Goal: Task Accomplishment & Management: Use online tool/utility

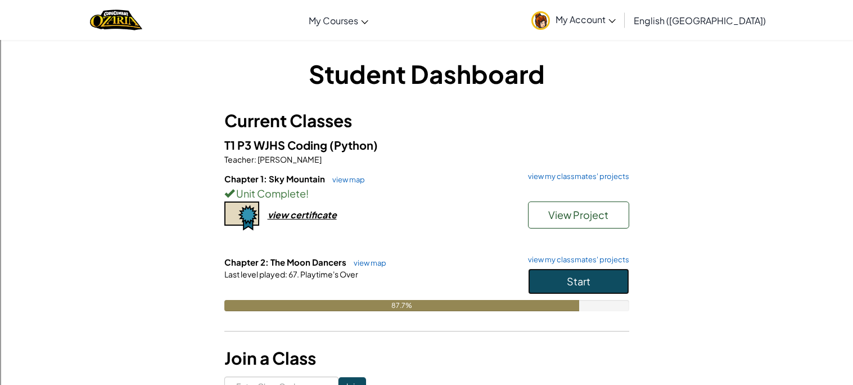
click at [575, 287] on span "Start" at bounding box center [579, 280] width 24 height 13
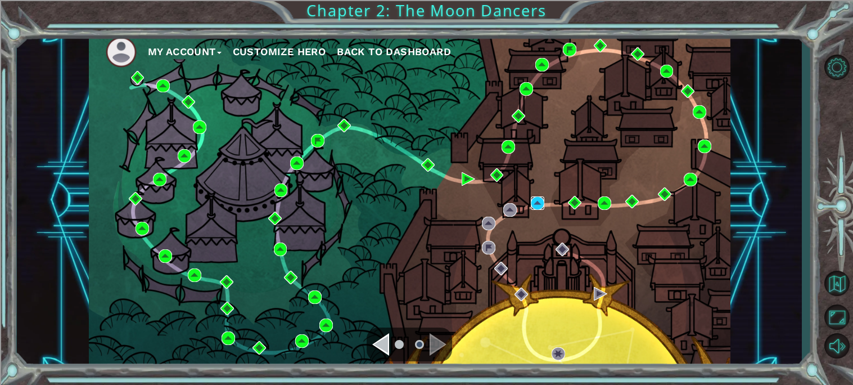
click at [539, 206] on img at bounding box center [537, 202] width 13 height 13
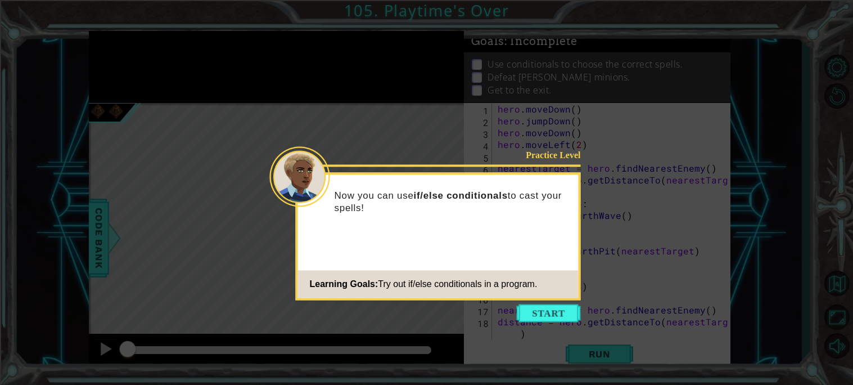
click at [543, 326] on icon at bounding box center [426, 192] width 853 height 385
click at [554, 308] on button "Start" at bounding box center [549, 313] width 64 height 18
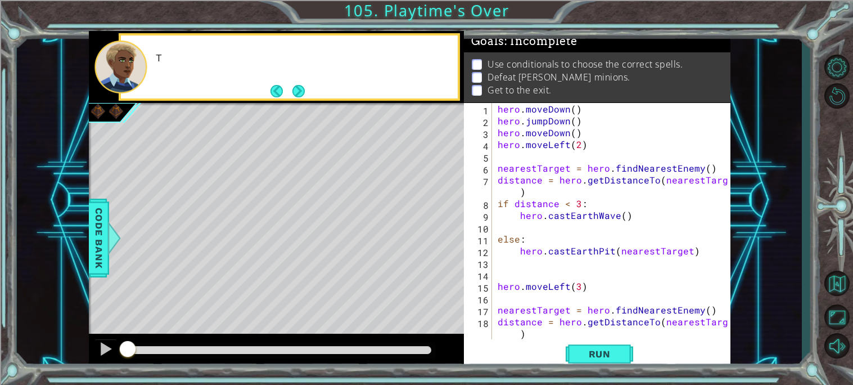
scroll to position [70, 0]
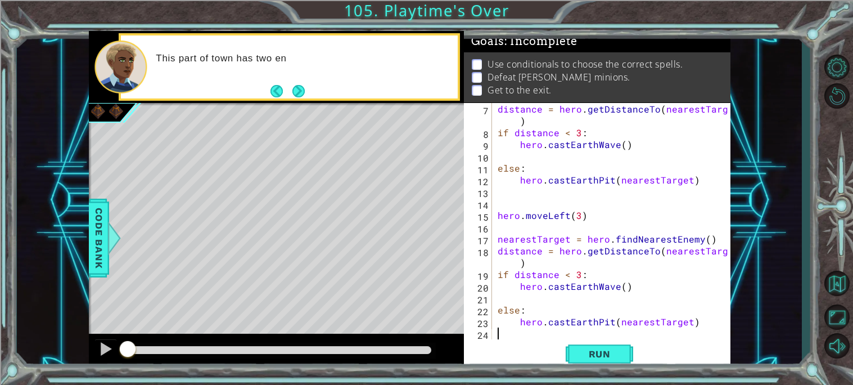
click at [297, 94] on button "Next" at bounding box center [298, 90] width 12 height 12
click at [0, 0] on icon at bounding box center [0, 0] width 0 height 0
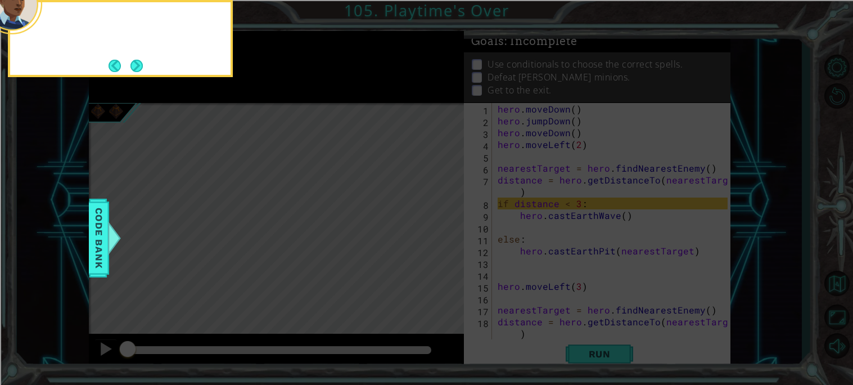
click at [301, 85] on icon at bounding box center [426, 58] width 853 height 654
click at [141, 65] on button "Next" at bounding box center [136, 66] width 12 height 12
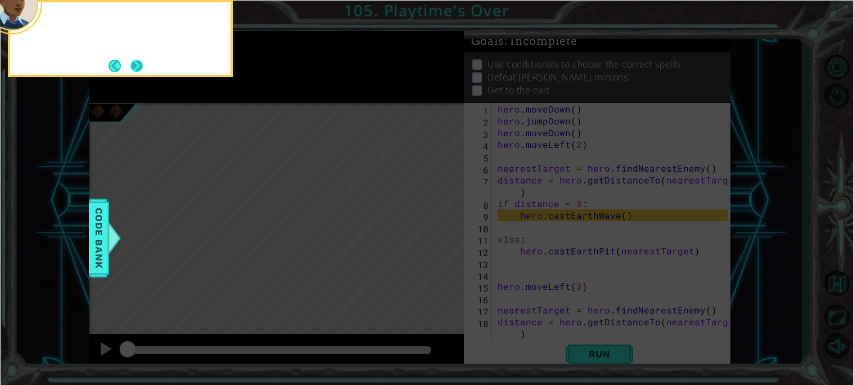
click at [133, 62] on button "Next" at bounding box center [136, 66] width 12 height 12
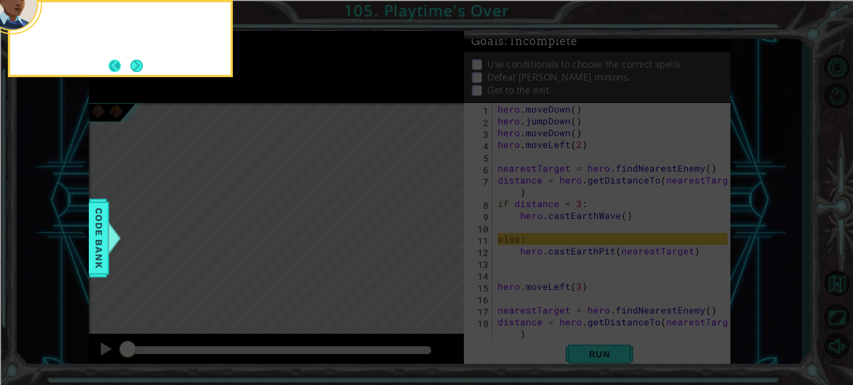
click at [127, 66] on button "Back" at bounding box center [120, 66] width 22 height 12
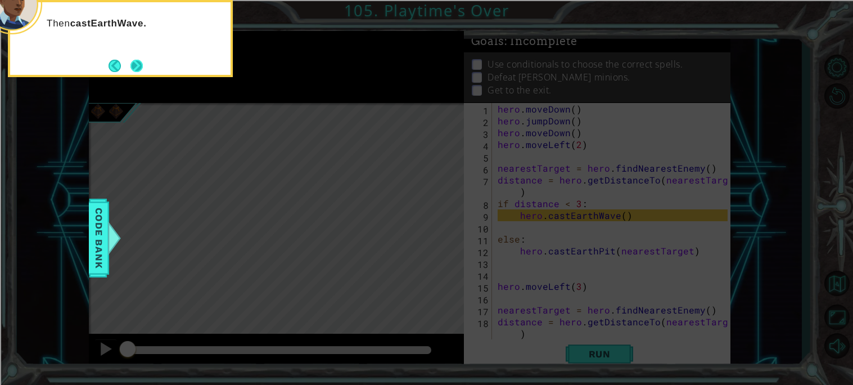
click at [130, 61] on button "Next" at bounding box center [136, 66] width 12 height 12
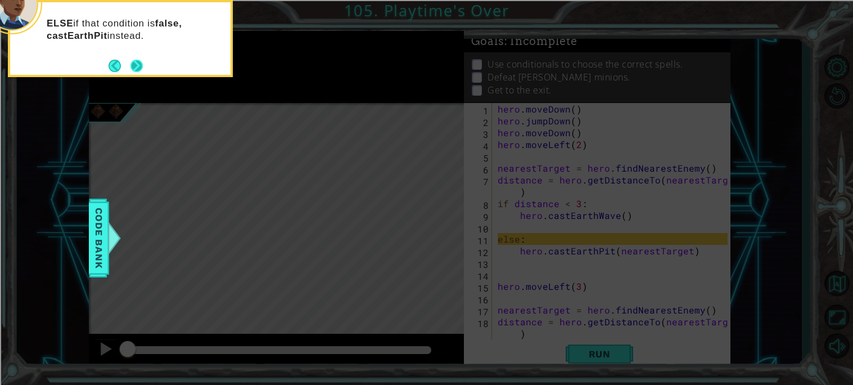
click at [139, 69] on button "Next" at bounding box center [136, 66] width 12 height 12
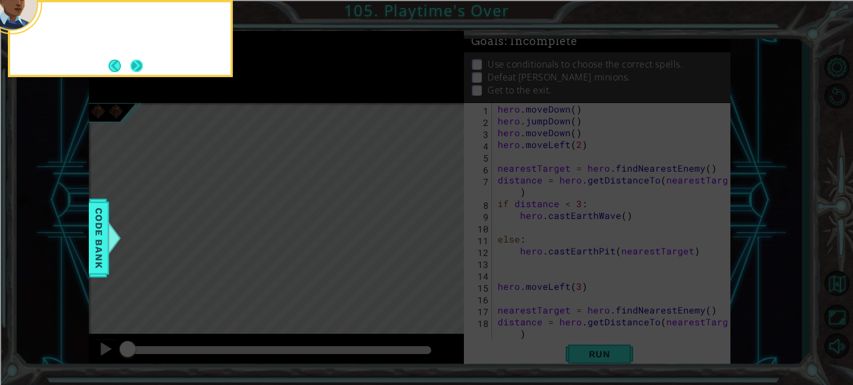
click at [137, 66] on button "Next" at bounding box center [136, 66] width 12 height 12
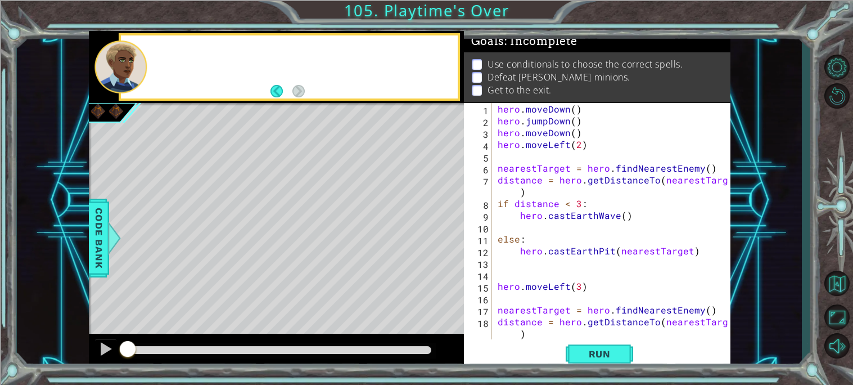
click at [140, 70] on div at bounding box center [120, 66] width 52 height 53
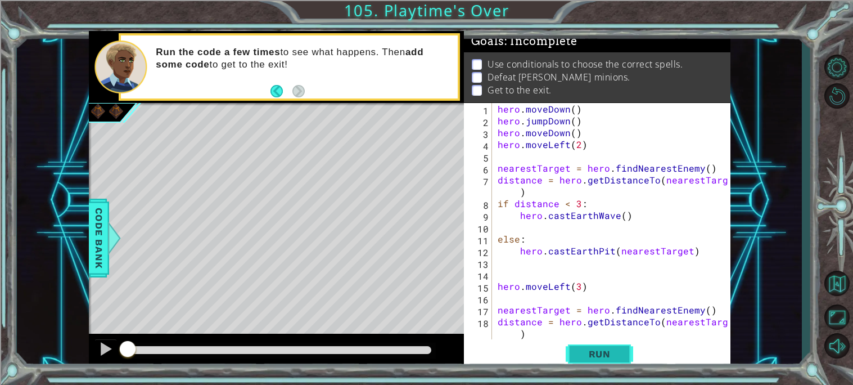
click at [590, 356] on span "Run" at bounding box center [599, 353] width 44 height 11
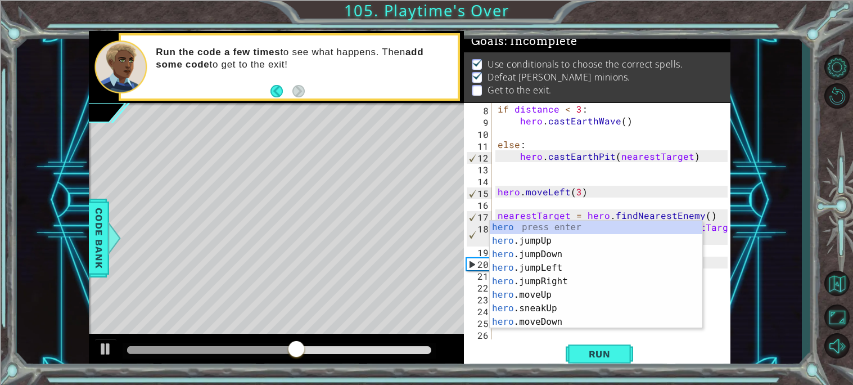
scroll to position [94, 0]
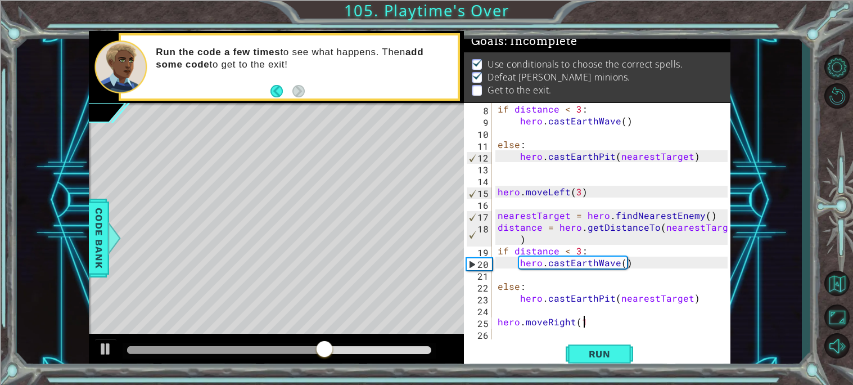
type textarea "hero.moveRight(1)"
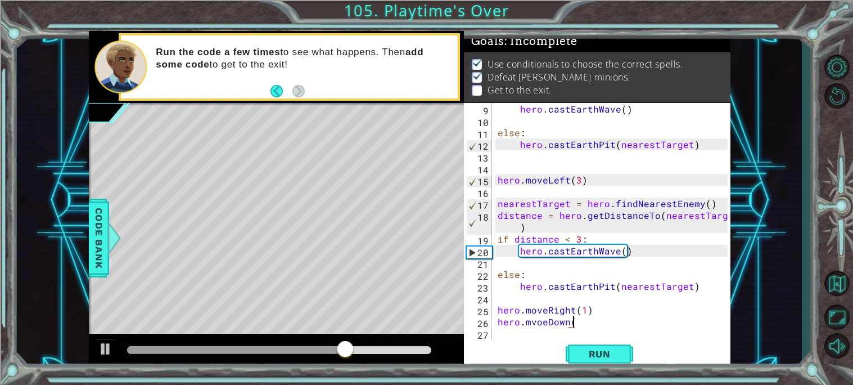
scroll to position [0, 4]
type textarea "hero.mvoeDown(10"
click at [608, 345] on button "Run" at bounding box center [599, 353] width 67 height 26
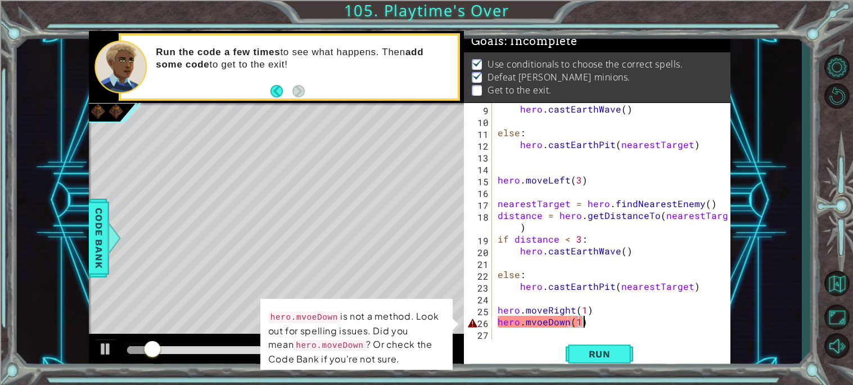
click at [539, 323] on div "hero . castEarthWave ( ) else : hero . [GEOGRAPHIC_DATA] ( nearestTarget ) hero…" at bounding box center [614, 233] width 238 height 260
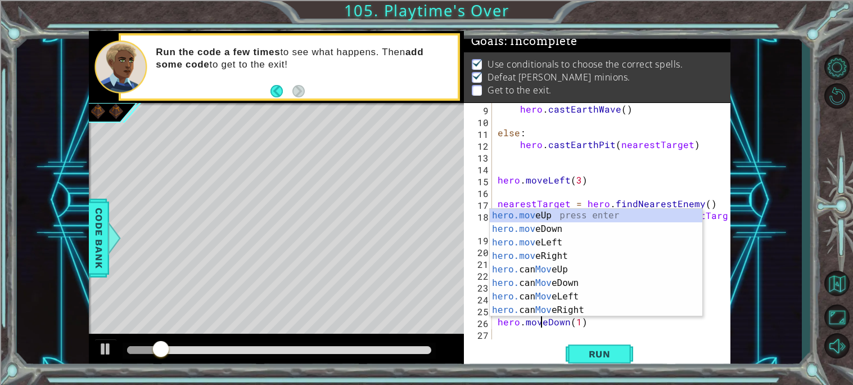
scroll to position [0, 2]
click at [596, 352] on span "Run" at bounding box center [599, 353] width 44 height 11
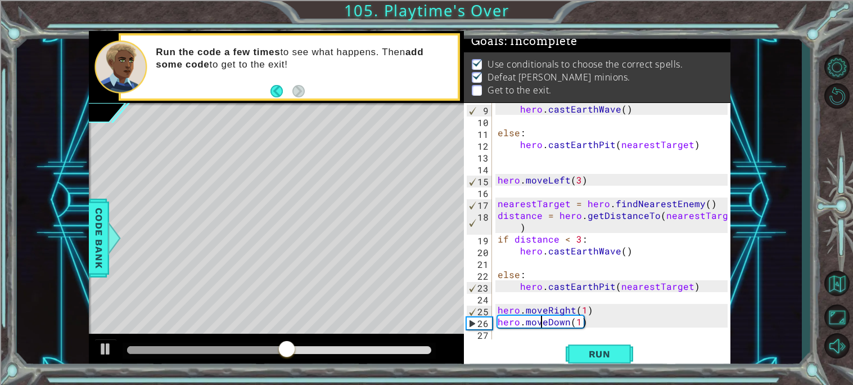
click at [573, 312] on div "hero . castEarthWave ( ) else : hero . [GEOGRAPHIC_DATA] ( nearestTarget ) hero…" at bounding box center [614, 233] width 238 height 260
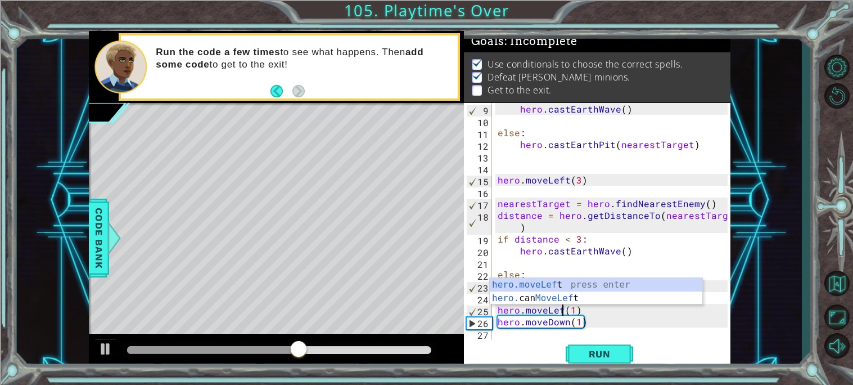
scroll to position [0, 4]
type textarea "hero.moveLeft(1)"
click at [597, 346] on button "Run" at bounding box center [599, 353] width 67 height 26
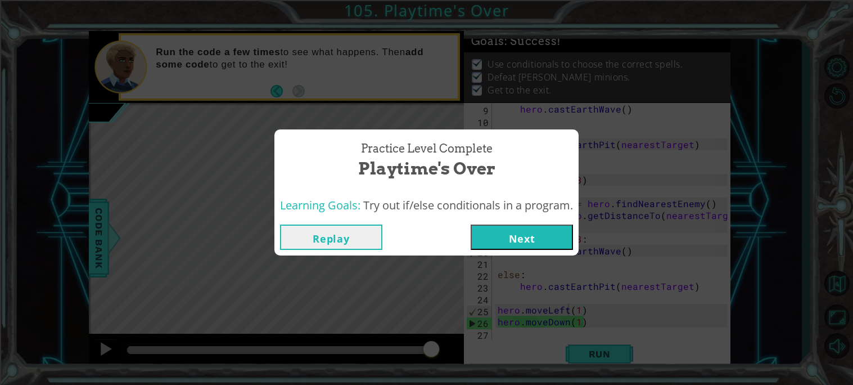
click at [536, 243] on button "Next" at bounding box center [522, 236] width 102 height 25
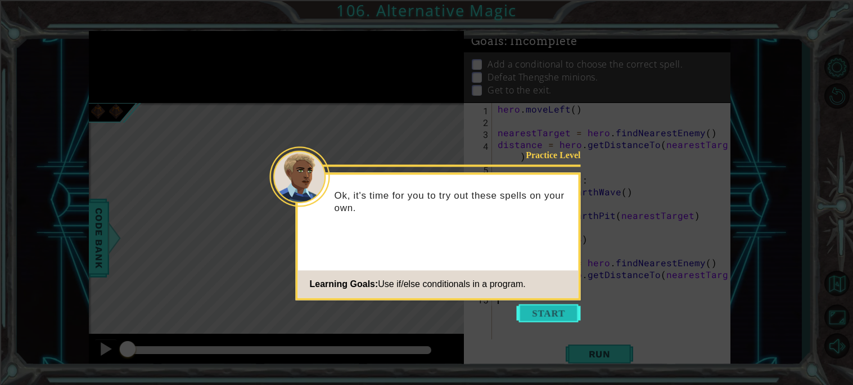
click at [552, 309] on button "Start" at bounding box center [549, 313] width 64 height 18
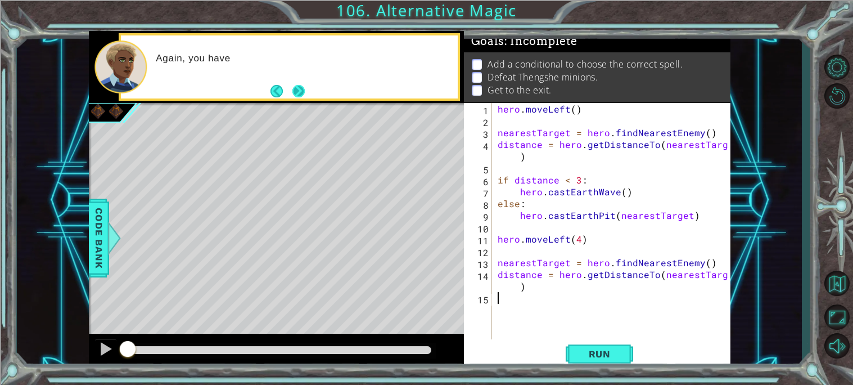
click at [301, 85] on button "Next" at bounding box center [298, 91] width 12 height 12
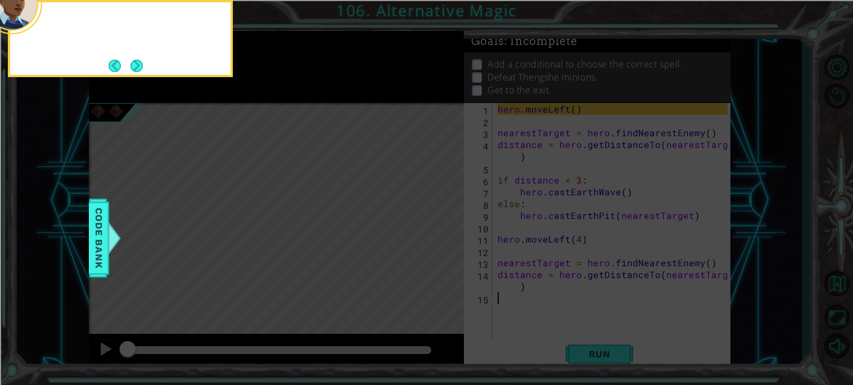
click at [299, 83] on icon at bounding box center [426, 58] width 853 height 654
click at [139, 60] on button "Next" at bounding box center [136, 66] width 12 height 12
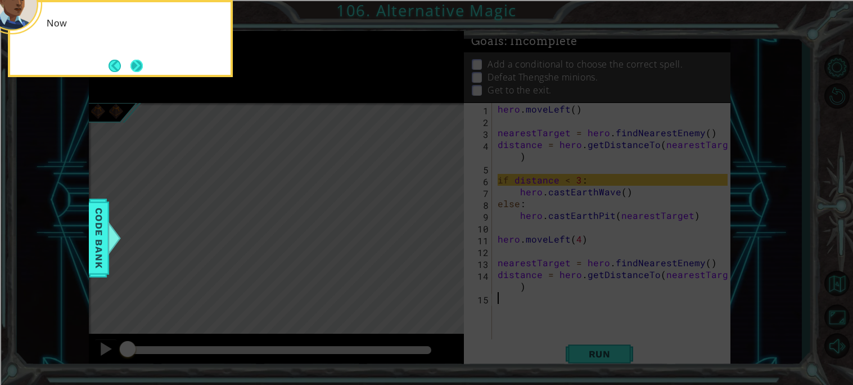
click at [139, 60] on button "Next" at bounding box center [136, 66] width 12 height 12
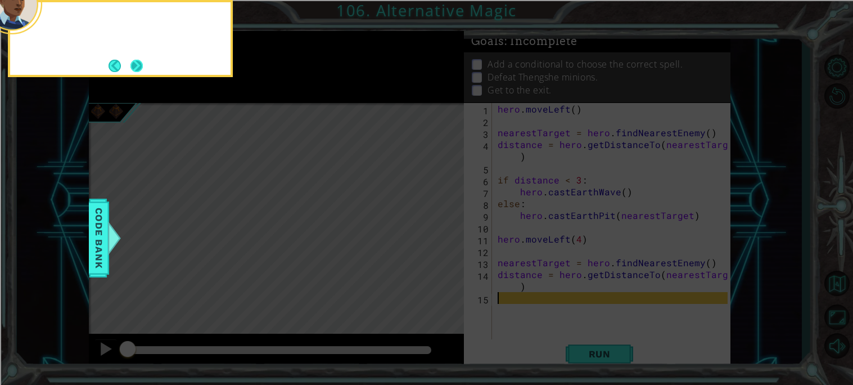
click at [134, 69] on button "Next" at bounding box center [136, 66] width 12 height 12
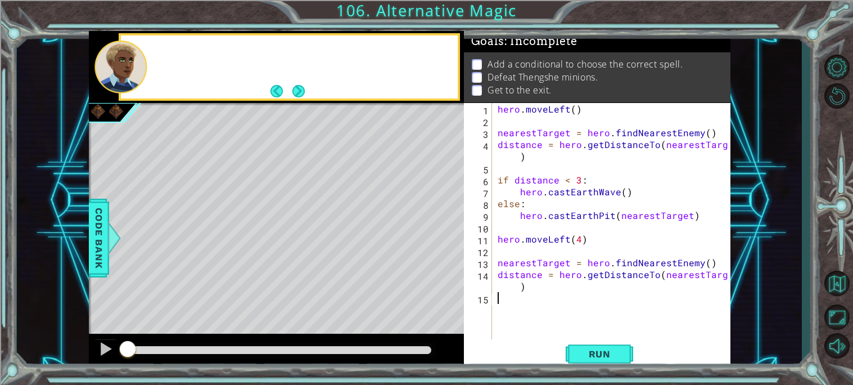
click at [137, 69] on div at bounding box center [120, 66] width 52 height 53
click at [300, 91] on button "Next" at bounding box center [298, 90] width 12 height 12
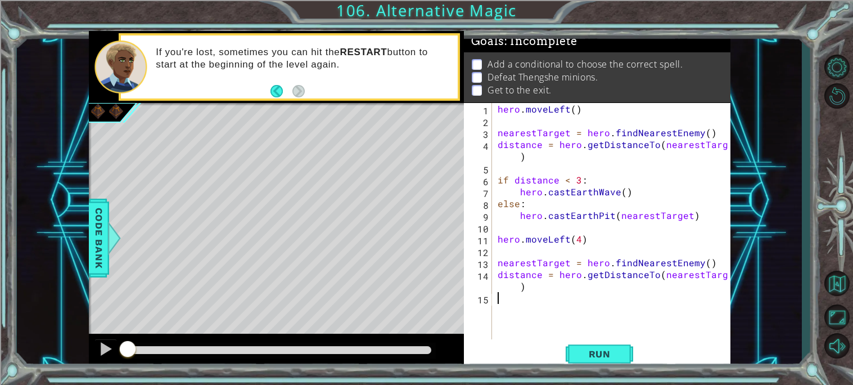
click at [622, 195] on div "hero . moveLeft ( ) nearestTarget = hero . findNearestEnemy ( ) distance = hero…" at bounding box center [614, 233] width 238 height 260
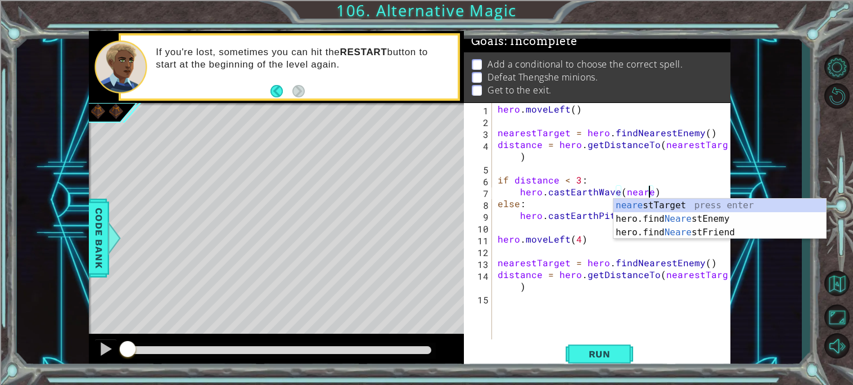
scroll to position [0, 9]
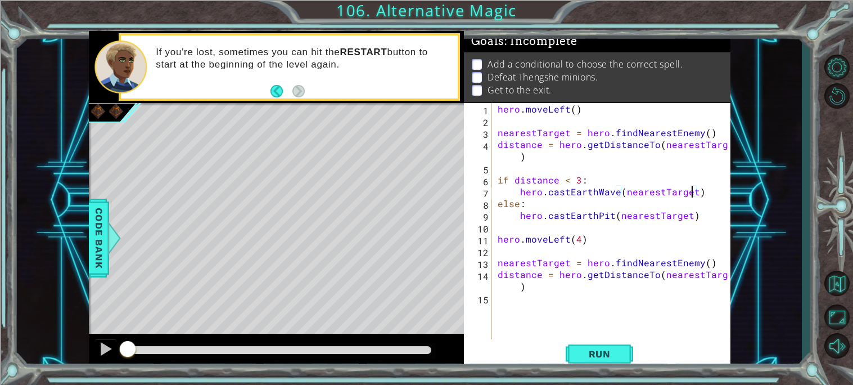
click at [547, 280] on div "hero . moveLeft ( ) nearestTarget = hero . findNearestEnemy ( ) distance = hero…" at bounding box center [614, 233] width 238 height 260
type textarea "distance = hero.getDistanceTo(nearestTarget)"
type textarea "if distance < 3"
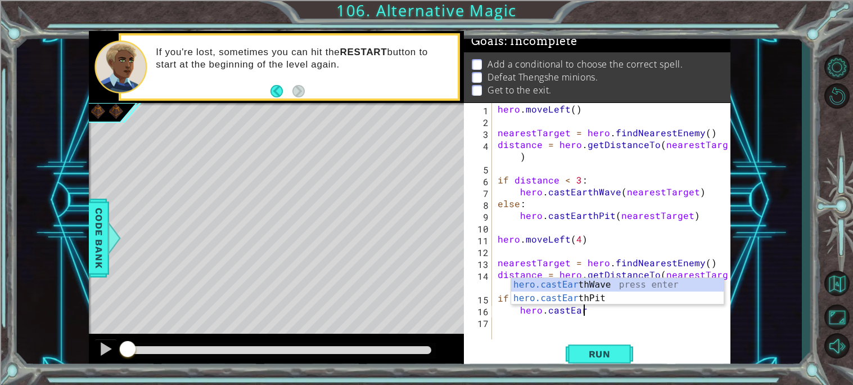
scroll to position [0, 5]
click at [601, 295] on div "hero.castEarth Wave press enter hero.castEarth Pit press enter" at bounding box center [617, 305] width 213 height 54
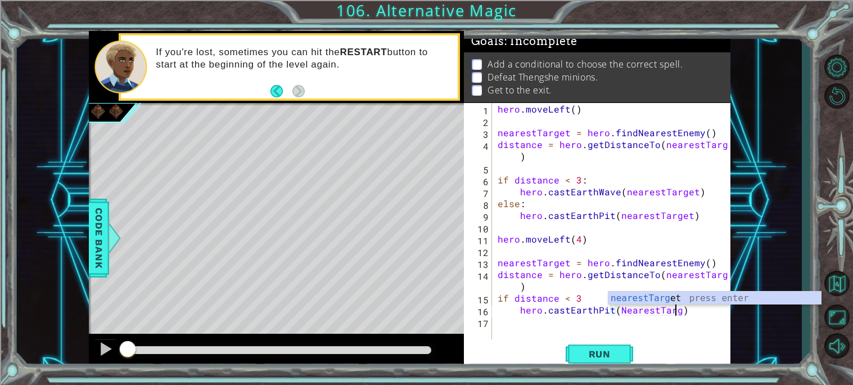
scroll to position [0, 11]
type textarea "hero.castEarthPit(NearestTarget)"
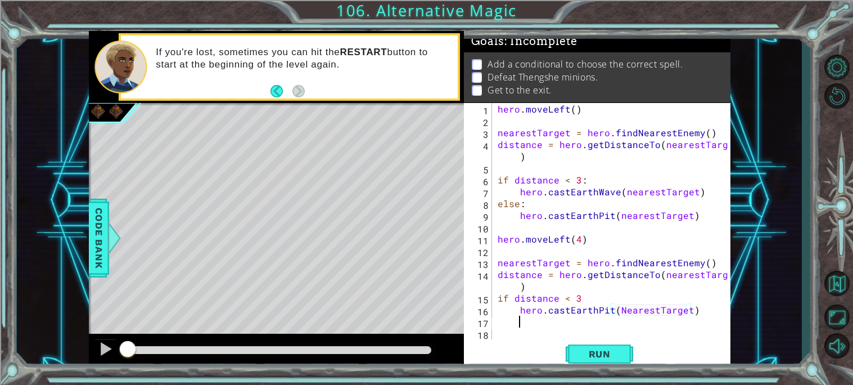
scroll to position [0, 1]
click at [623, 309] on div "hero . moveLeft ( ) nearestTarget = hero . findNearestEnemy ( ) distance = hero…" at bounding box center [614, 233] width 238 height 260
type textarea "hero.castEarthPit(nearestTarget)"
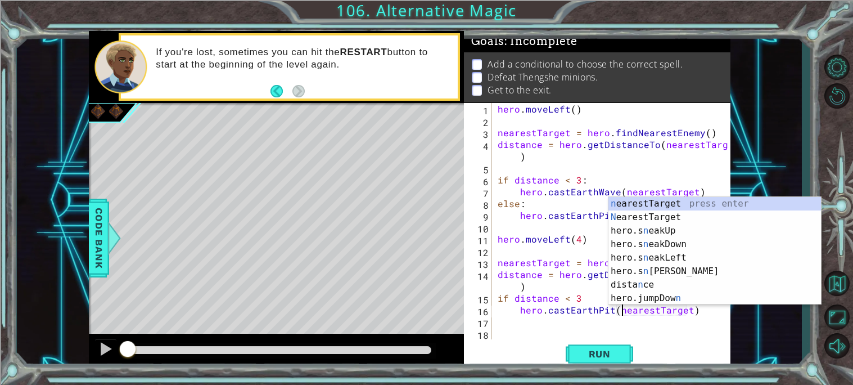
click at [562, 327] on div "hero . moveLeft ( ) nearestTarget = hero . findNearestEnemy ( ) distance = hero…" at bounding box center [614, 233] width 238 height 260
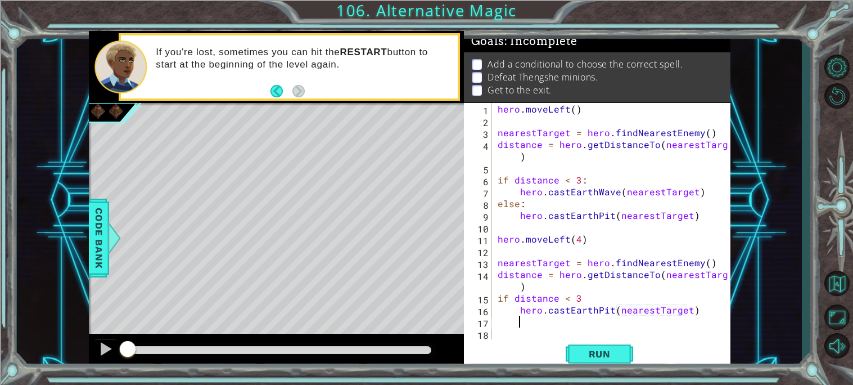
scroll to position [0, 1]
click at [661, 314] on div "hero . moveLeft ( ) nearestTarget = hero . findNearestEnemy ( ) distance = hero…" at bounding box center [614, 233] width 238 height 260
type textarea "hero.castEarthPit(nearestTarget)"
click at [694, 306] on div "hero . moveLeft ( ) nearestTarget = hero . findNearestEnemy ( ) distance = hero…" at bounding box center [614, 233] width 238 height 260
type textarea "h"
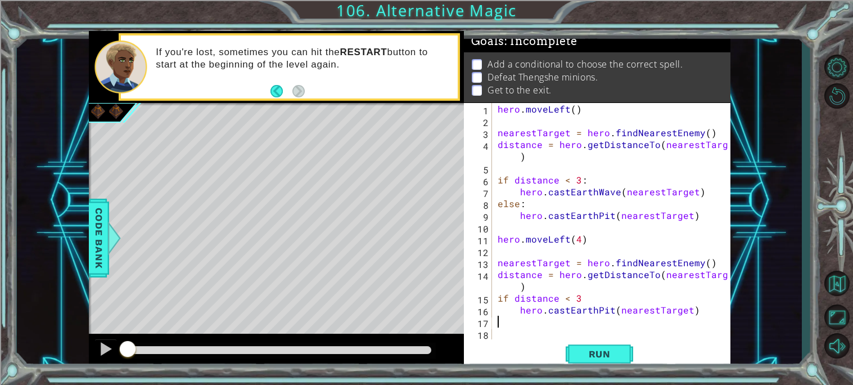
scroll to position [0, 0]
click at [595, 294] on div "hero . moveLeft ( ) nearestTarget = hero . findNearestEnemy ( ) distance = hero…" at bounding box center [614, 233] width 238 height 260
type textarea "if distance < 3:"
click at [506, 323] on div "hero . moveLeft ( ) nearestTarget = hero . findNearestEnemy ( ) distance = hero…" at bounding box center [614, 233] width 238 height 260
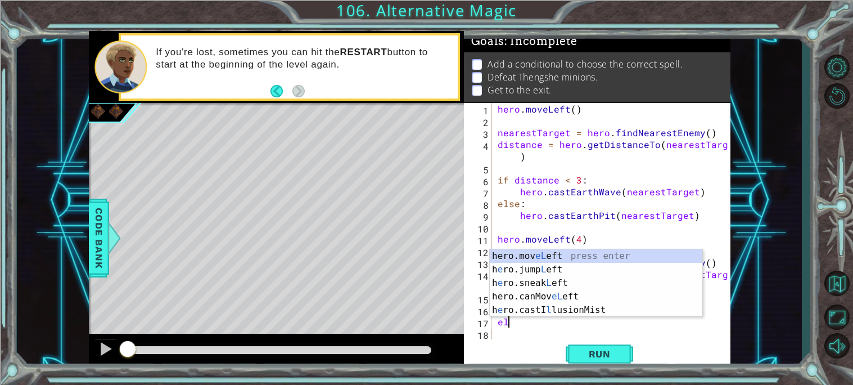
scroll to position [0, 1]
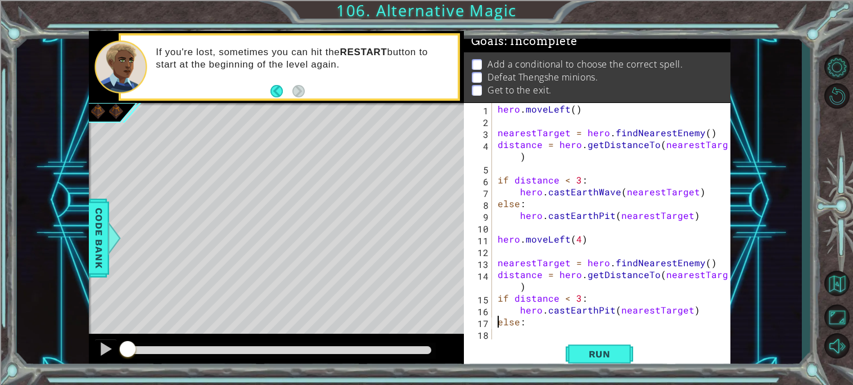
click at [497, 318] on div "hero . moveLeft ( ) nearestTarget = hero . findNearestEnemy ( ) distance = hero…" at bounding box center [614, 233] width 238 height 260
click at [700, 305] on div "hero . moveLeft ( ) nearestTarget = hero . findNearestEnemy ( ) distance = hero…" at bounding box center [614, 233] width 238 height 260
type textarea "hero.castEarthPit(nearestTarget)"
click at [541, 330] on div "hero . moveLeft ( ) nearestTarget = hero . findNearestEnemy ( ) distance = hero…" at bounding box center [614, 233] width 238 height 260
type textarea "else:"
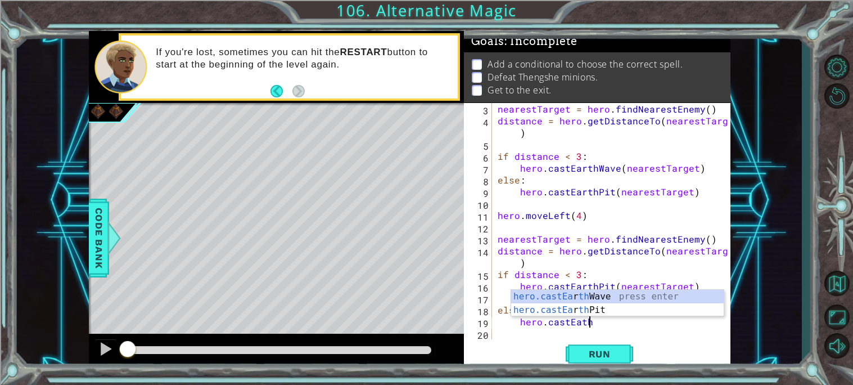
scroll to position [0, 5]
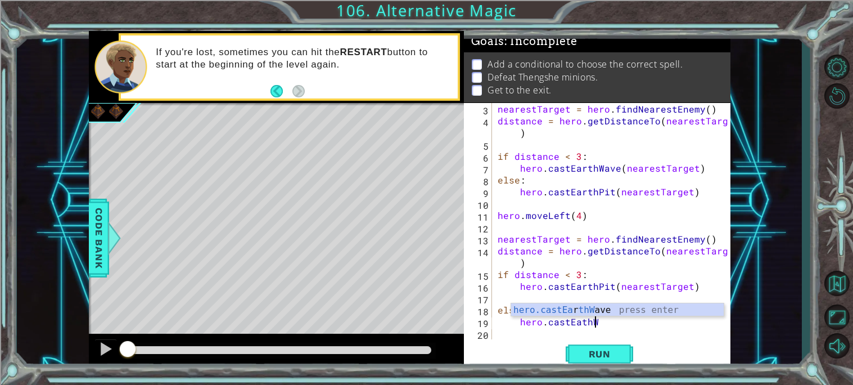
type textarea "hero.castEathWa"
click at [640, 308] on div "hero.castEa r thWa ve press enter" at bounding box center [617, 323] width 213 height 40
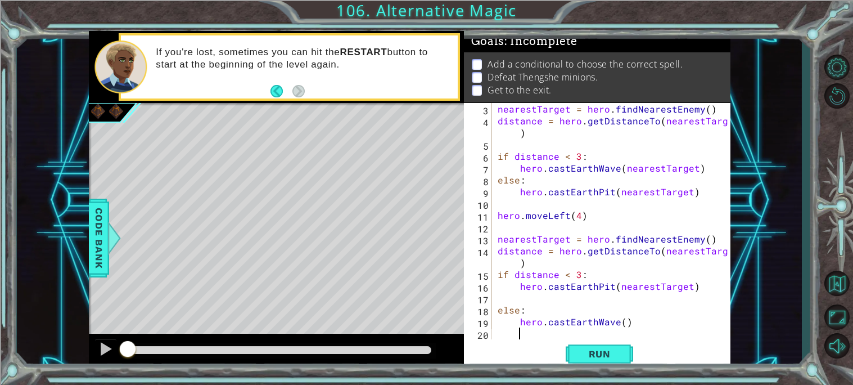
click at [609, 287] on div "nearestTarget = hero . findNearestEnemy ( ) distance = hero . getDistanceTo ( n…" at bounding box center [614, 233] width 238 height 260
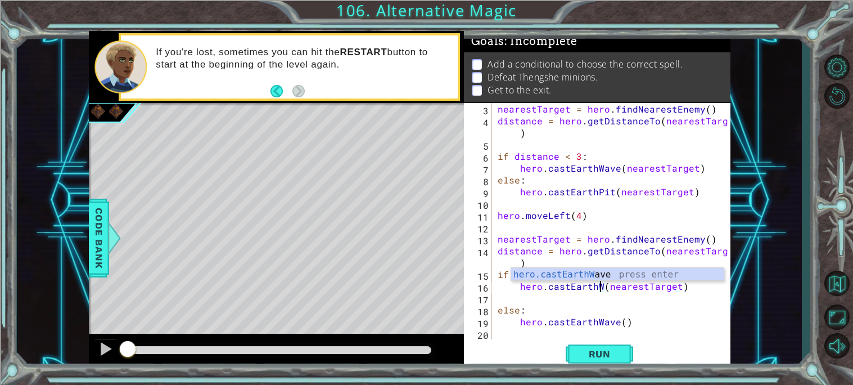
scroll to position [0, 7]
click at [615, 321] on div "nearestTarget = hero . findNearestEnemy ( ) distance = hero . getDistanceTo ( n…" at bounding box center [614, 233] width 238 height 260
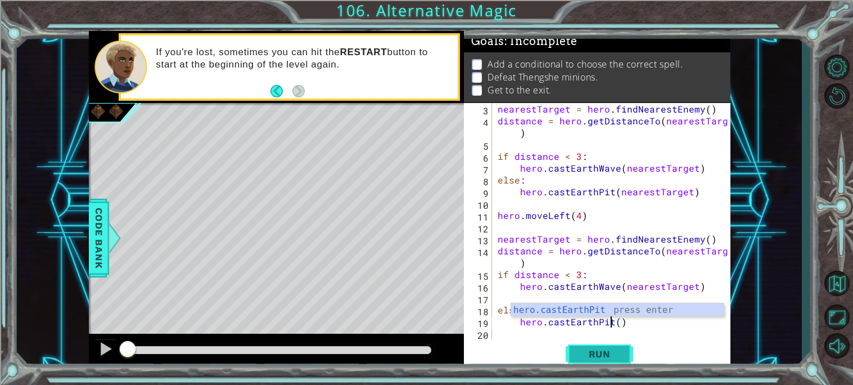
type textarea "hero.castEarthPit()"
click at [628, 349] on button "Run" at bounding box center [599, 353] width 67 height 26
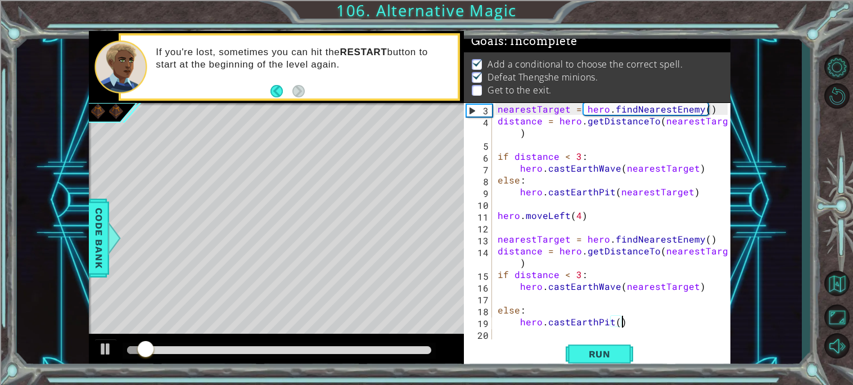
click at [628, 326] on div "nearestTarget = hero . findNearestEnemy ( ) distance = hero . getDistanceTo ( n…" at bounding box center [614, 233] width 238 height 260
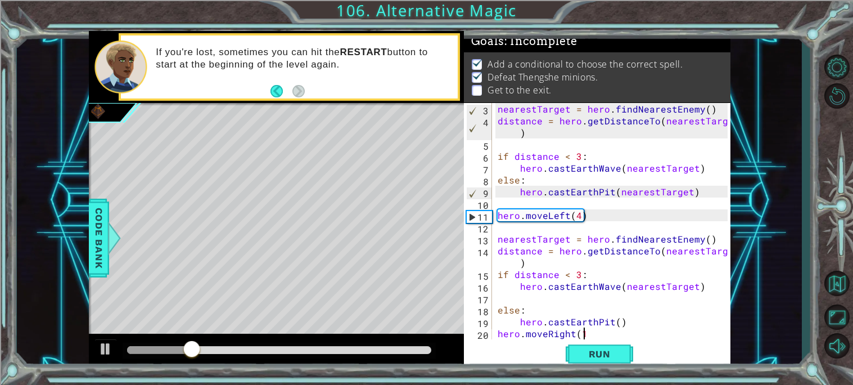
scroll to position [0, 4]
click at [617, 355] on span "Run" at bounding box center [599, 353] width 44 height 11
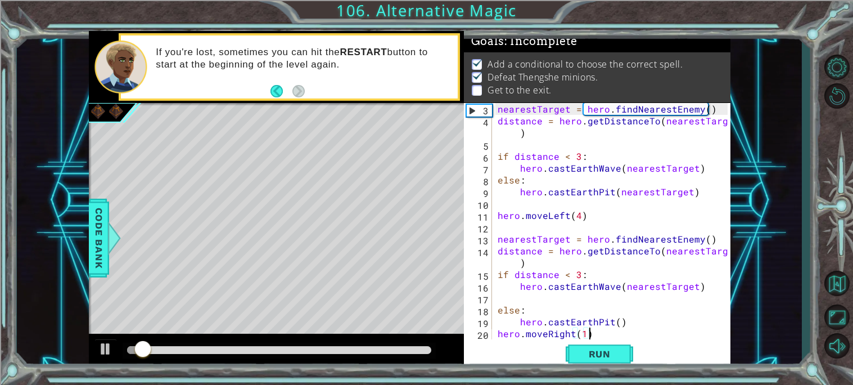
click at [572, 331] on div "nearestTarget = hero . findNearestEnemy ( ) distance = hero . getDistanceTo ( n…" at bounding box center [614, 233] width 238 height 260
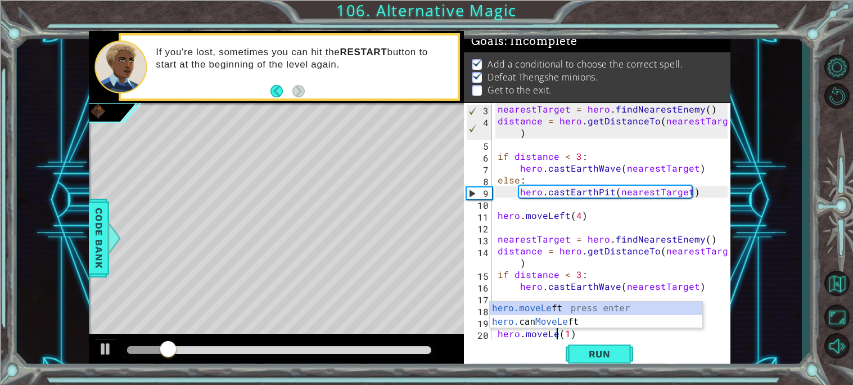
scroll to position [0, 4]
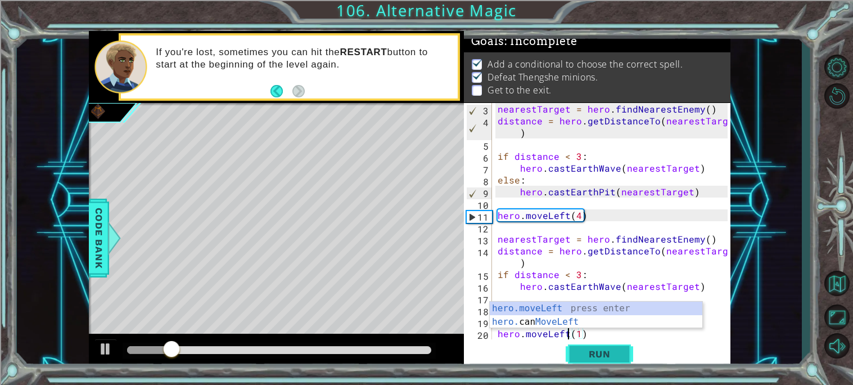
click at [610, 355] on span "Run" at bounding box center [599, 353] width 44 height 11
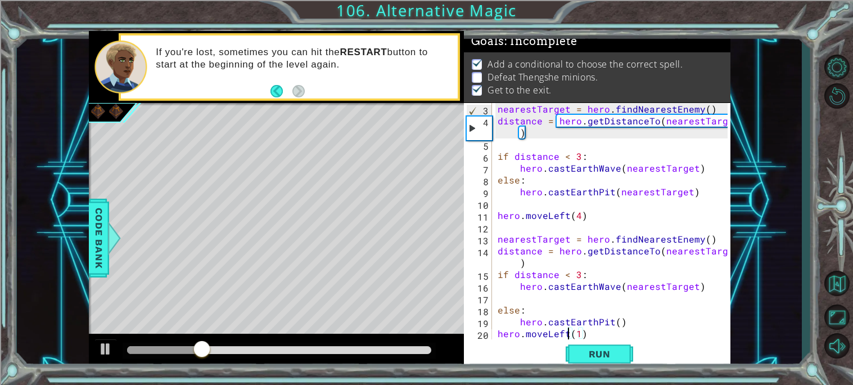
click at [638, 317] on div "nearestTarget = hero . findNearestEnemy ( ) distance = hero . getDistanceTo ( n…" at bounding box center [614, 233] width 238 height 260
type textarea "hero.castEarthPit()"
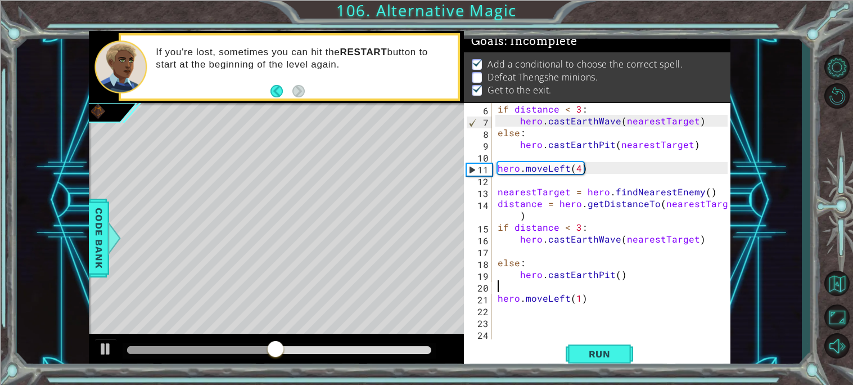
scroll to position [70, 0]
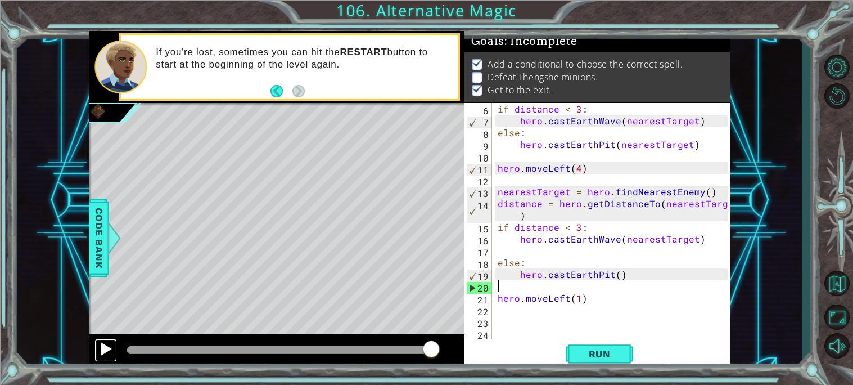
click at [108, 354] on div at bounding box center [105, 348] width 15 height 15
click at [577, 228] on div "if distance < 3 : hero . [GEOGRAPHIC_DATA] ( nearestTarget ) else : hero . [GEO…" at bounding box center [614, 233] width 238 height 260
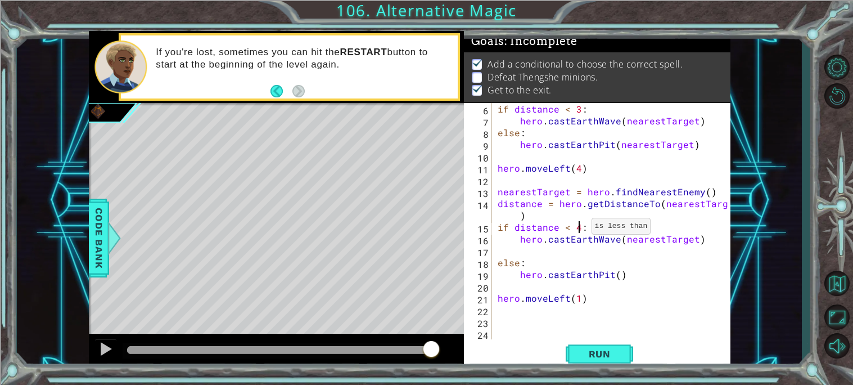
scroll to position [0, 4]
click at [603, 351] on span "Run" at bounding box center [599, 353] width 44 height 11
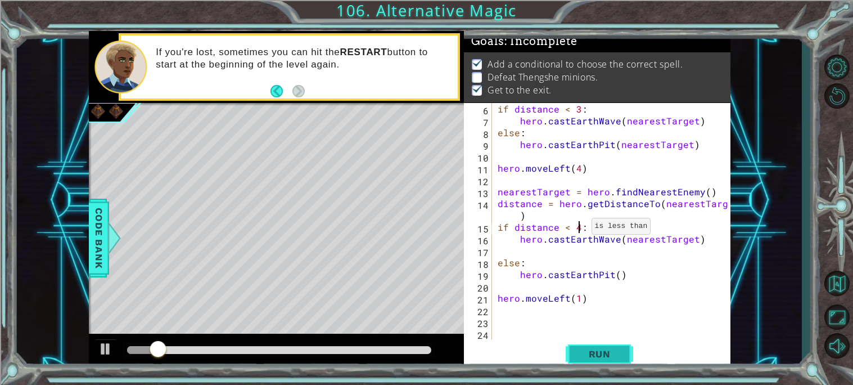
type textarea "if distance < 2:"
click at [607, 337] on div "if distance < 3 : hero . [GEOGRAPHIC_DATA] ( nearestTarget ) else : hero . [GEO…" at bounding box center [614, 233] width 238 height 260
click at [578, 227] on div "if distance < 3 : hero . [GEOGRAPHIC_DATA] ( nearestTarget ) else : hero . [GEO…" at bounding box center [614, 233] width 238 height 260
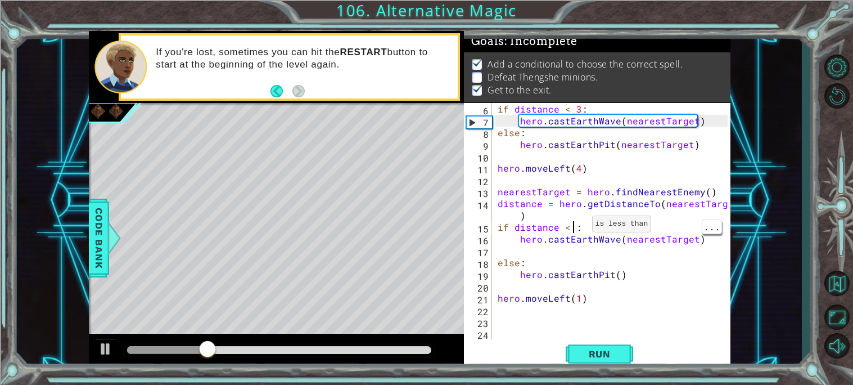
scroll to position [0, 4]
click at [570, 227] on div "if distance < 3 : hero . [GEOGRAPHIC_DATA] ( nearestTarget ) else : hero . [GEO…" at bounding box center [614, 233] width 238 height 260
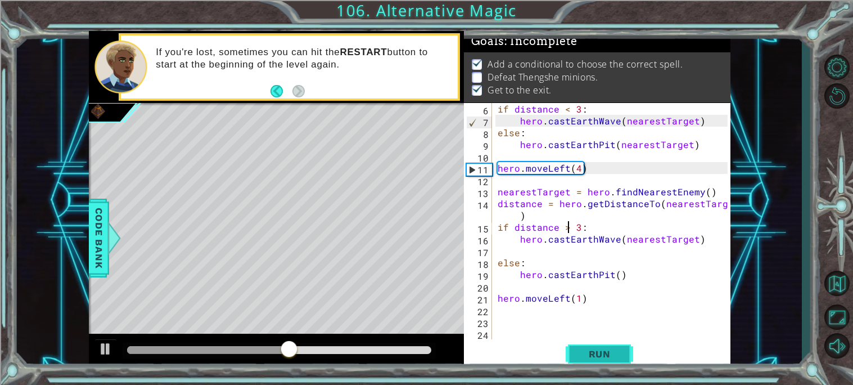
click at [601, 355] on span "Run" at bounding box center [599, 353] width 44 height 11
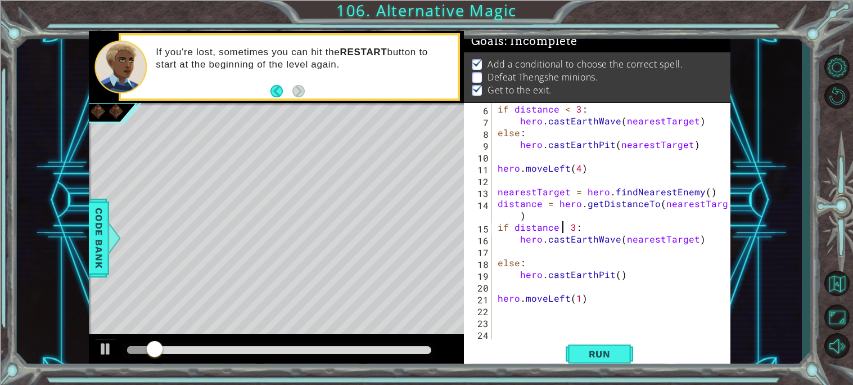
type textarea "if distance < 3:"
click at [563, 246] on div "if distance < 3 : hero . [GEOGRAPHIC_DATA] ( nearestTarget ) else : hero . [GEO…" at bounding box center [614, 233] width 238 height 260
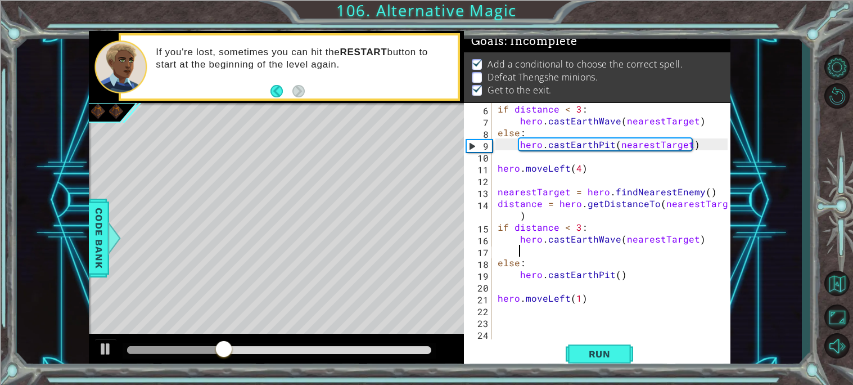
click at [565, 281] on div "if distance < 3 : hero . [GEOGRAPHIC_DATA] ( nearestTarget ) else : hero . [GEO…" at bounding box center [614, 233] width 238 height 260
click at [597, 276] on div "if distance < 3 : hero . [GEOGRAPHIC_DATA] ( nearestTarget ) else : hero . [GEO…" at bounding box center [614, 233] width 238 height 260
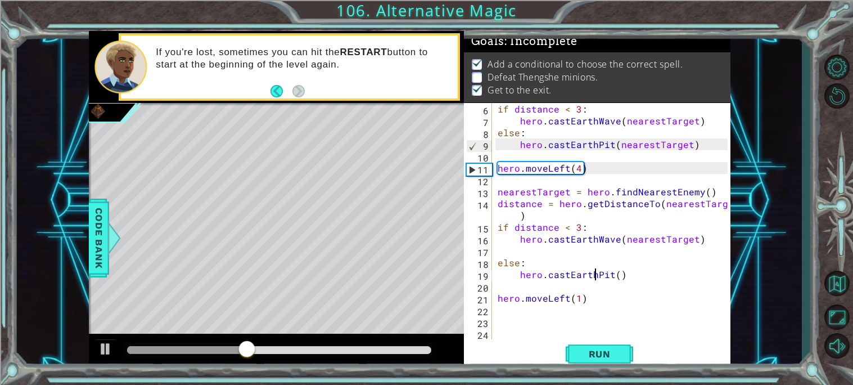
click at [616, 274] on div "if distance < 3 : hero . [GEOGRAPHIC_DATA] ( nearestTarget ) else : hero . [GEO…" at bounding box center [614, 233] width 238 height 260
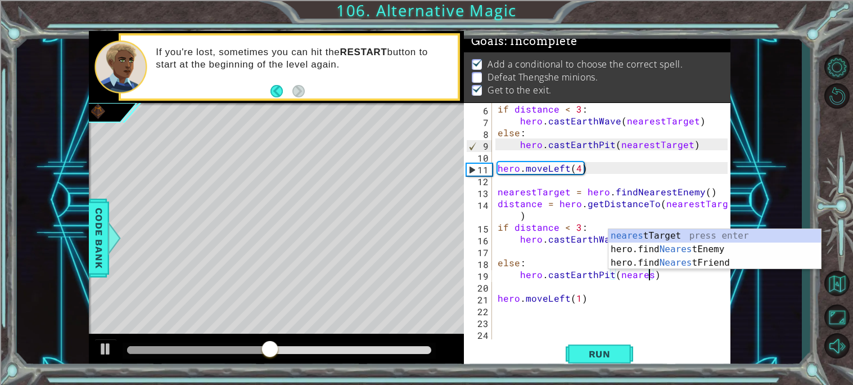
scroll to position [0, 9]
click at [699, 234] on div "nearest Target press enter hero.find Nearest Enemy press enter hero.find Neares…" at bounding box center [714, 262] width 213 height 67
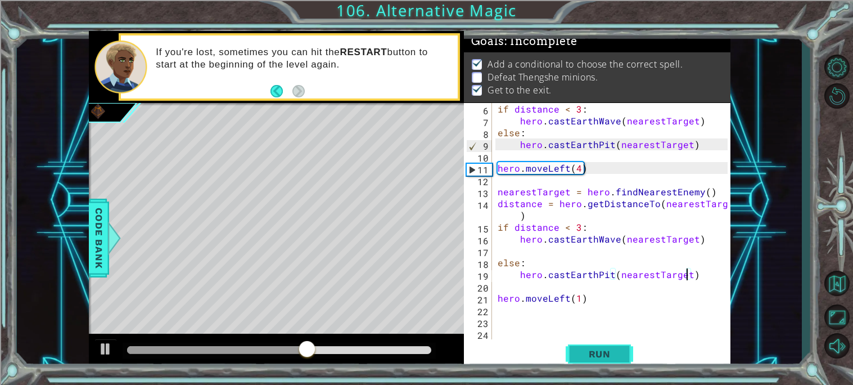
type textarea "hero.castEarthPit(nearestTarget)"
click at [603, 357] on span "Run" at bounding box center [599, 353] width 44 height 11
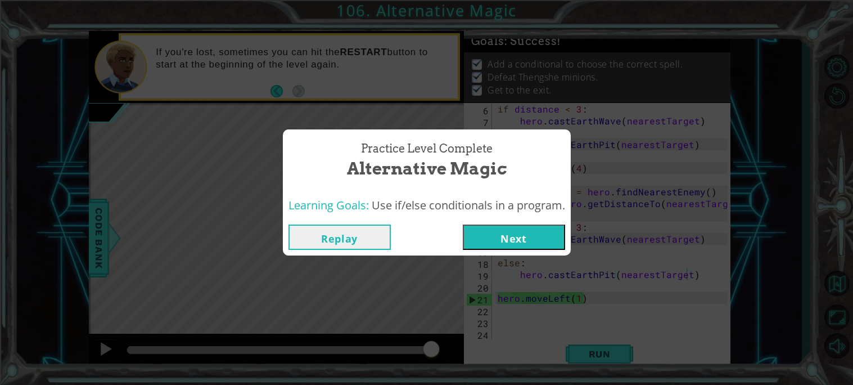
click at [505, 228] on button "Next" at bounding box center [514, 236] width 102 height 25
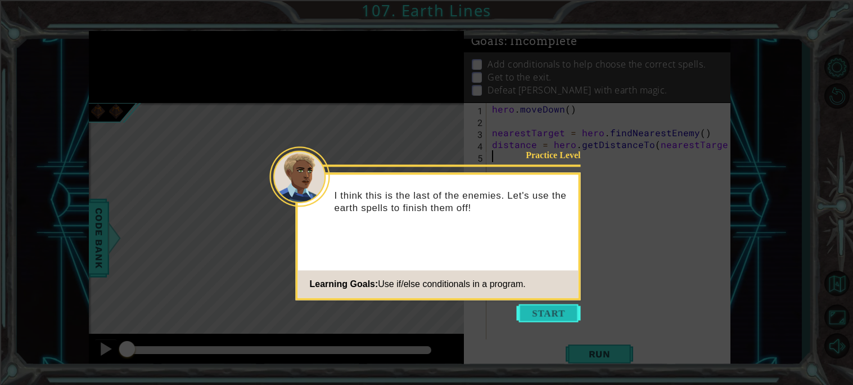
click at [543, 317] on button "Start" at bounding box center [549, 313] width 64 height 18
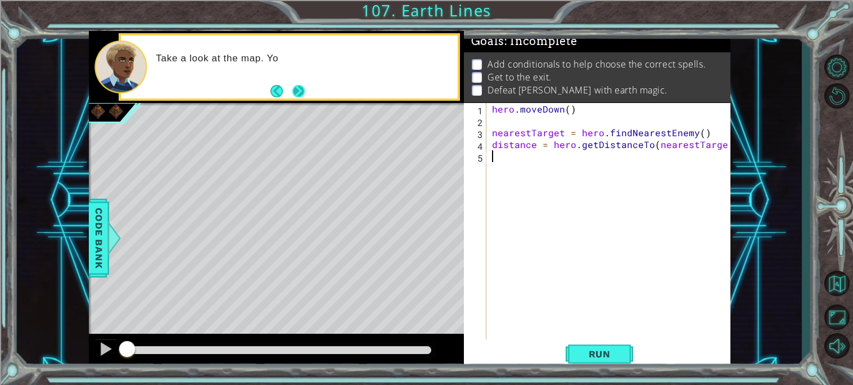
click at [294, 92] on button "Next" at bounding box center [298, 90] width 12 height 12
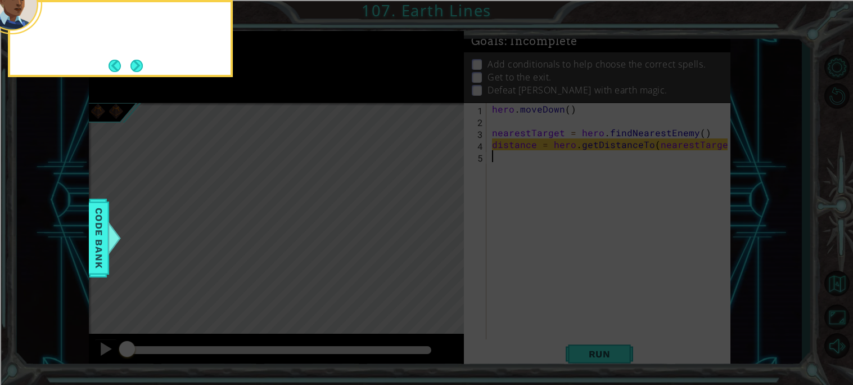
click at [294, 92] on icon at bounding box center [426, 58] width 853 height 654
click at [138, 61] on button "Next" at bounding box center [136, 66] width 12 height 12
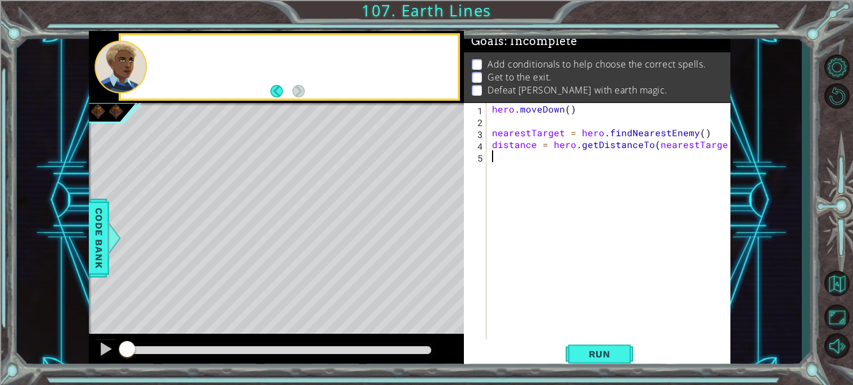
click at [138, 61] on div at bounding box center [120, 66] width 52 height 53
click at [625, 153] on div "hero . [GEOGRAPHIC_DATA] ( ) nearestTarget = hero . findNearestEnemy ( ) distan…" at bounding box center [611, 233] width 243 height 260
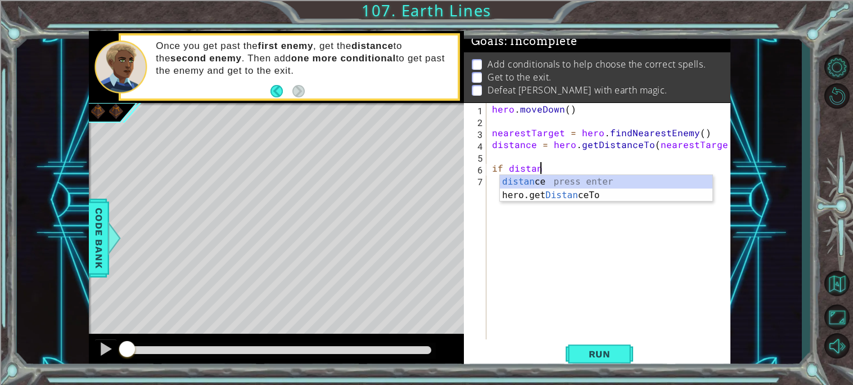
scroll to position [0, 2]
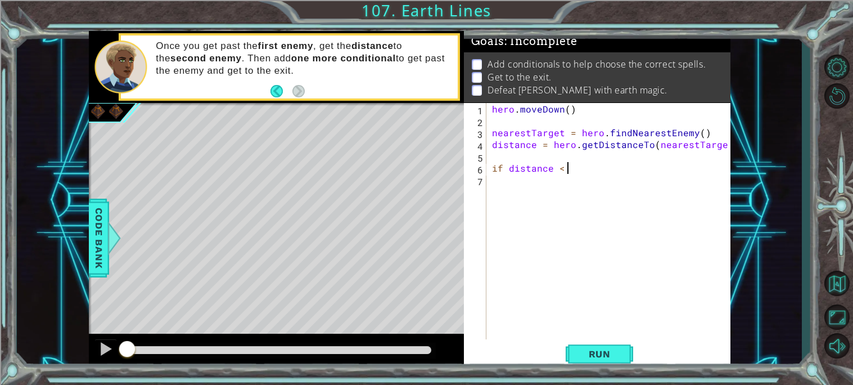
type textarea "if distance < 3"
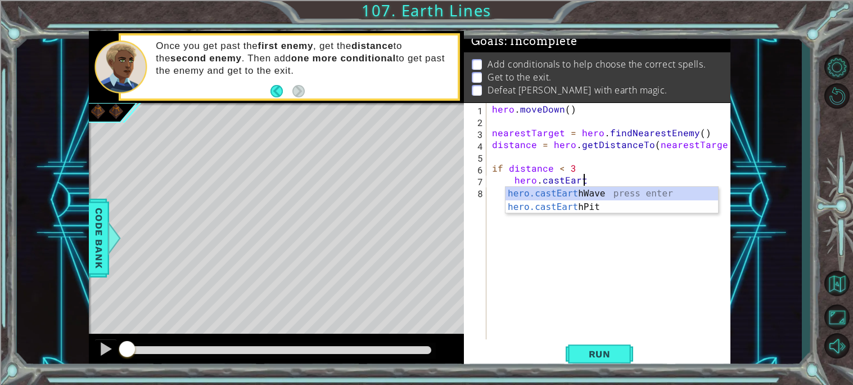
type textarea "hero.castEarth"
click at [633, 192] on div "hero.castEarth Wave press enter hero.castEarth Pit press enter" at bounding box center [612, 214] width 213 height 54
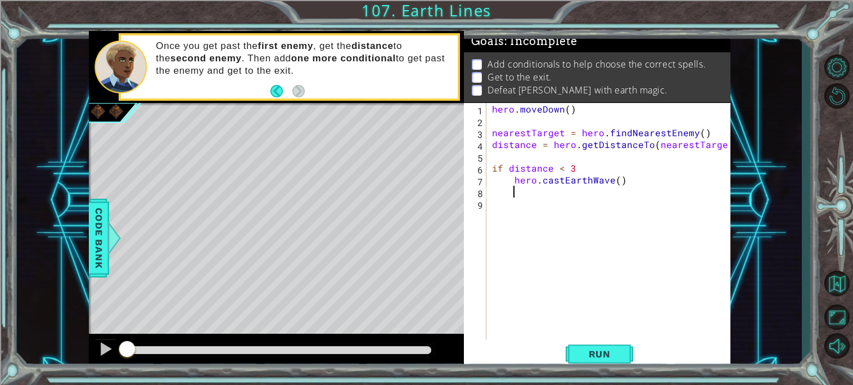
click at [616, 177] on div "hero . [GEOGRAPHIC_DATA] ( ) nearestTarget = hero . findNearestEnemy ( ) distan…" at bounding box center [611, 233] width 243 height 260
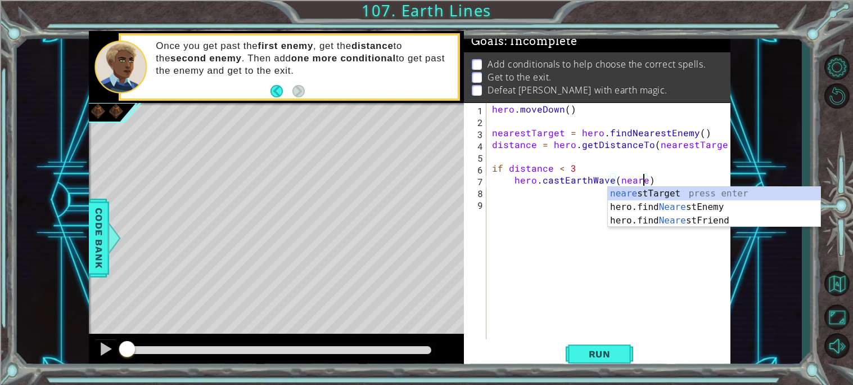
scroll to position [0, 9]
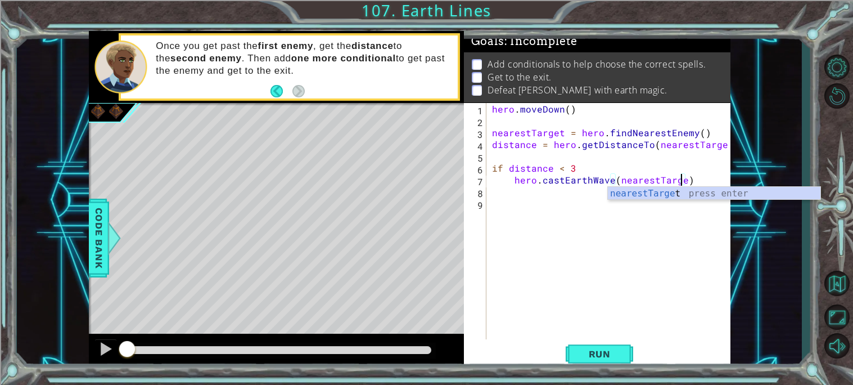
type textarea "hero.castEarthWave(nearestTarget)"
click at [770, 195] on div "nearestTarget press enter" at bounding box center [714, 207] width 213 height 40
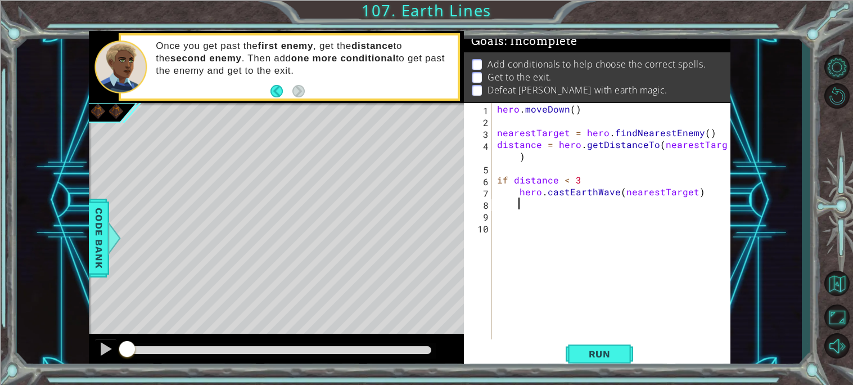
scroll to position [0, 0]
type textarea "h"
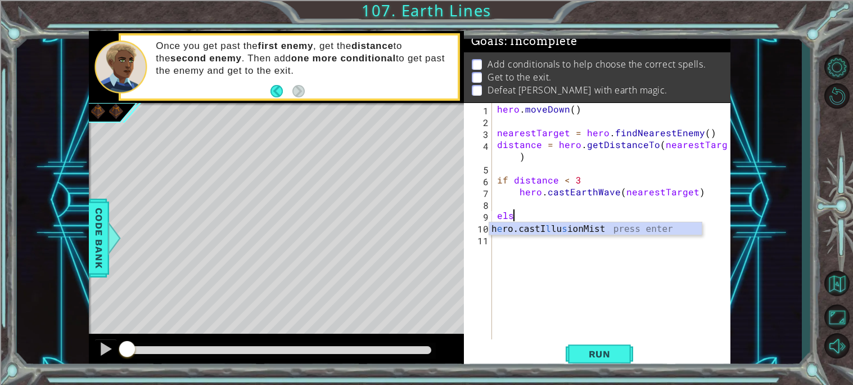
scroll to position [0, 1]
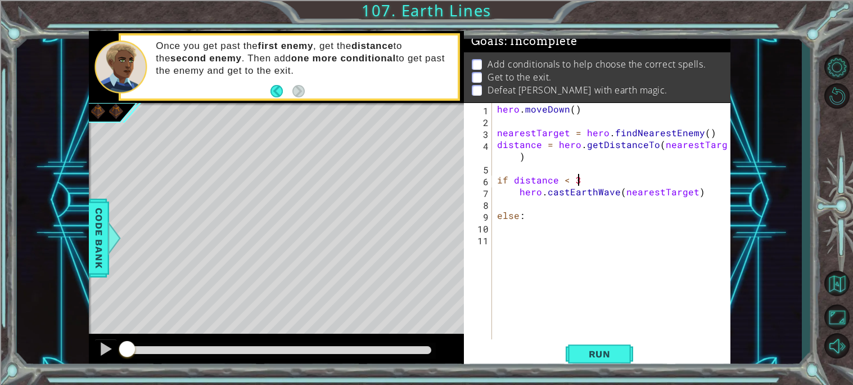
click at [591, 179] on div "hero . [GEOGRAPHIC_DATA] ( ) nearestTarget = hero . findNearestEnemy ( ) distan…" at bounding box center [614, 233] width 238 height 260
click at [538, 219] on div "hero . [GEOGRAPHIC_DATA] ( ) nearestTarget = hero . findNearestEnemy ( ) distan…" at bounding box center [614, 233] width 238 height 260
type textarea "else:"
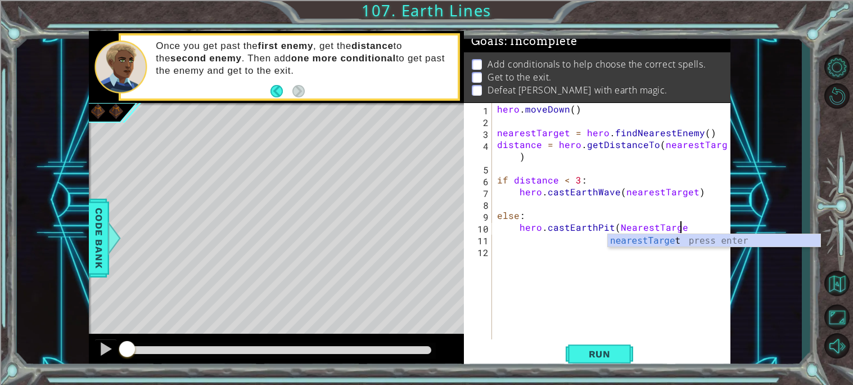
scroll to position [0, 11]
type textarea "hero.castEarthPit(NearestTarget)"
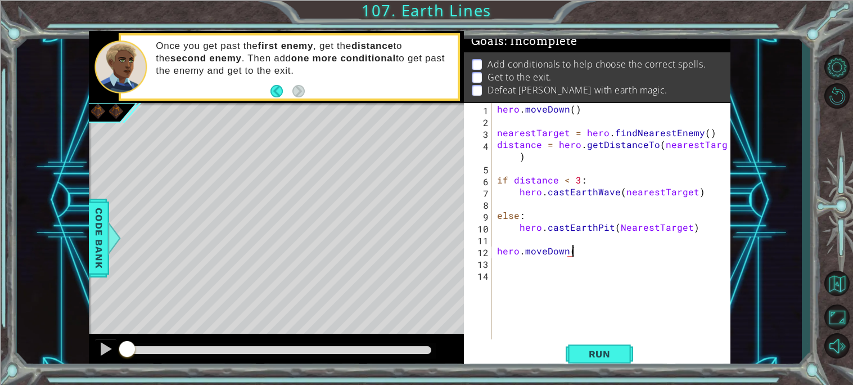
scroll to position [0, 4]
type textarea "hero.moveDown(5)"
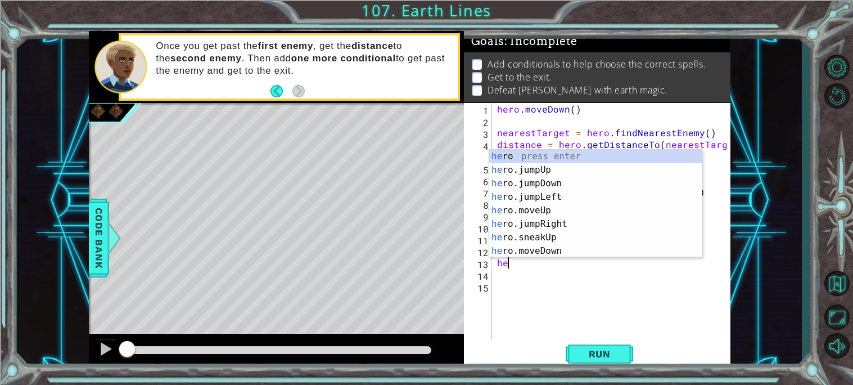
scroll to position [0, 0]
type textarea "h"
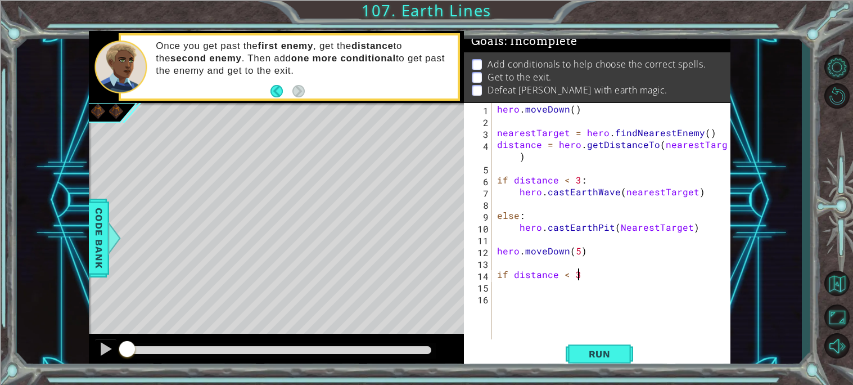
scroll to position [0, 4]
type textarea "if distance < 3:"
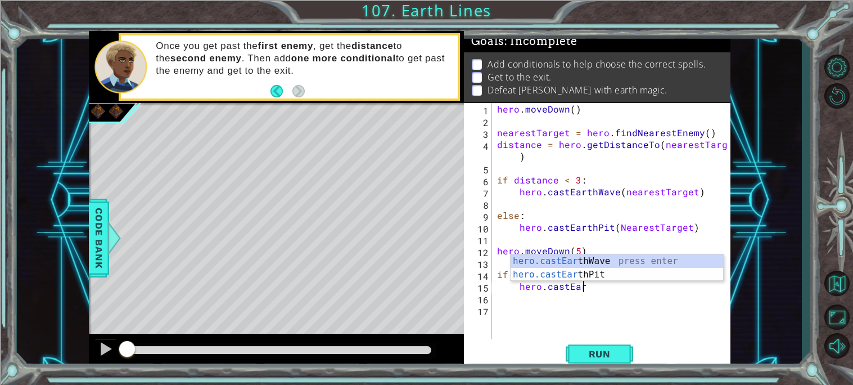
scroll to position [0, 5]
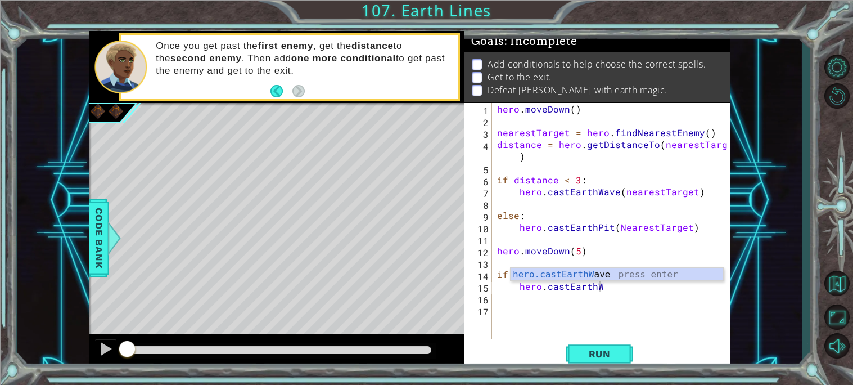
click at [624, 286] on div "hero . [GEOGRAPHIC_DATA] ( ) nearestTarget = hero . findNearestEnemy ( ) distan…" at bounding box center [614, 233] width 238 height 260
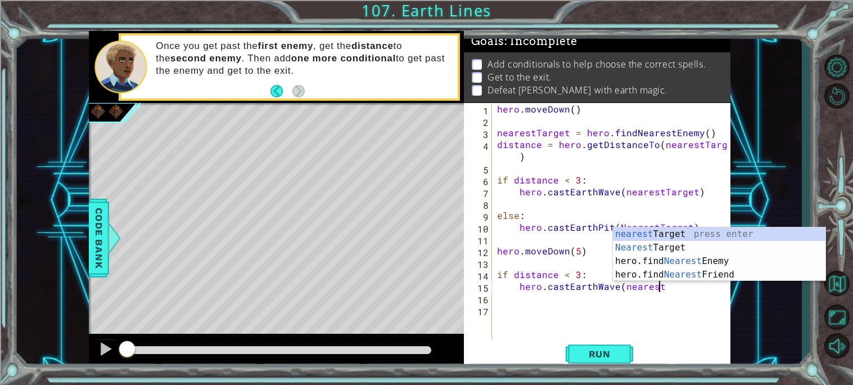
scroll to position [0, 9]
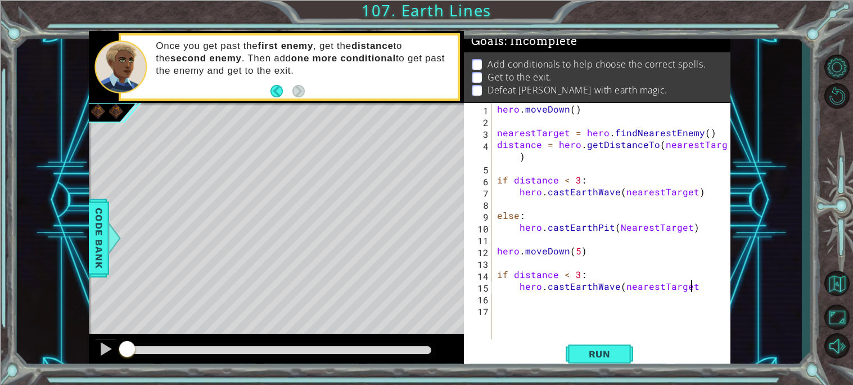
type textarea "hero.castEarthWave(nearestTarget)"
type textarea "else:"
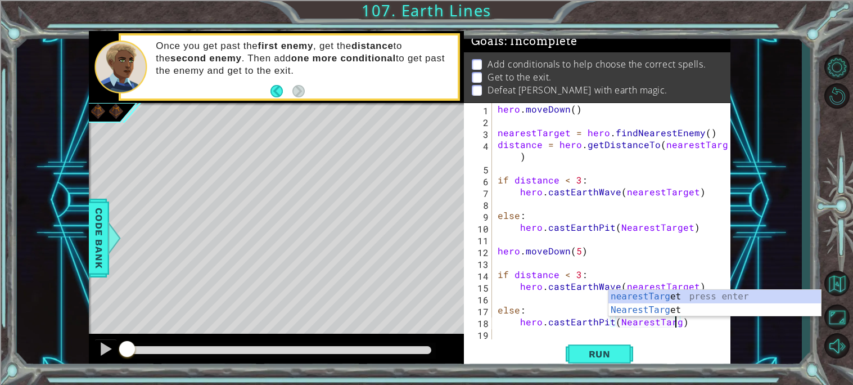
scroll to position [0, 11]
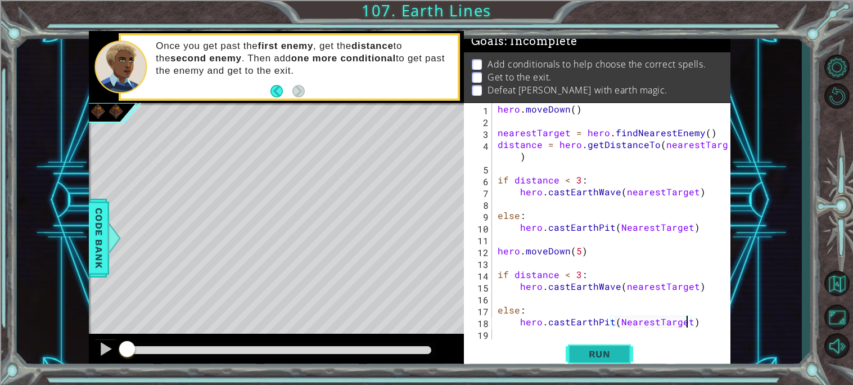
type textarea "hero.castEarthPit(NearestTarget)"
click at [611, 350] on span "Run" at bounding box center [599, 353] width 44 height 11
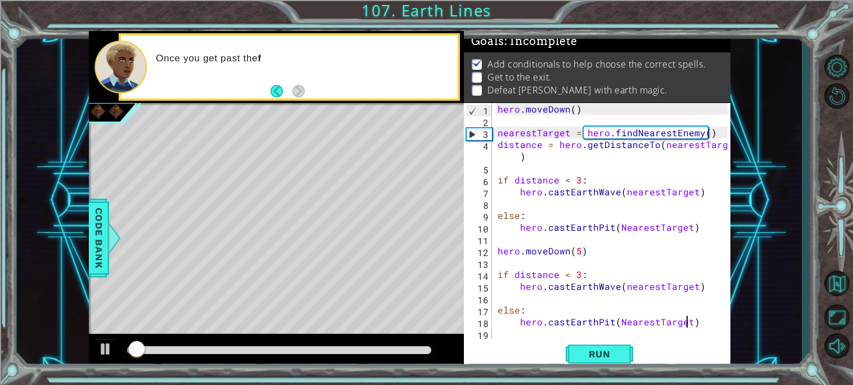
click at [697, 324] on div "hero . [GEOGRAPHIC_DATA] ( ) nearestTarget = hero . findNearestEnemy ( ) distan…" at bounding box center [614, 233] width 238 height 260
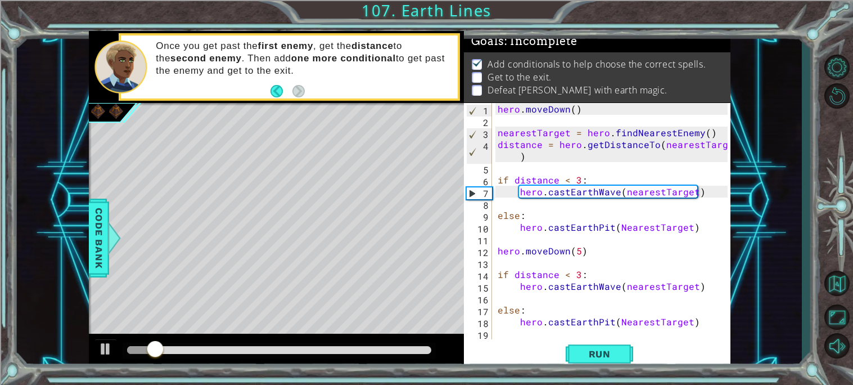
scroll to position [0, 0]
click at [516, 330] on div "hero . [GEOGRAPHIC_DATA] ( ) nearestTarget = hero . findNearestEnemy ( ) distan…" at bounding box center [614, 233] width 238 height 260
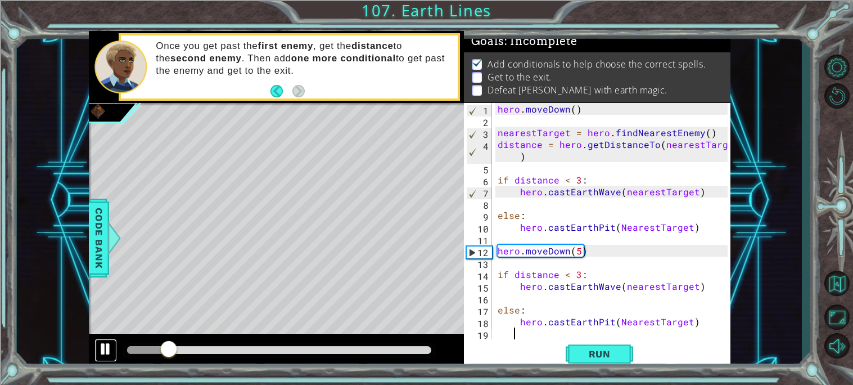
click at [103, 351] on div at bounding box center [105, 348] width 15 height 15
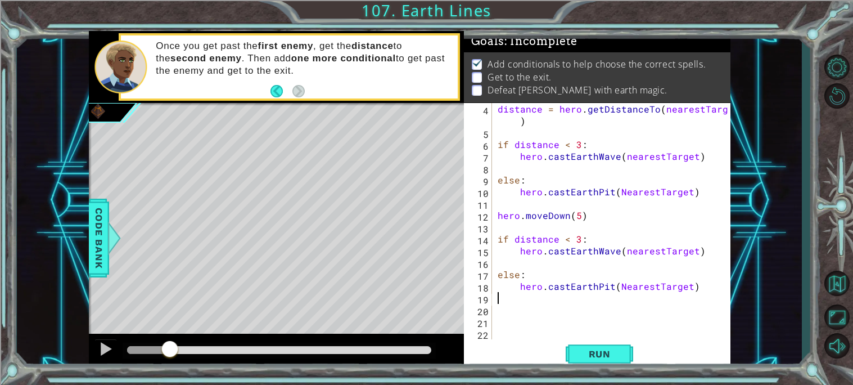
type textarea "hero.castEarthPit(NearestTarget)"
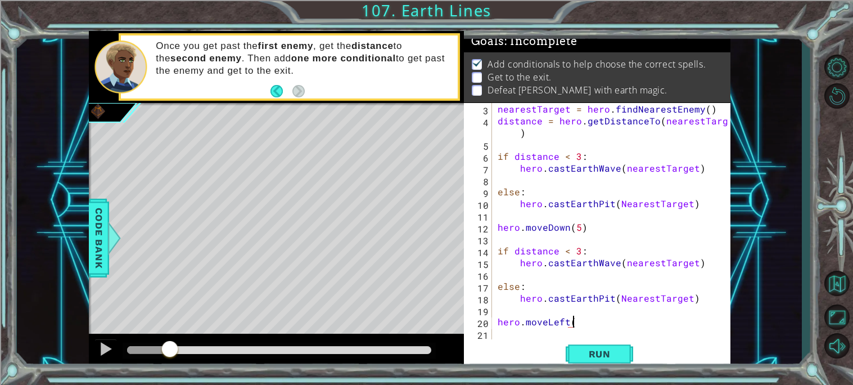
scroll to position [0, 4]
click at [599, 350] on span "Run" at bounding box center [599, 353] width 44 height 11
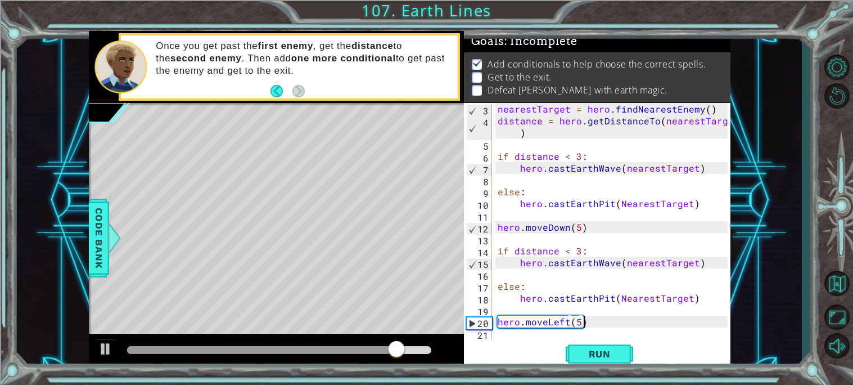
click at [579, 228] on div "nearestTarget = hero . findNearestEnemy ( ) distance = hero . getDistanceTo ( n…" at bounding box center [614, 233] width 238 height 260
click at [599, 349] on span "Run" at bounding box center [599, 353] width 44 height 11
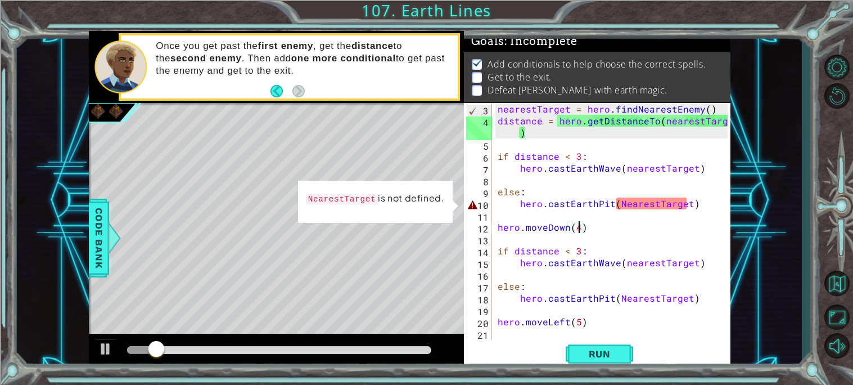
click at [620, 204] on div "nearestTarget = hero . findNearestEnemy ( ) distance = hero . getDistanceTo ( n…" at bounding box center [614, 233] width 238 height 260
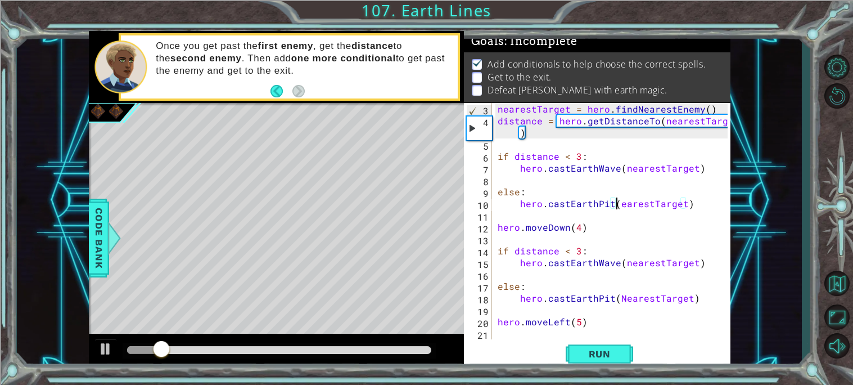
scroll to position [0, 7]
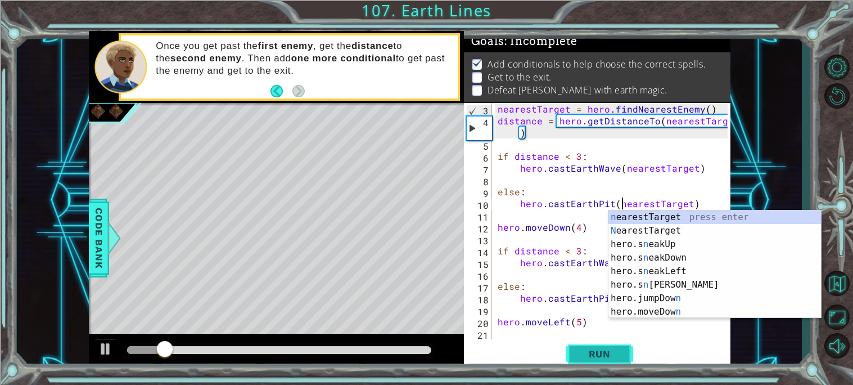
click at [600, 348] on span "Run" at bounding box center [599, 353] width 44 height 11
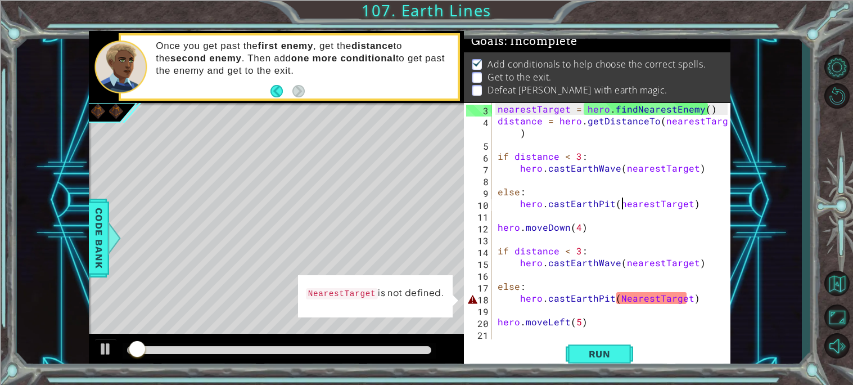
click at [626, 298] on div "nearestTarget = hero . findNearestEnemy ( ) distance = hero . getDistanceTo ( n…" at bounding box center [614, 233] width 238 height 260
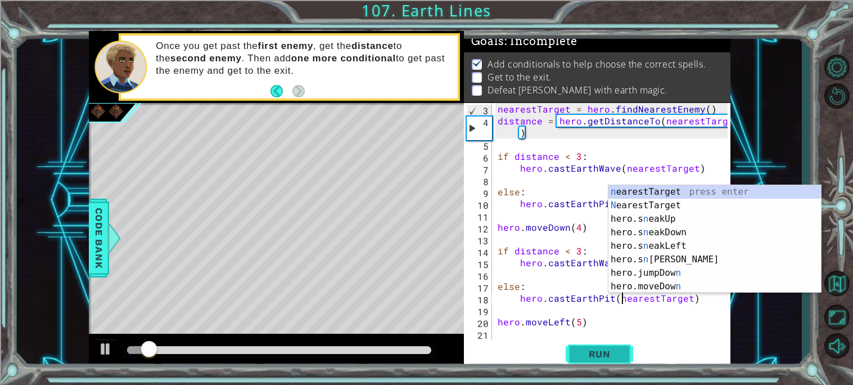
click at [610, 340] on button "Run" at bounding box center [599, 353] width 67 height 26
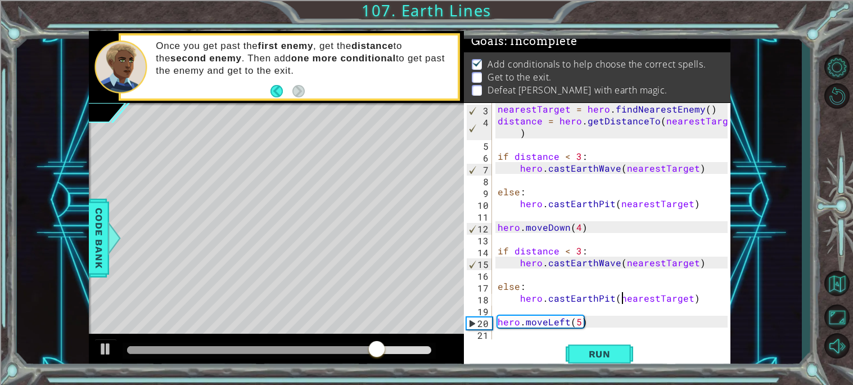
click at [609, 262] on div "nearestTarget = hero . findNearestEnemy ( ) distance = hero . getDistanceTo ( n…" at bounding box center [614, 233] width 238 height 260
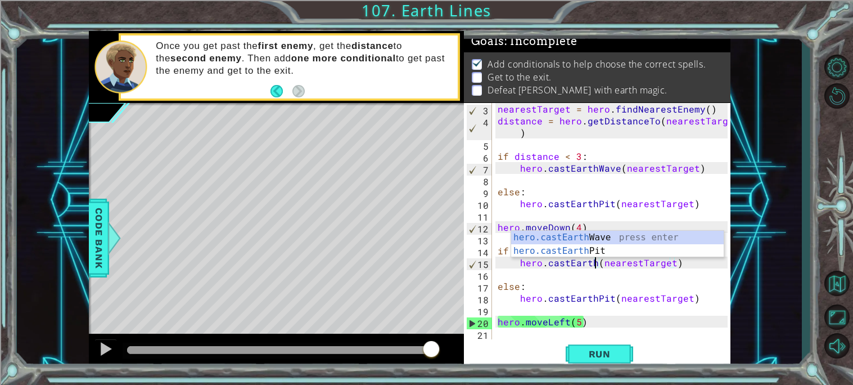
scroll to position [0, 7]
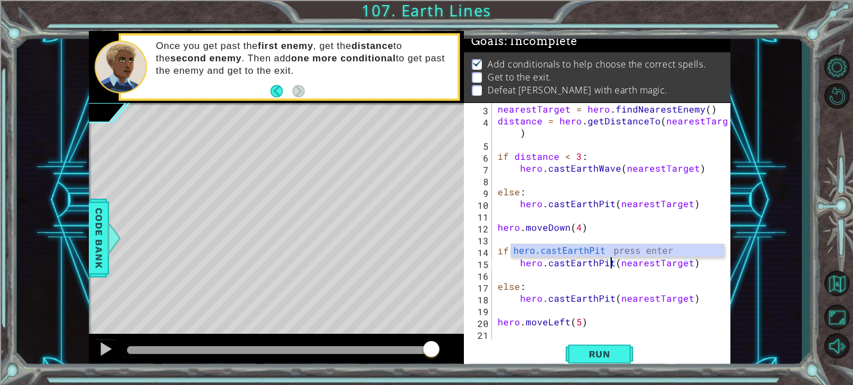
click at [608, 297] on div "nearestTarget = hero . findNearestEnemy ( ) distance = hero . getDistanceTo ( n…" at bounding box center [614, 233] width 238 height 260
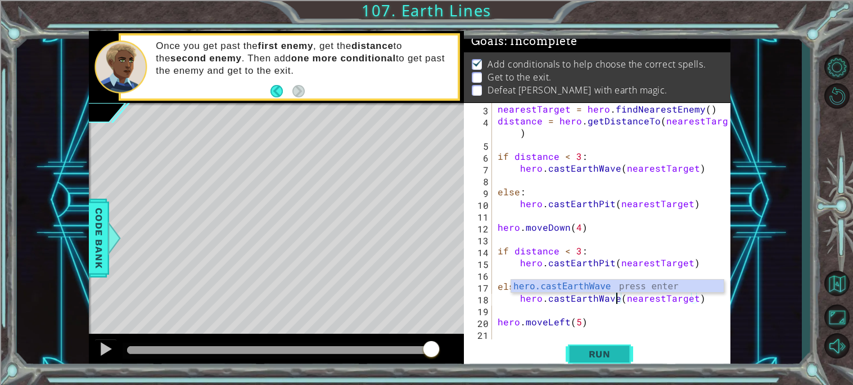
type textarea "hero.castEarthWave(nearestTarget)"
click at [606, 351] on span "Run" at bounding box center [599, 353] width 44 height 11
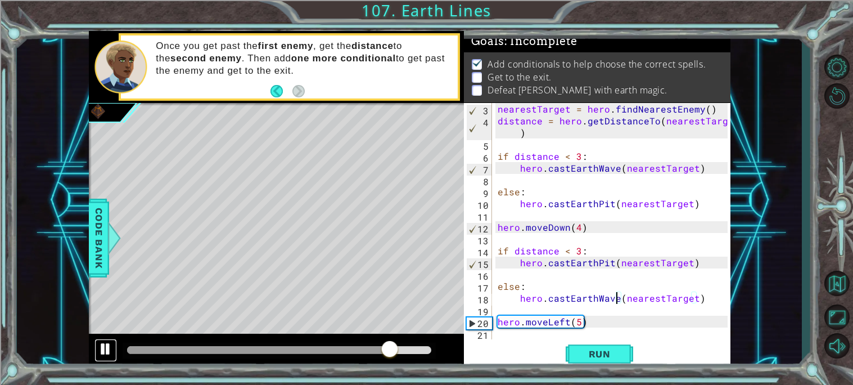
click at [109, 349] on div at bounding box center [105, 348] width 15 height 15
click at [642, 209] on div "nearestTarget = hero . findNearestEnemy ( ) distance = hero . getDistanceTo ( n…" at bounding box center [614, 233] width 238 height 260
click at [593, 227] on div "nearestTarget = hero . findNearestEnemy ( ) distance = hero . getDistanceTo ( n…" at bounding box center [614, 233] width 238 height 260
type textarea "hero.moveDown(4)"
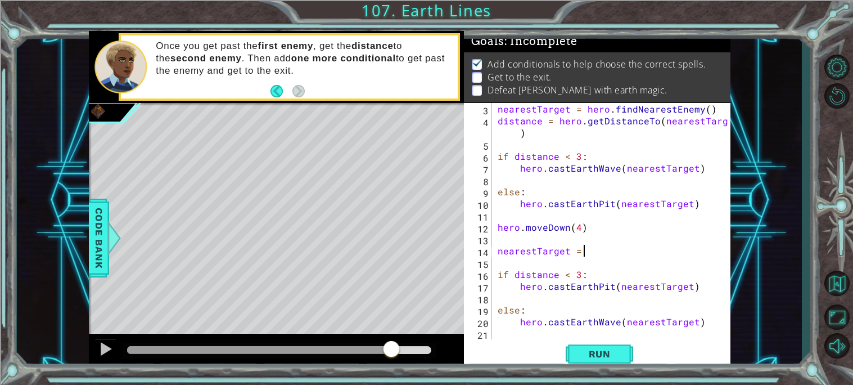
scroll to position [0, 5]
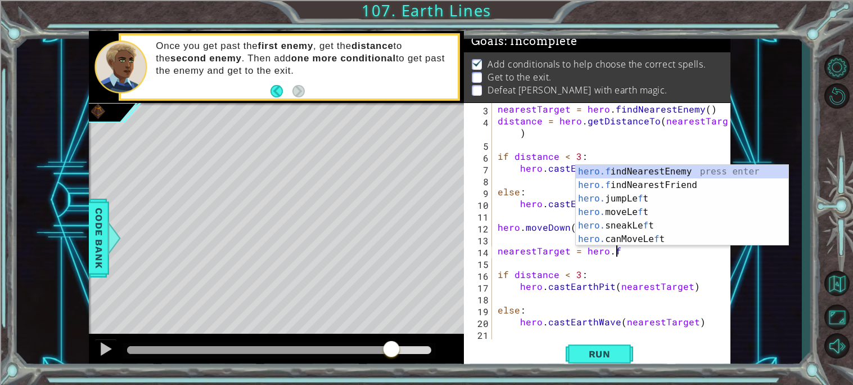
type textarea "nearestTarget = hero.find"
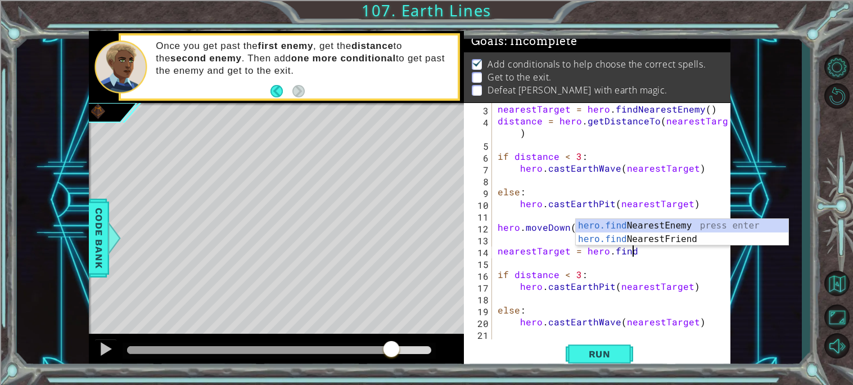
scroll to position [0, 0]
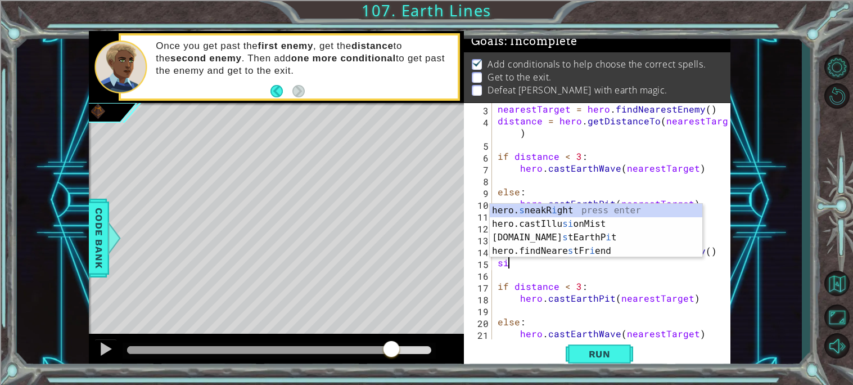
type textarea "s"
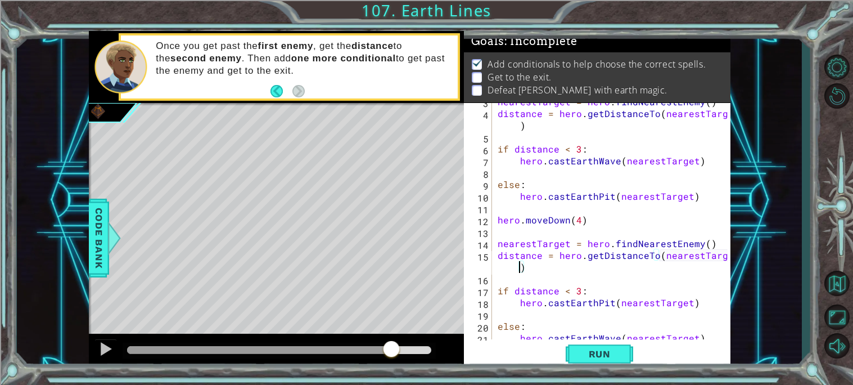
scroll to position [94, 0]
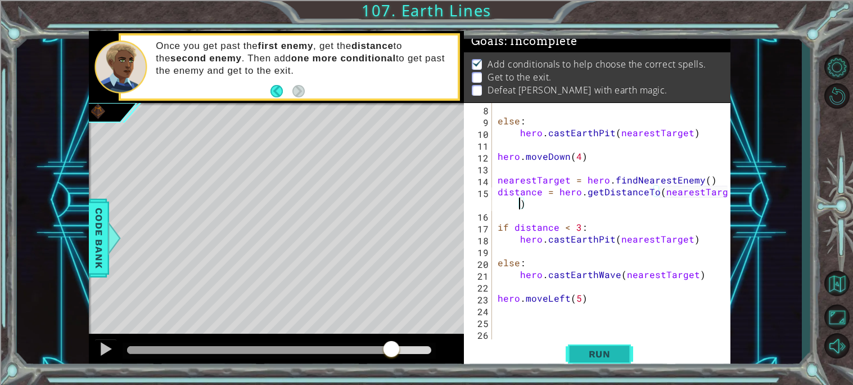
click at [593, 347] on button "Run" at bounding box center [599, 353] width 67 height 26
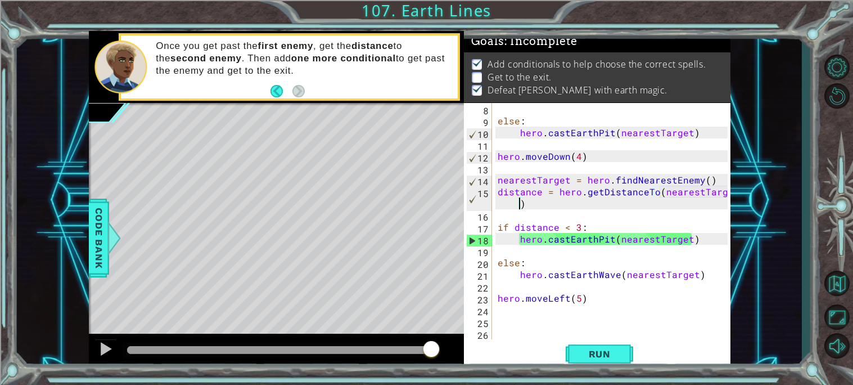
click at [579, 158] on div "else : hero . [GEOGRAPHIC_DATA] ( nearestTarget ) hero . moveDown ( 4 ) nearest…" at bounding box center [614, 233] width 238 height 260
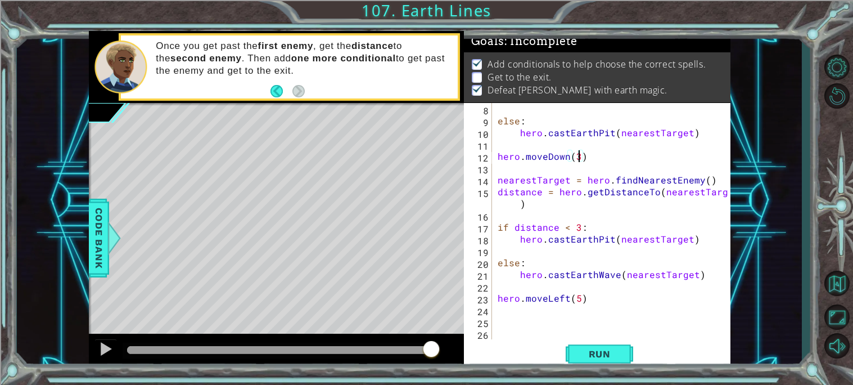
click at [572, 234] on div "else : hero . [GEOGRAPHIC_DATA] ( nearestTarget ) hero . moveDown ( 3 ) nearest…" at bounding box center [614, 233] width 238 height 260
click at [599, 341] on button "Run" at bounding box center [599, 353] width 67 height 26
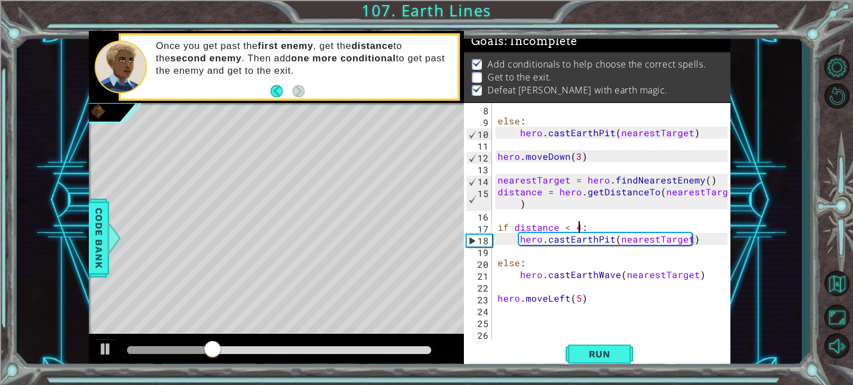
click at [710, 279] on div "else : hero . [GEOGRAPHIC_DATA] ( nearestTarget ) hero . moveDown ( 3 ) nearest…" at bounding box center [614, 233] width 238 height 260
type textarea "hero.castEarthWave(nearestTarget)"
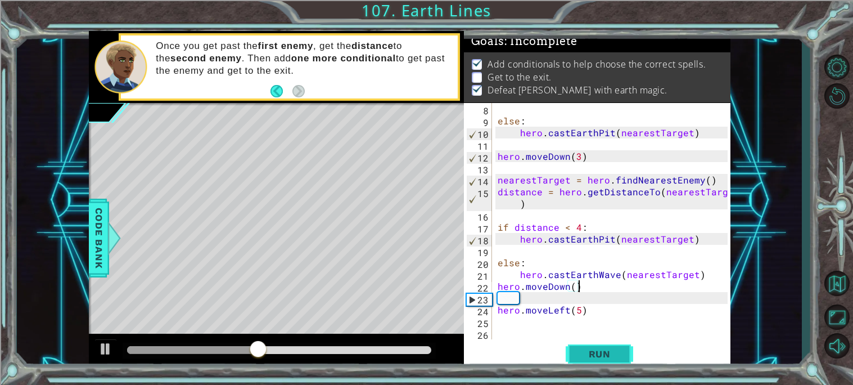
click at [608, 349] on span "Run" at bounding box center [599, 353] width 44 height 11
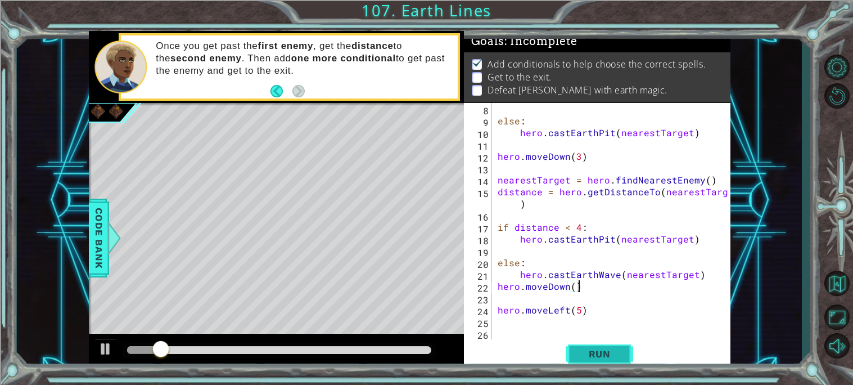
type textarea "hero.castEarthWave(nearestTarget)"
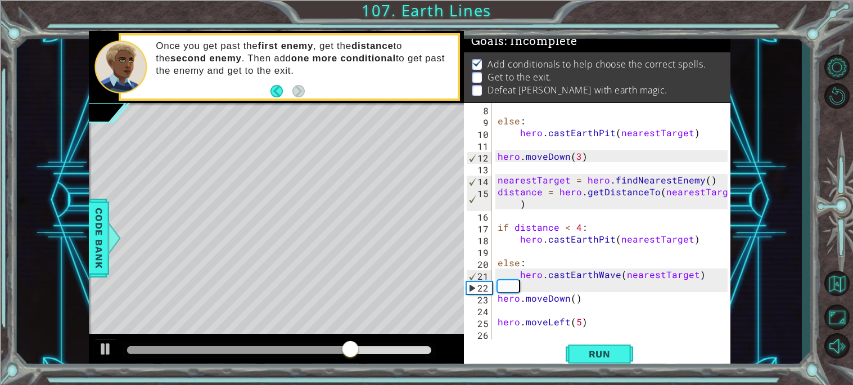
click at [572, 300] on div "else : hero . [GEOGRAPHIC_DATA] ( nearestTarget ) hero . moveDown ( 3 ) nearest…" at bounding box center [614, 233] width 238 height 260
type textarea "hero.moveDown()"
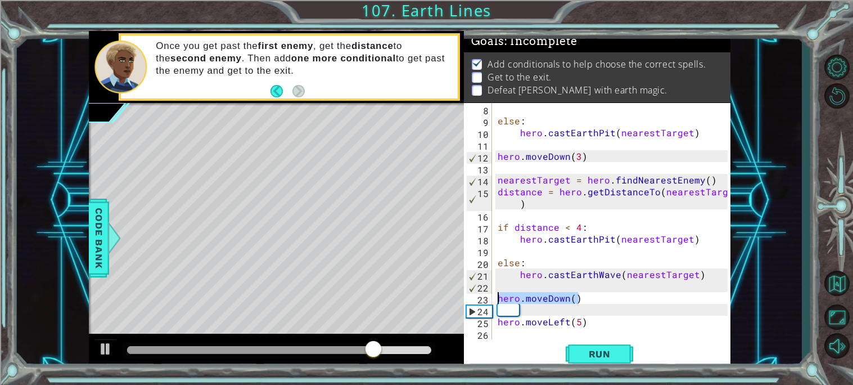
drag, startPoint x: 586, startPoint y: 301, endPoint x: 493, endPoint y: 297, distance: 93.4
click at [493, 297] on div "hero.moveDown() 8 9 10 11 12 13 14 15 16 17 18 19 20 21 22 23 24 25 26 27 else …" at bounding box center [596, 221] width 264 height 236
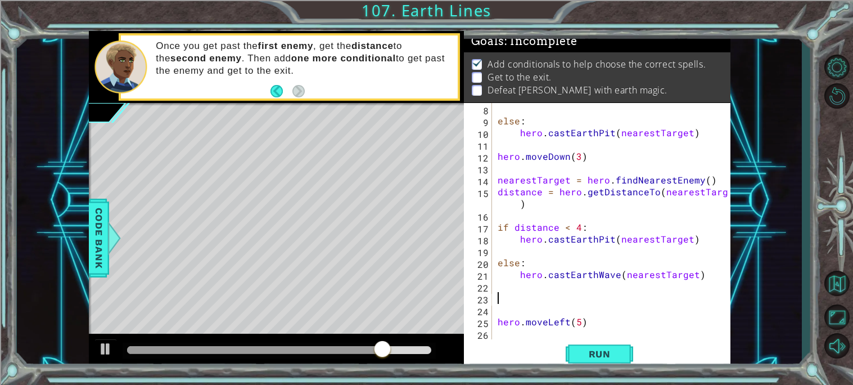
scroll to position [0, 0]
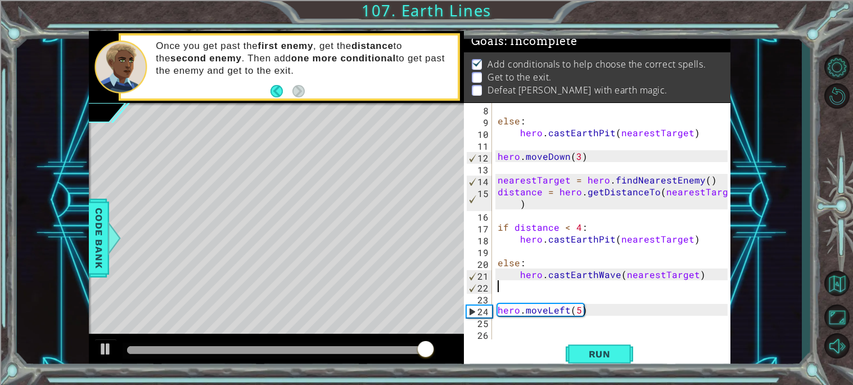
click at [613, 306] on div "else : hero . [GEOGRAPHIC_DATA] ( nearestTarget ) hero . moveDown ( 3 ) nearest…" at bounding box center [614, 233] width 238 height 260
type textarea "hero.moveLeft(5)"
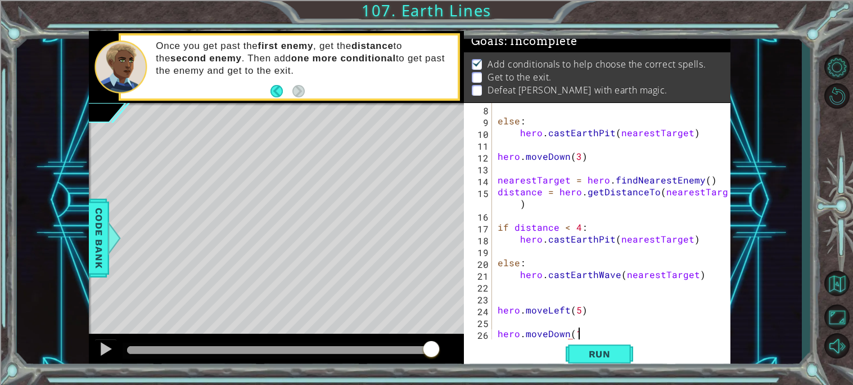
scroll to position [0, 4]
type textarea "hero.moveDown(1)"
click at [598, 246] on div "else : hero . [GEOGRAPHIC_DATA] ( nearestTarget ) hero . moveDown ( 3 ) nearest…" at bounding box center [614, 233] width 238 height 260
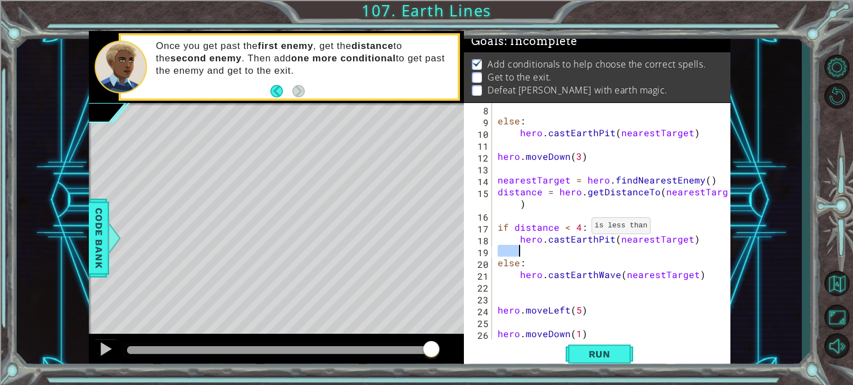
click at [577, 228] on div "else : hero . [GEOGRAPHIC_DATA] ( nearestTarget ) hero . moveDown ( 3 ) nearest…" at bounding box center [614, 233] width 238 height 260
click at [603, 364] on button "Run" at bounding box center [599, 353] width 67 height 26
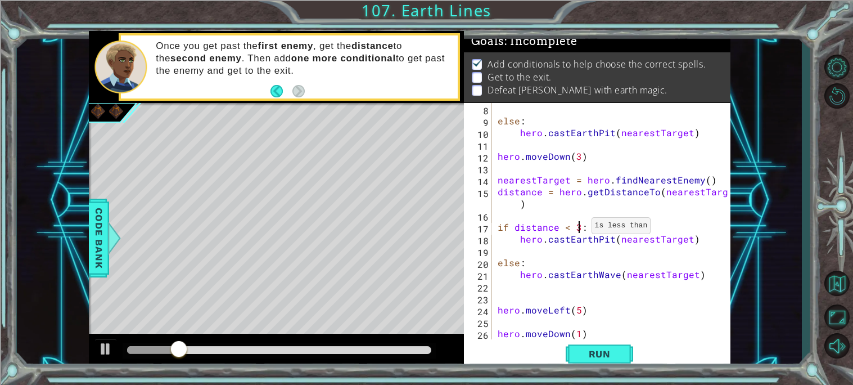
click at [583, 310] on div "else : hero . [GEOGRAPHIC_DATA] ( nearestTarget ) hero . moveDown ( 3 ) nearest…" at bounding box center [614, 233] width 238 height 260
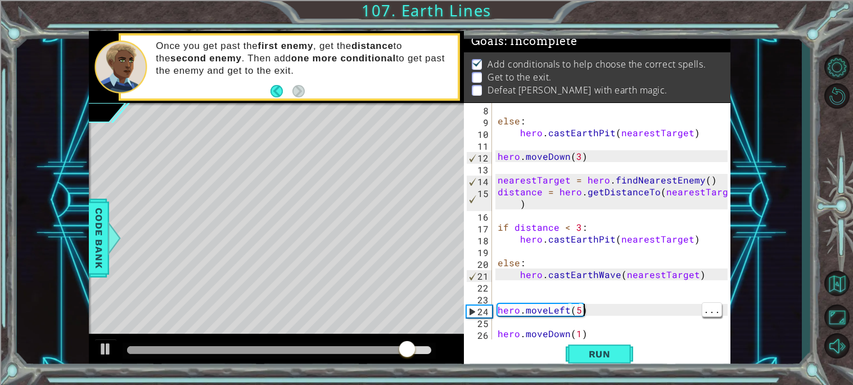
click at [616, 278] on div "else : hero . [GEOGRAPHIC_DATA] ( nearestTarget ) hero . moveDown ( 3 ) nearest…" at bounding box center [614, 233] width 238 height 260
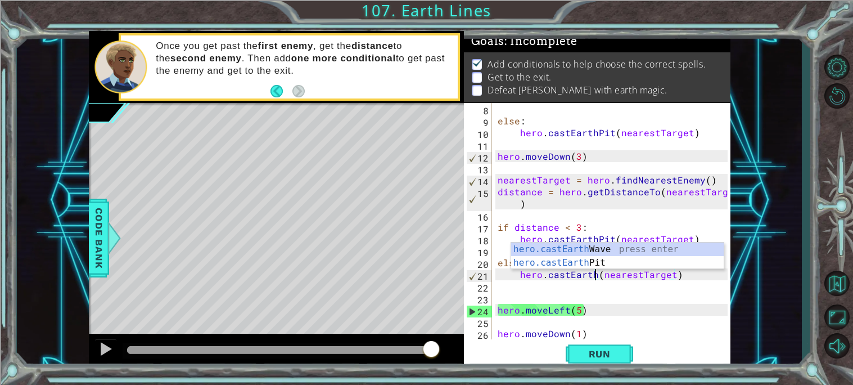
scroll to position [0, 7]
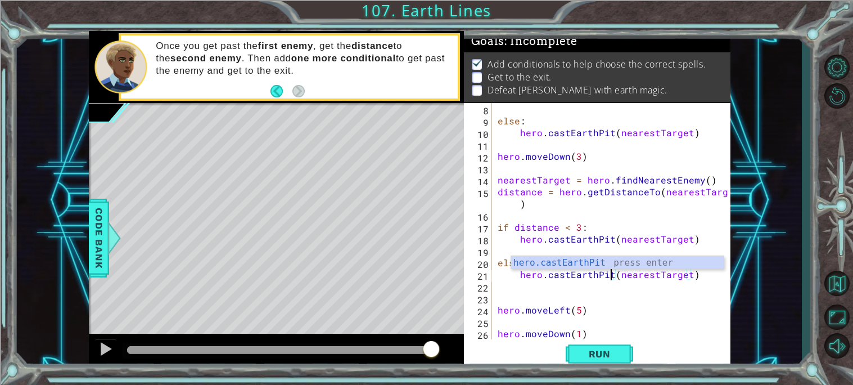
click at [603, 240] on div "else : hero . [GEOGRAPHIC_DATA] ( nearestTarget ) hero . moveDown ( 3 ) nearest…" at bounding box center [614, 233] width 238 height 260
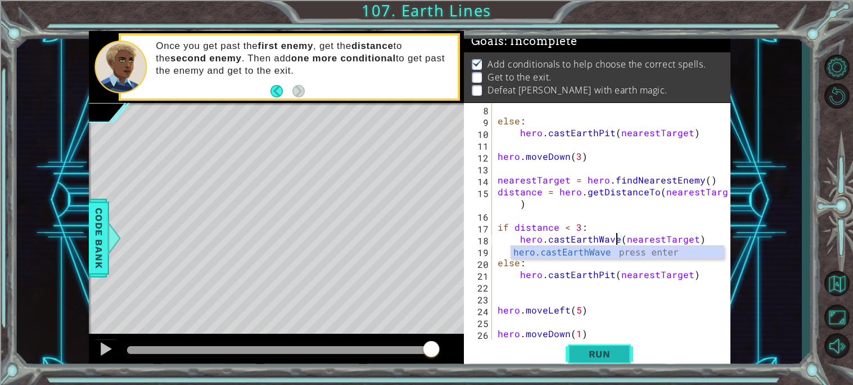
type textarea "hero.castEarthWave(nearestTarget)"
click at [607, 351] on span "Run" at bounding box center [599, 353] width 44 height 11
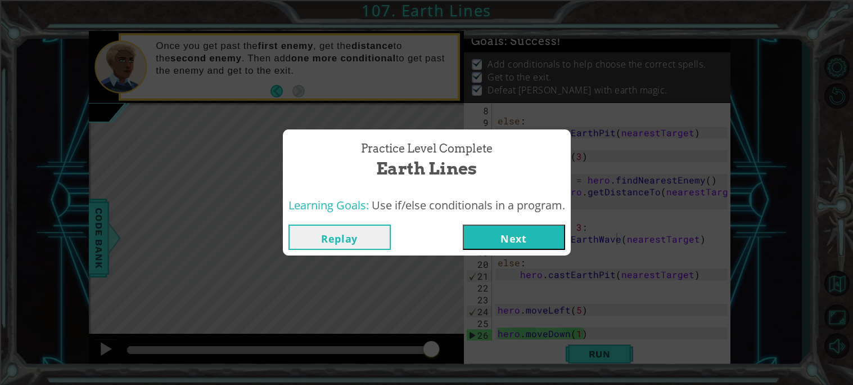
click at [527, 236] on button "Next" at bounding box center [514, 236] width 102 height 25
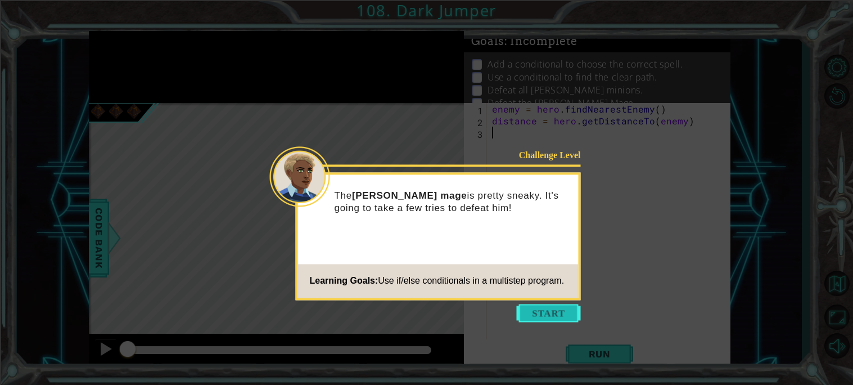
click at [545, 312] on button "Start" at bounding box center [549, 313] width 64 height 18
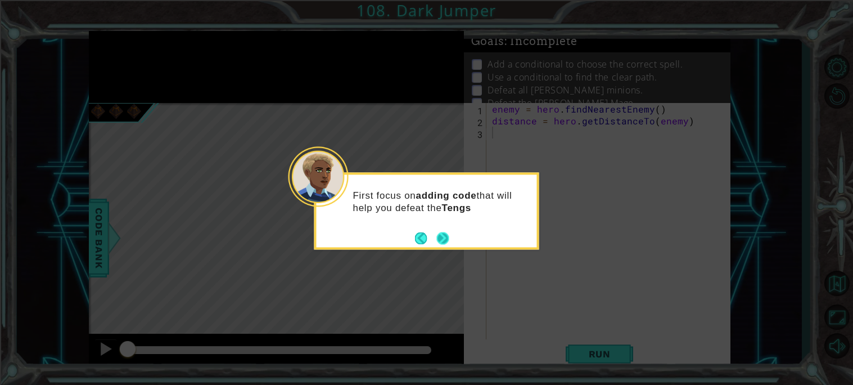
click at [444, 238] on button "Next" at bounding box center [442, 238] width 12 height 12
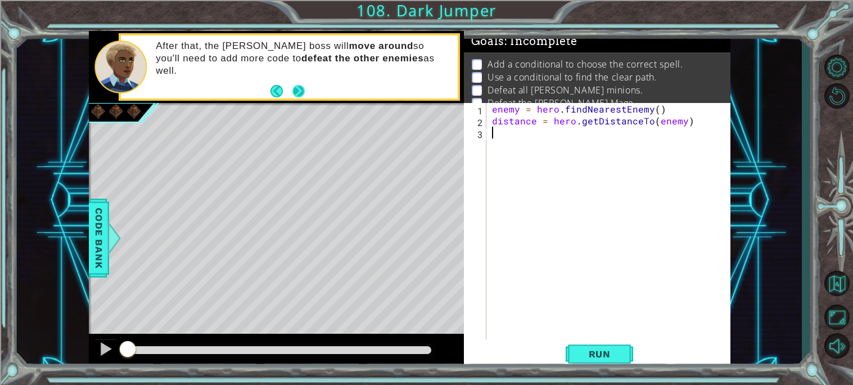
click at [298, 87] on button "Next" at bounding box center [298, 90] width 12 height 12
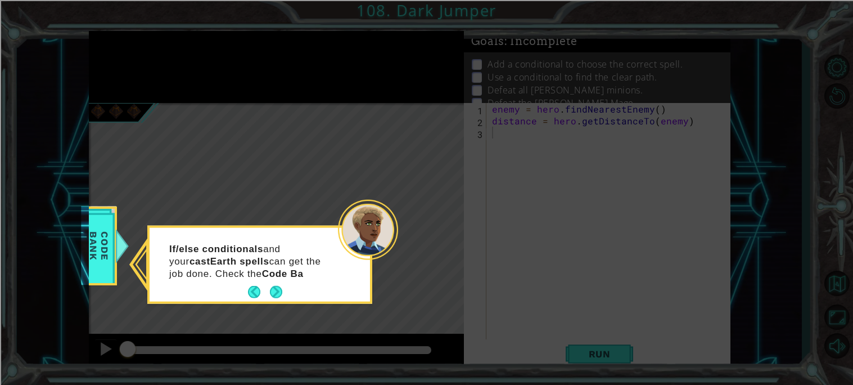
click at [276, 294] on div "If/else conditionals and your castEarth spells can get the job done. Check the …" at bounding box center [260, 266] width 220 height 69
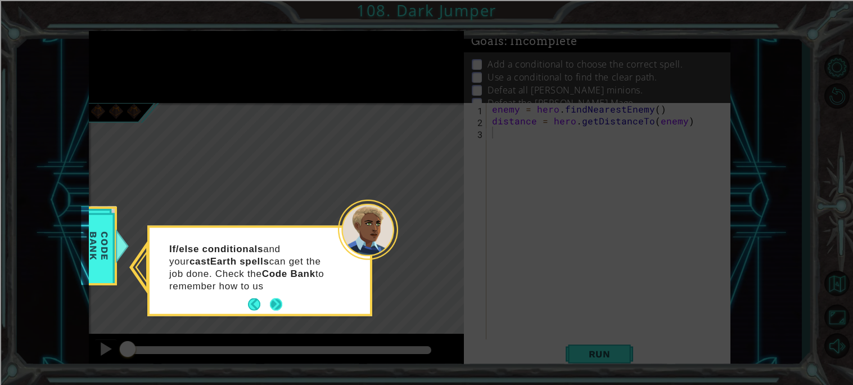
click at [275, 306] on button "Next" at bounding box center [276, 304] width 12 height 12
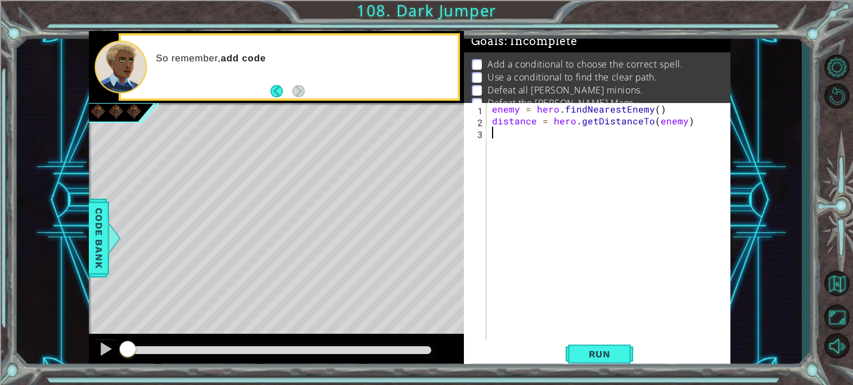
click at [560, 130] on div "enemy = hero . findNearestEnemy ( ) distance = hero . getDistanceTo ( enemy )" at bounding box center [611, 233] width 243 height 260
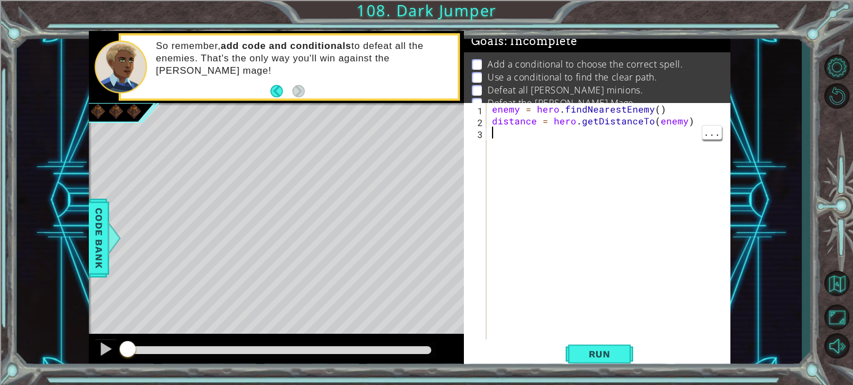
click at [653, 121] on div "enemy = hero . findNearestEnemy ( ) distance = hero . getDistanceTo ( enemy )" at bounding box center [611, 233] width 243 height 260
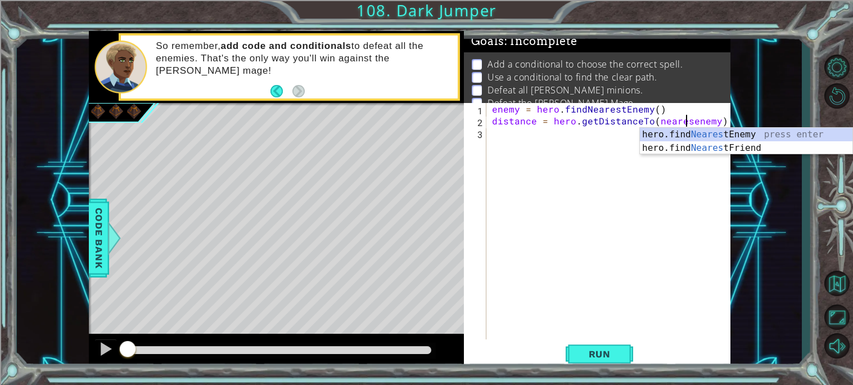
scroll to position [0, 12]
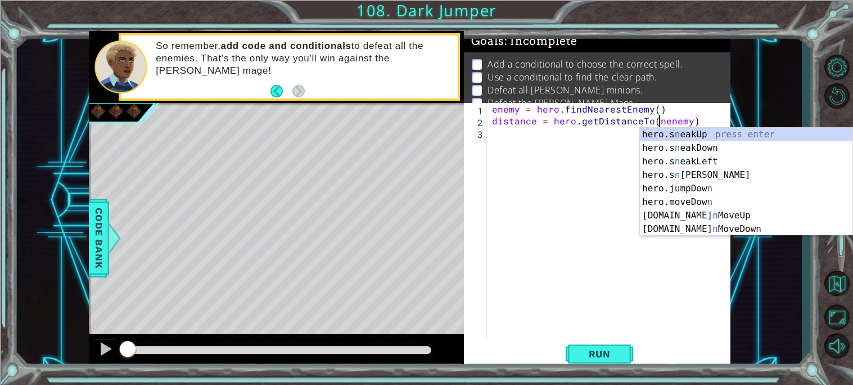
type textarea "distance = hero.getDistanceTo(enemy)"
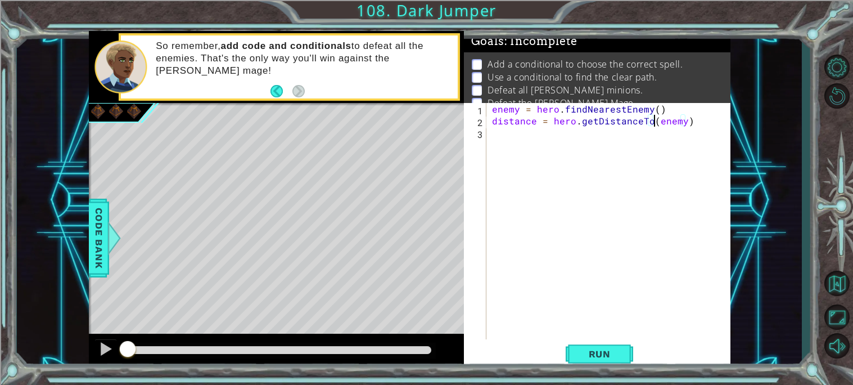
click at [696, 119] on div "enemy = hero . findNearestEnemy ( ) distance = hero . getDistanceTo ( enemy )" at bounding box center [611, 233] width 243 height 260
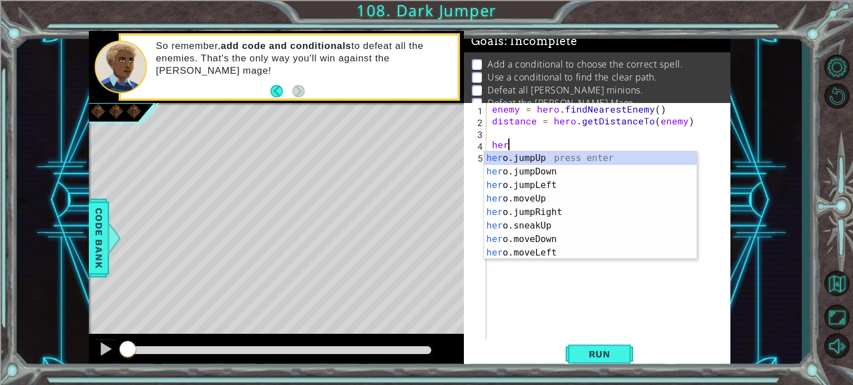
scroll to position [0, 1]
type textarea "h"
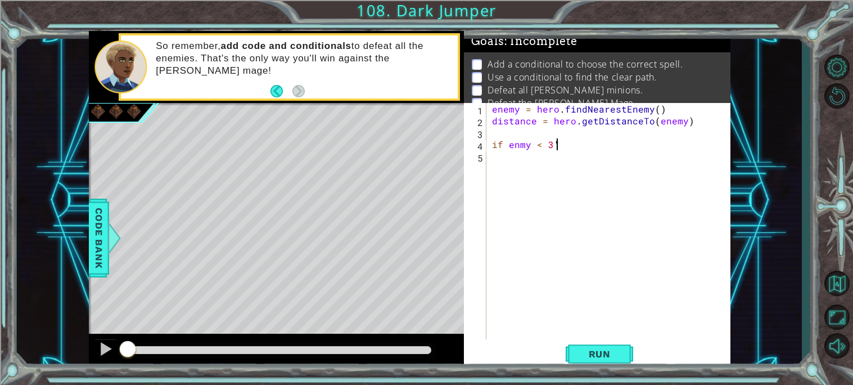
scroll to position [0, 3]
type textarea "if enmy < 3"
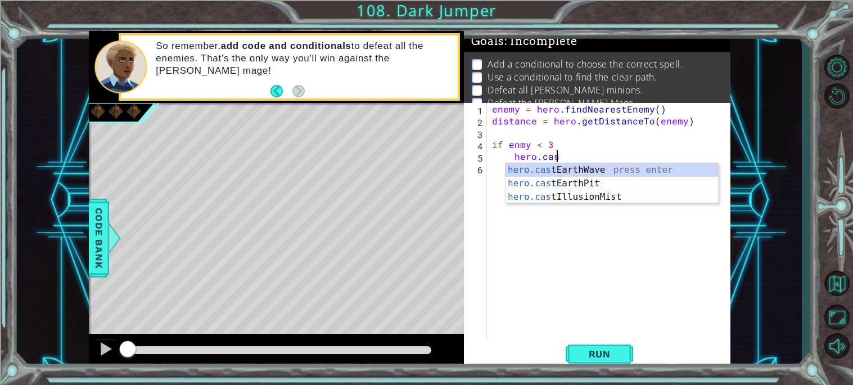
scroll to position [0, 3]
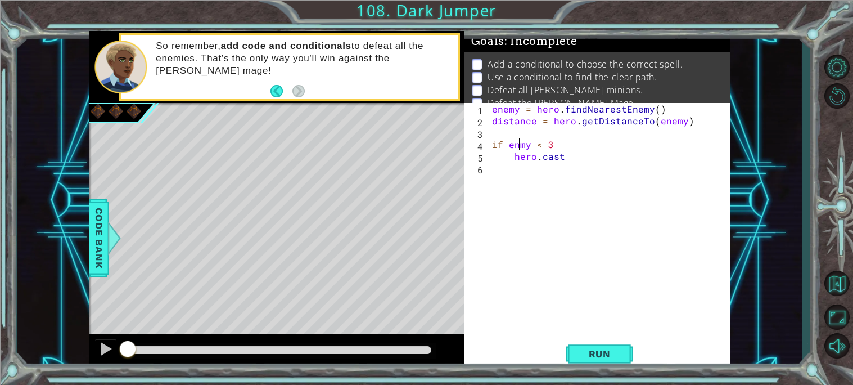
click at [517, 146] on div "enemy = hero . findNearestEnemy ( ) distance = hero . getDistanceTo ( enemy ) i…" at bounding box center [611, 233] width 243 height 260
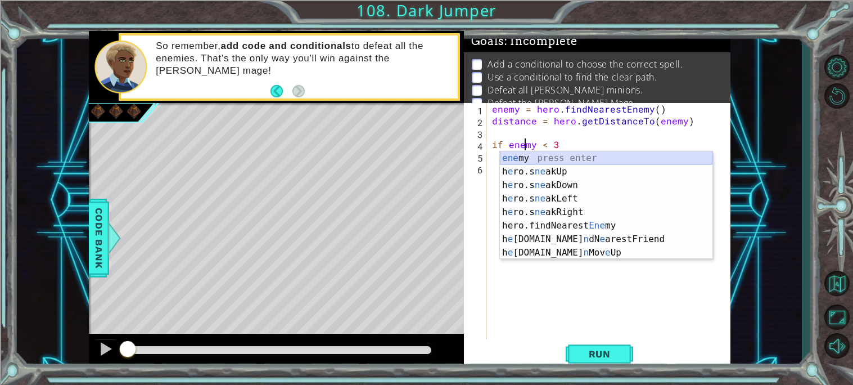
click at [583, 153] on div "ene my press enter h e ro.s ne akUp press enter h e ro.s ne akDown press enter …" at bounding box center [606, 218] width 213 height 135
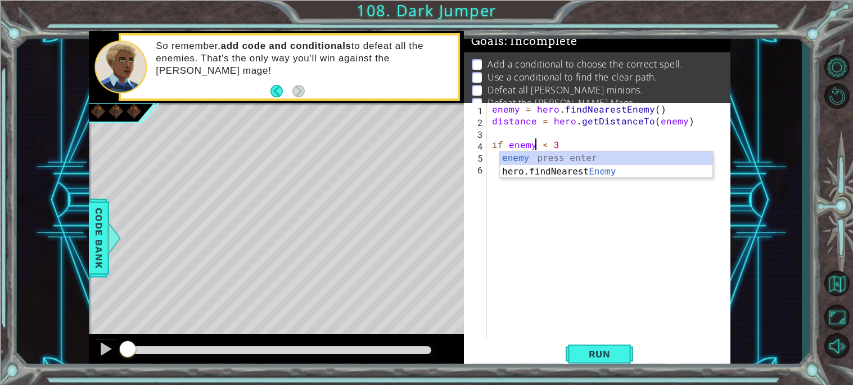
scroll to position [0, 2]
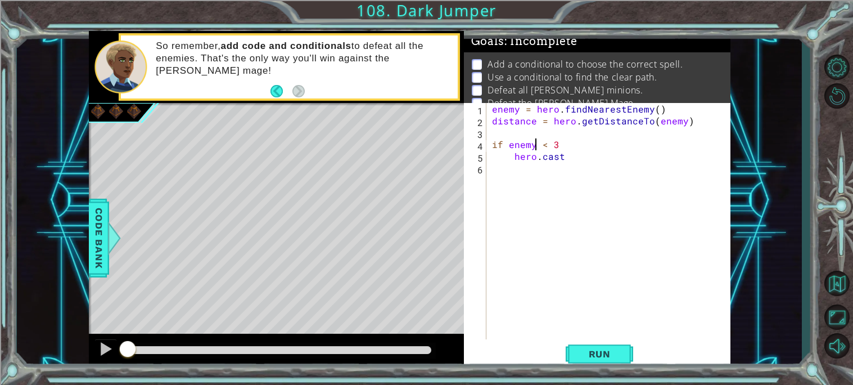
click at [574, 157] on div "enemy = hero . findNearestEnemy ( ) distance = hero . getDistanceTo ( enemy ) i…" at bounding box center [611, 233] width 243 height 260
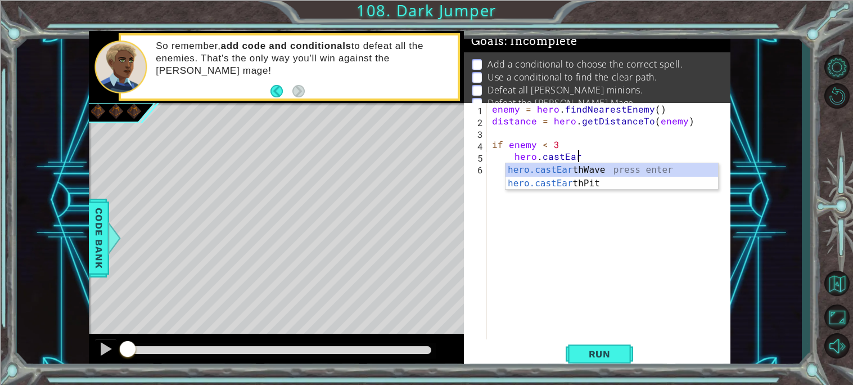
type textarea "hero.castEarth"
click at [643, 170] on div "hero.castEarth Wave press enter hero.castEarth Pit press enter" at bounding box center [612, 190] width 213 height 54
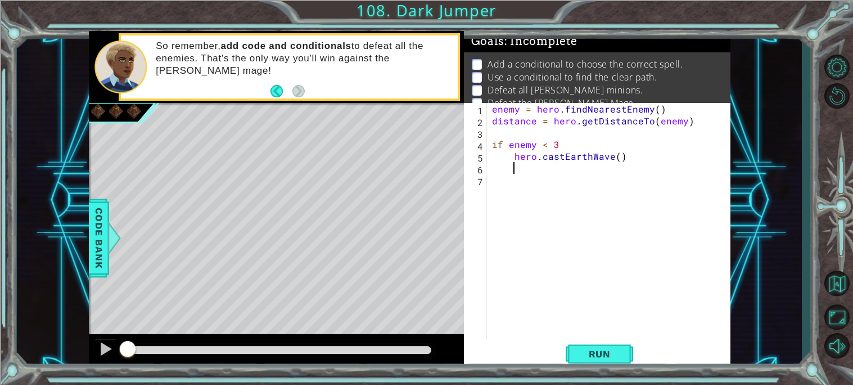
click at [613, 156] on div "enemy = hero . findNearestEnemy ( ) distance = hero . getDistanceTo ( enemy ) i…" at bounding box center [611, 233] width 243 height 260
click at [614, 156] on div "enemy = hero . findNearestEnemy ( ) distance = hero . getDistanceTo ( enemy ) i…" at bounding box center [611, 233] width 243 height 260
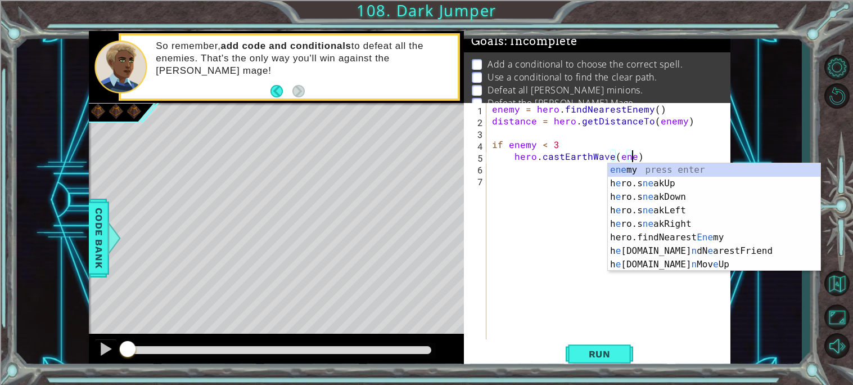
scroll to position [0, 8]
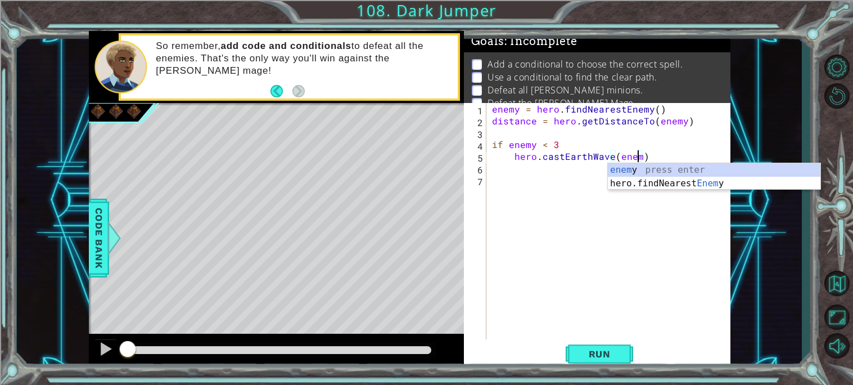
type textarea "hero.castEarthWave(enemy)"
click at [638, 168] on div "enemy press enter hero.findNearest Enemy press enter" at bounding box center [714, 190] width 213 height 54
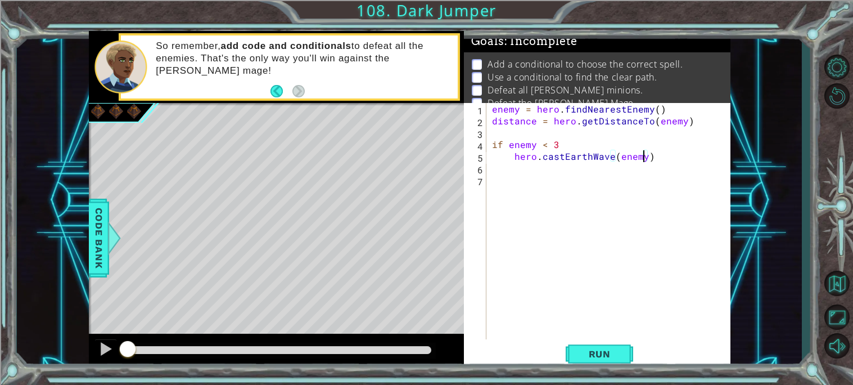
click at [679, 158] on div "enemy = hero . findNearestEnemy ( ) distance = hero . getDistanceTo ( enemy ) i…" at bounding box center [611, 233] width 243 height 260
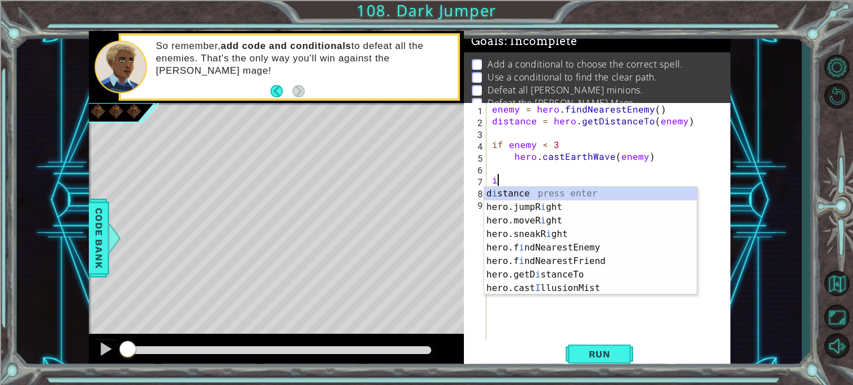
type textarea "i"
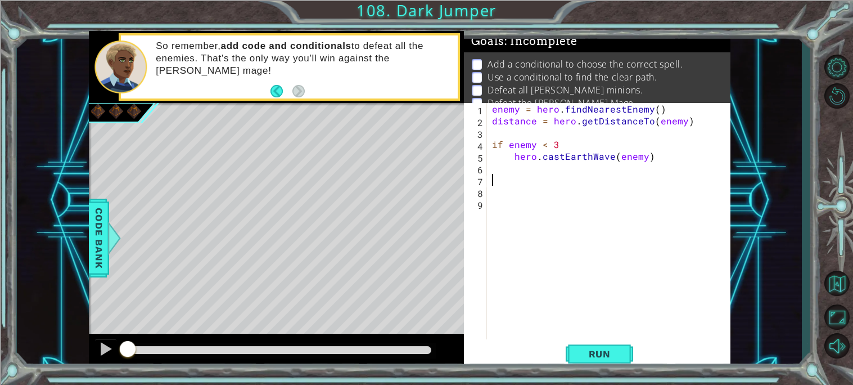
type textarea "E"
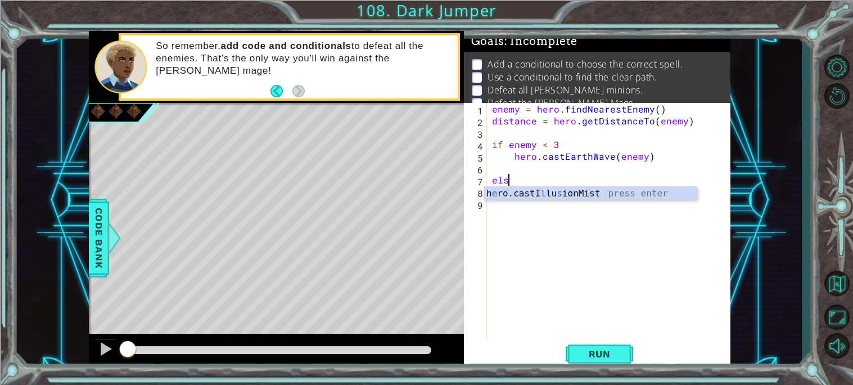
scroll to position [0, 1]
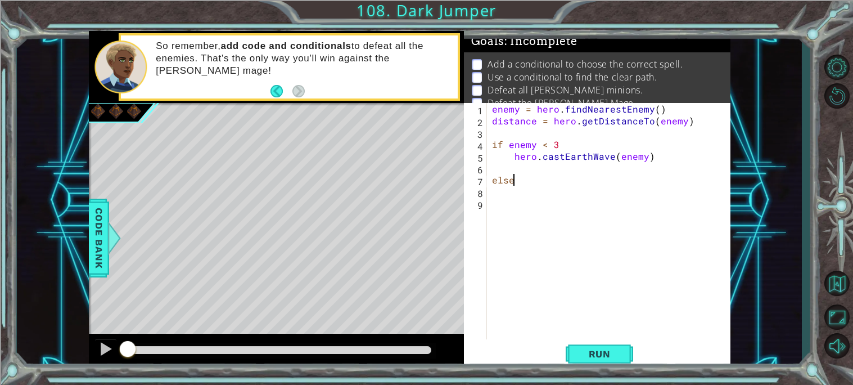
type textarea "else:"
click at [581, 198] on div "enemy = hero . findNearestEnemy ( ) distance = hero . getDistanceTo ( enemy ) i…" at bounding box center [614, 233] width 238 height 260
click at [531, 191] on div "enemy = hero . findNearestEnemy ( ) distance = hero . getDistanceTo ( enemy ) i…" at bounding box center [614, 233] width 238 height 260
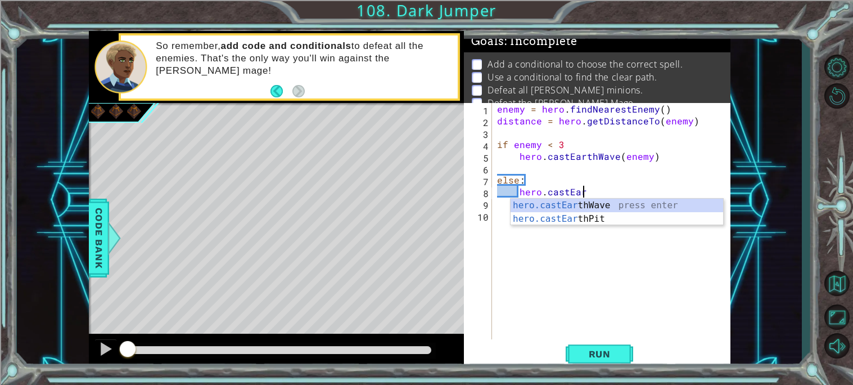
scroll to position [0, 5]
type textarea "hero.castEarthPit(enemy)"
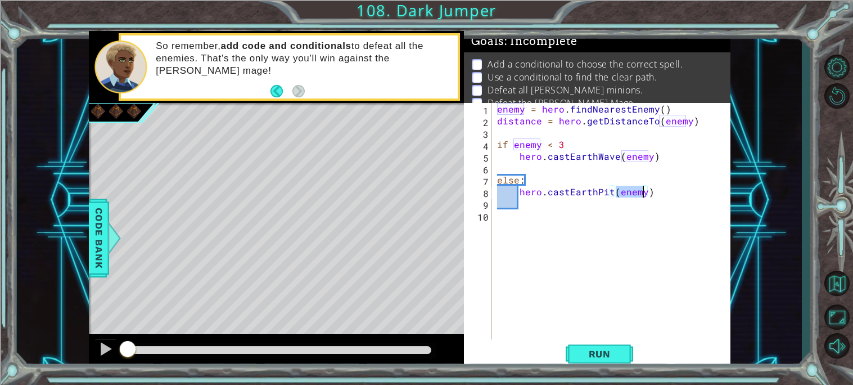
click at [666, 198] on div "enemy = hero . findNearestEnemy ( ) distance = hero . getDistanceTo ( enemy ) i…" at bounding box center [614, 233] width 238 height 260
type textarea "\"
click at [516, 193] on div "enemy = hero . findNearestEnemy ( ) distance = hero . getDistanceTo ( enemy ) i…" at bounding box center [614, 233] width 238 height 260
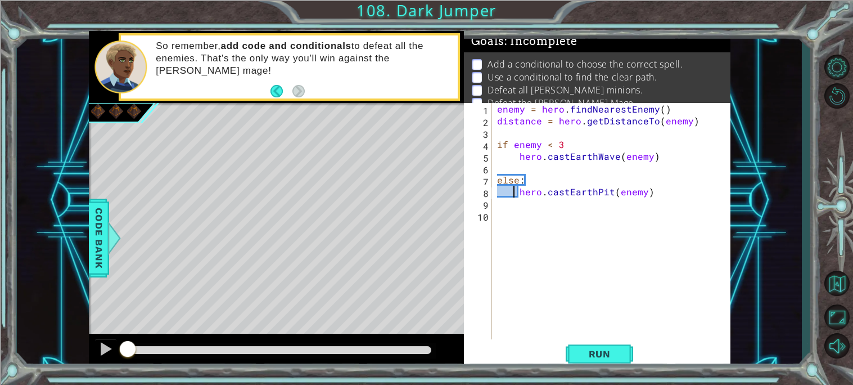
click at [498, 180] on div "enemy = hero . findNearestEnemy ( ) distance = hero . getDistanceTo ( enemy ) i…" at bounding box center [614, 233] width 238 height 260
type textarea "else:"
click at [553, 182] on div "enemy = hero . findNearestEnemy ( ) distance = hero . getDistanceTo ( enemy ) i…" at bounding box center [614, 233] width 238 height 260
click at [506, 166] on div "enemy = hero . findNearestEnemy ( ) distance = hero . getDistanceTo ( enemy ) i…" at bounding box center [614, 233] width 238 height 260
type textarea "hero.castEarthWave(enemy)"
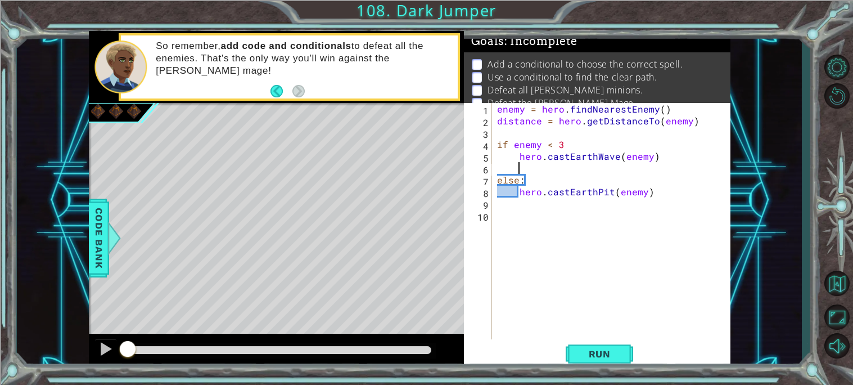
click at [544, 216] on div "enemy = hero . findNearestEnemy ( ) distance = hero . getDistanceTo ( enemy ) i…" at bounding box center [614, 233] width 238 height 260
click at [667, 191] on div "enemy = hero . findNearestEnemy ( ) distance = hero . getDistanceTo ( enemy ) i…" at bounding box center [614, 233] width 238 height 260
type textarea "hero.castEarthPit(enemy)"
type textarea "hero.moveUp(2)"
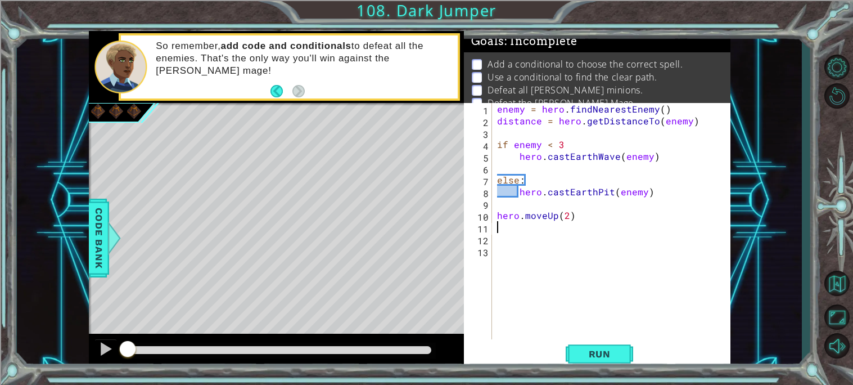
scroll to position [0, 0]
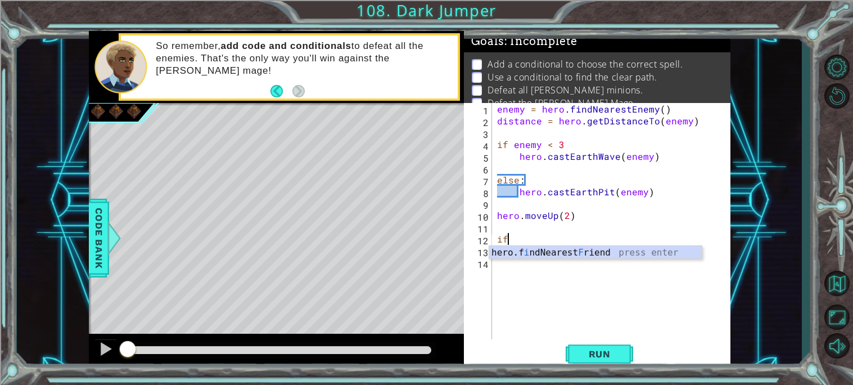
type textarea "i"
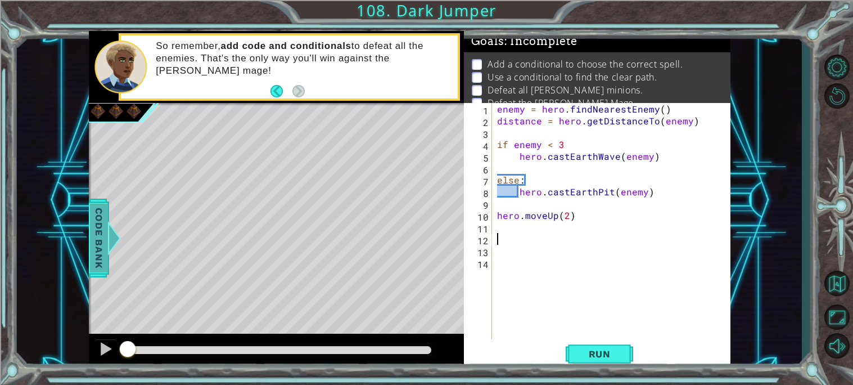
click at [107, 242] on div at bounding box center [114, 238] width 14 height 34
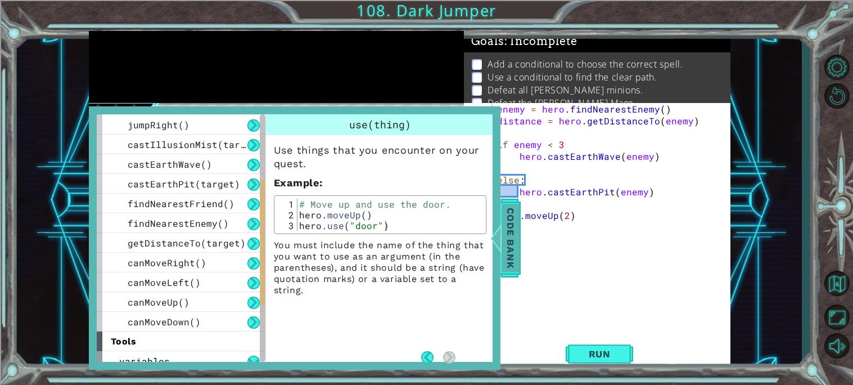
scroll to position [303, 0]
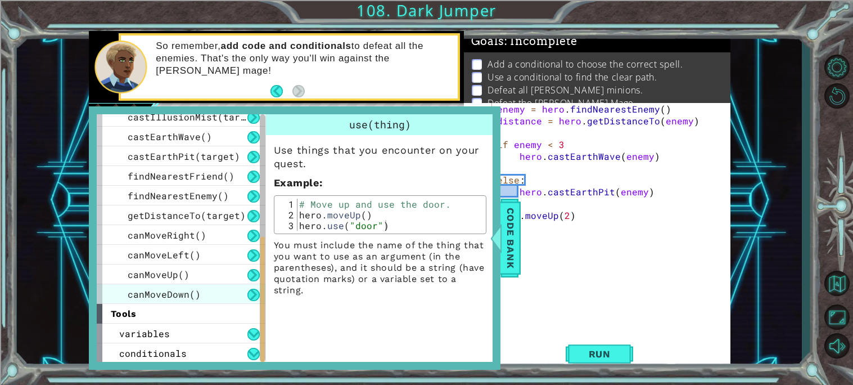
click at [214, 300] on div "canMoveDown()" at bounding box center [181, 294] width 169 height 20
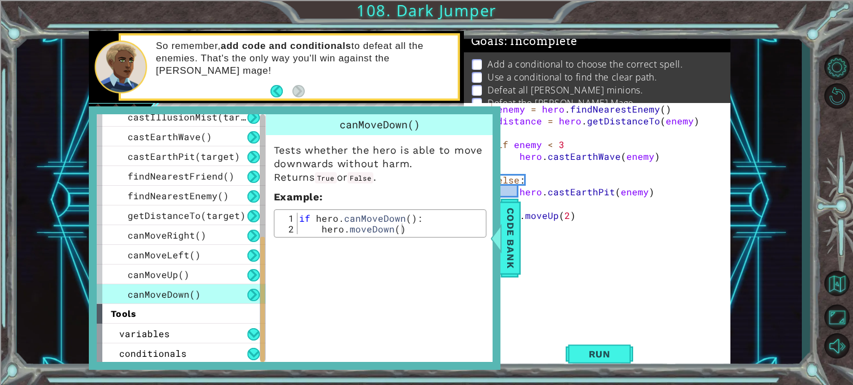
click at [221, 293] on div "canMoveDown()" at bounding box center [181, 294] width 169 height 20
click at [218, 250] on div "canMoveLeft()" at bounding box center [181, 255] width 169 height 20
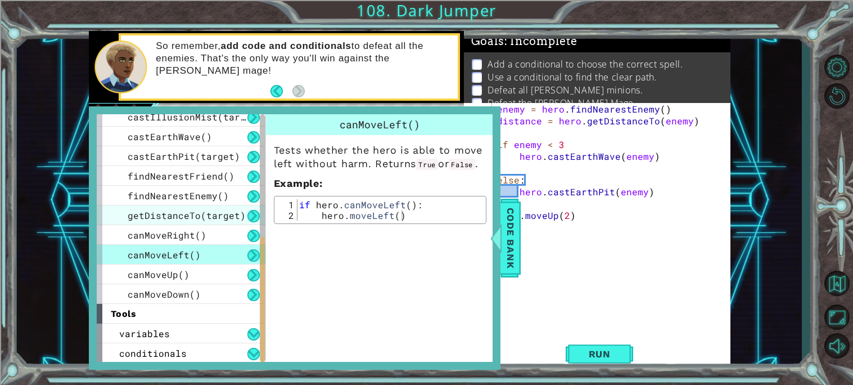
click at [223, 219] on span "getDistanceTo(target)" at bounding box center [187, 215] width 118 height 12
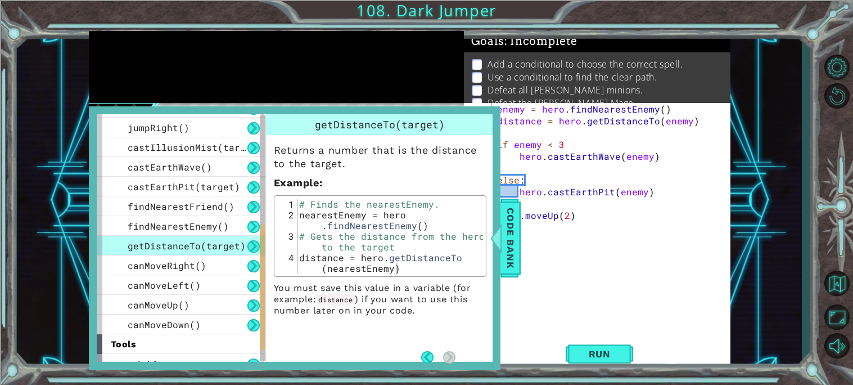
scroll to position [270, 0]
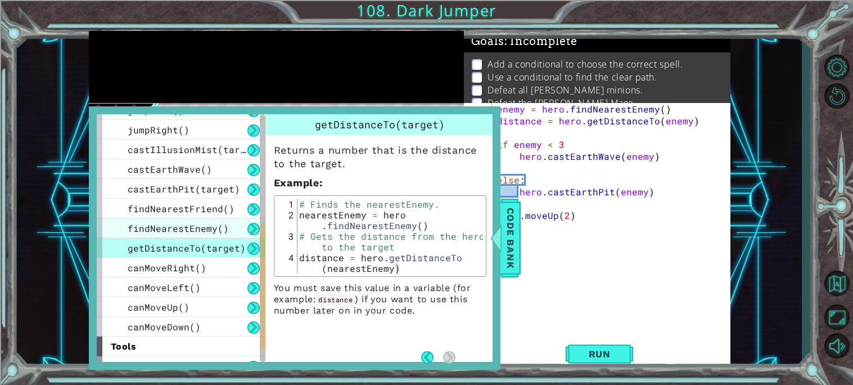
click at [219, 233] on span "findNearestEnemy()" at bounding box center [178, 228] width 101 height 12
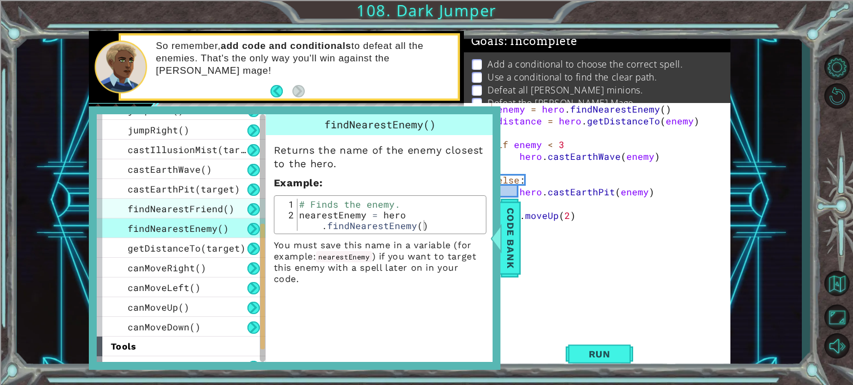
click at [224, 210] on span "findNearestFriend()" at bounding box center [181, 208] width 107 height 12
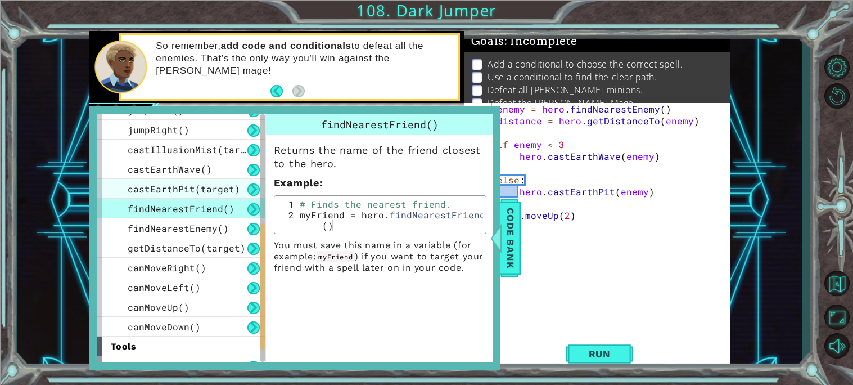
click at [224, 191] on span "castEarthPit(target)" at bounding box center [184, 189] width 112 height 12
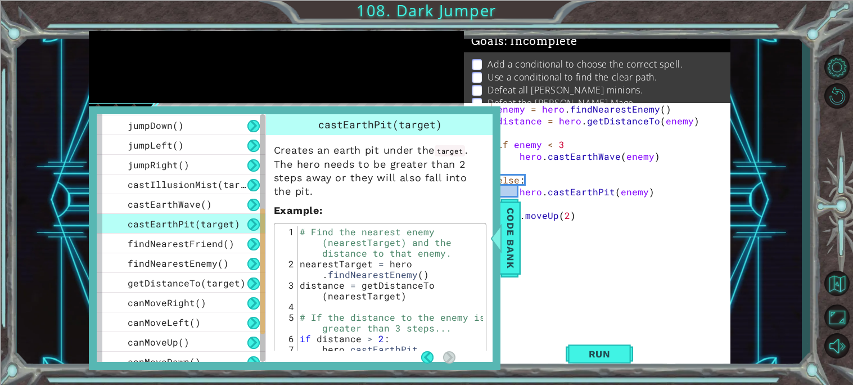
scroll to position [229, 0]
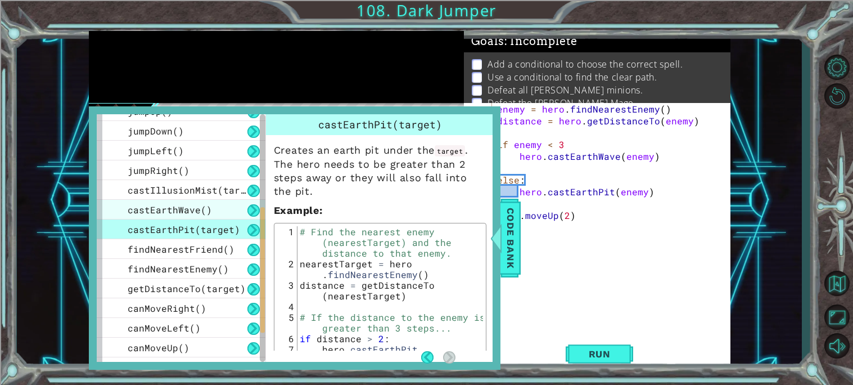
click at [211, 204] on div "castEarthWave()" at bounding box center [181, 210] width 169 height 20
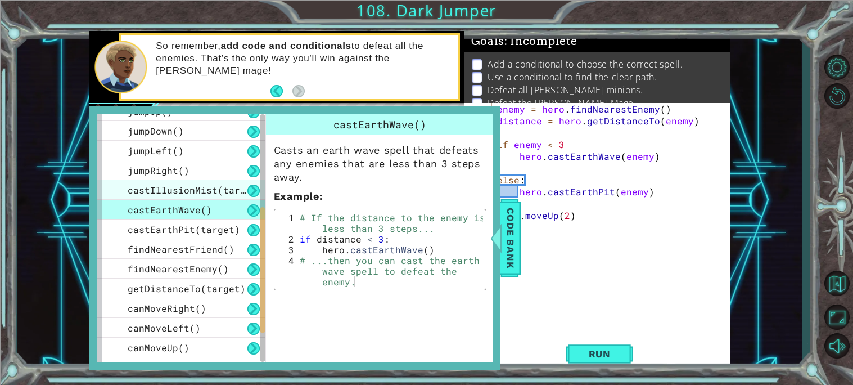
click at [211, 191] on span "castIllusionMist(target)" at bounding box center [195, 190] width 135 height 12
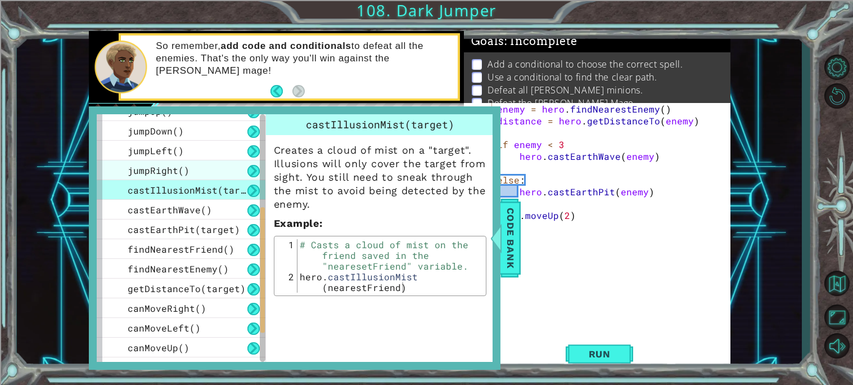
click at [205, 173] on div "jumpRight()" at bounding box center [181, 170] width 169 height 20
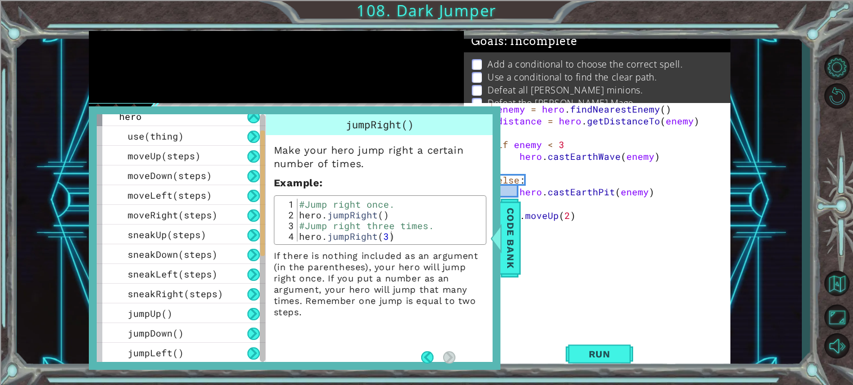
scroll to position [0, 0]
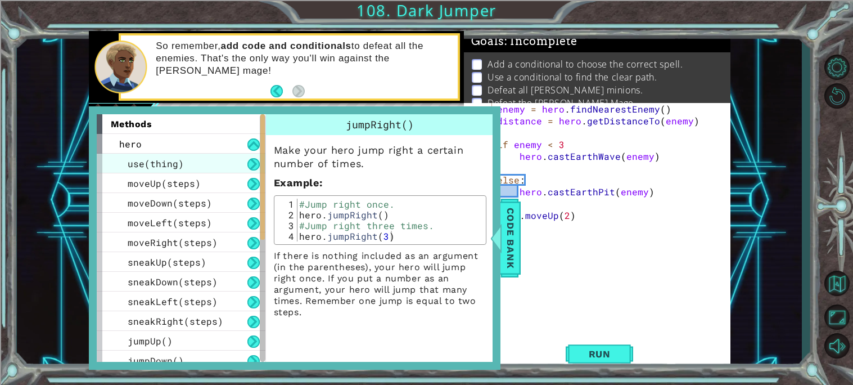
click at [216, 160] on div "use(thing)" at bounding box center [181, 164] width 169 height 20
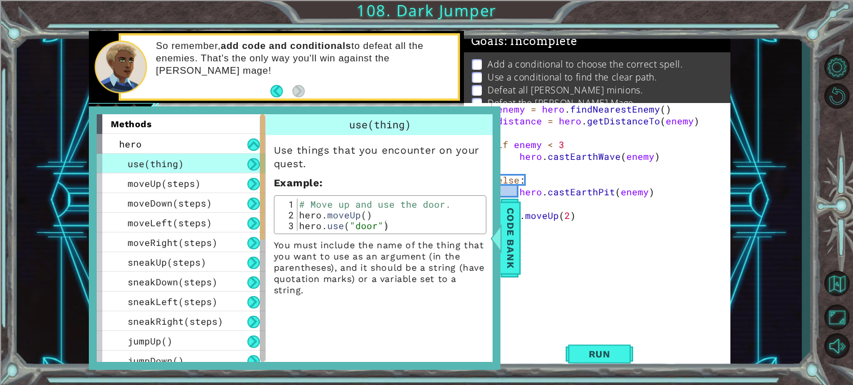
click at [209, 160] on div "use(thing)" at bounding box center [181, 164] width 169 height 20
click at [211, 134] on div "hero" at bounding box center [181, 144] width 169 height 20
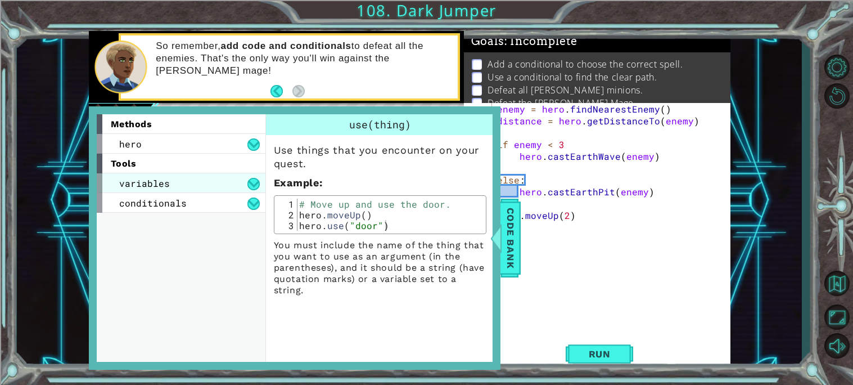
click at [216, 183] on div "variables" at bounding box center [181, 183] width 169 height 20
click at [228, 182] on div "variables" at bounding box center [181, 183] width 169 height 20
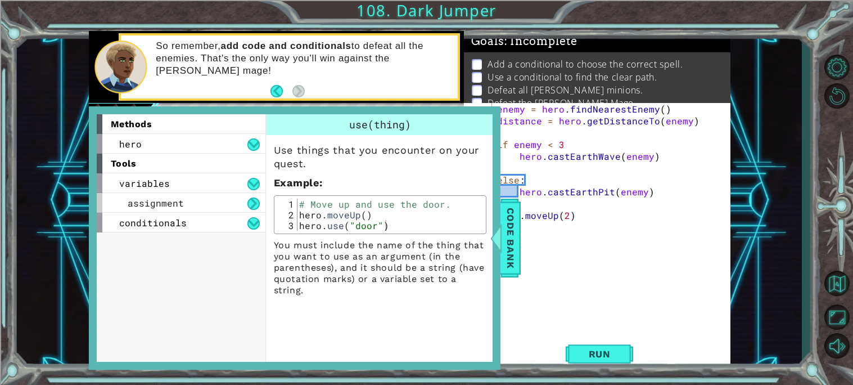
click at [208, 248] on div "methods hero use(thing) moveUp(steps) moveDown(steps) moveLeft(steps) moveRight…" at bounding box center [181, 237] width 169 height 247
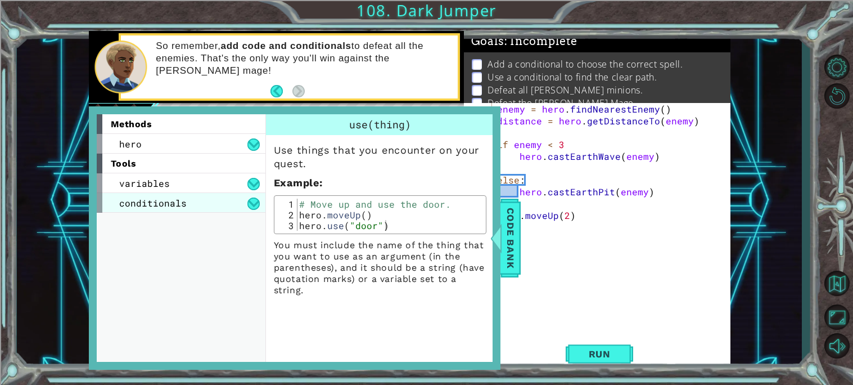
click at [229, 202] on div "conditionals" at bounding box center [181, 203] width 169 height 20
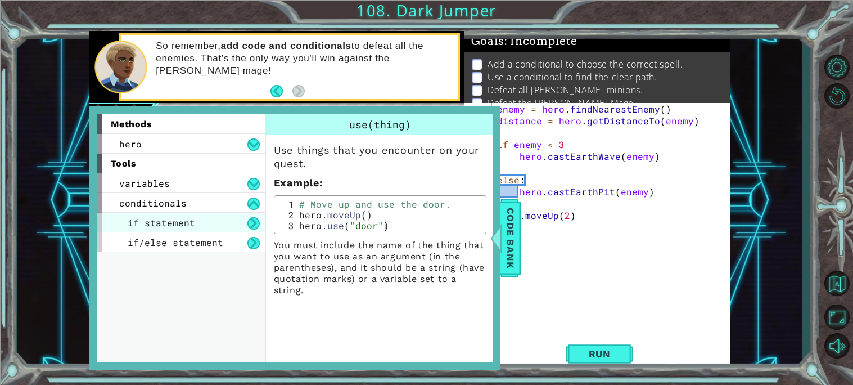
click at [210, 224] on div "if statement" at bounding box center [181, 223] width 169 height 20
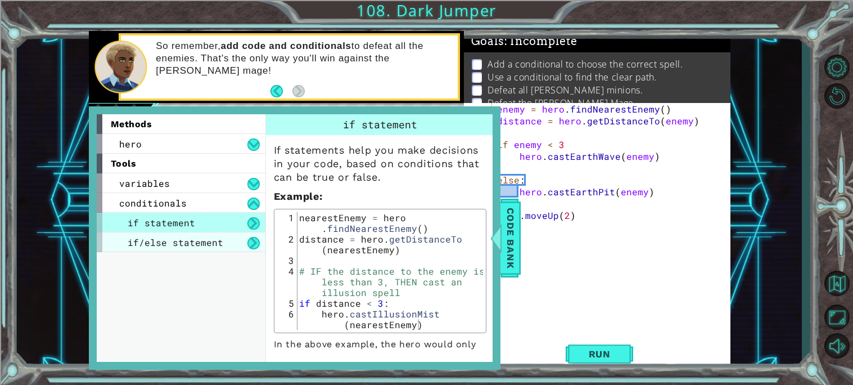
click at [211, 239] on span "if/else statement" at bounding box center [176, 242] width 96 height 12
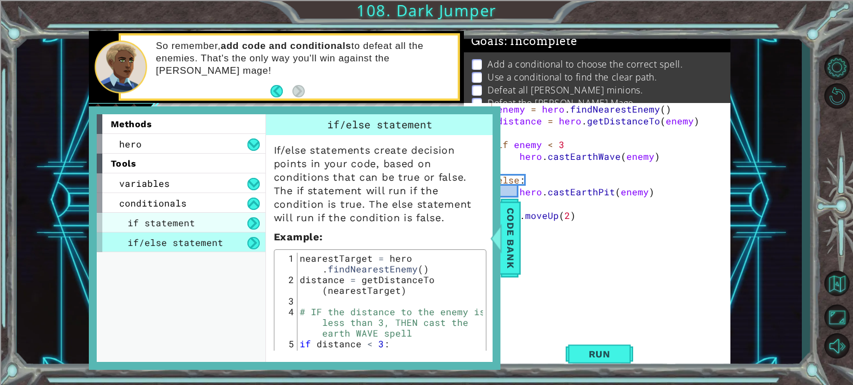
click at [216, 220] on div "if statement" at bounding box center [181, 223] width 169 height 20
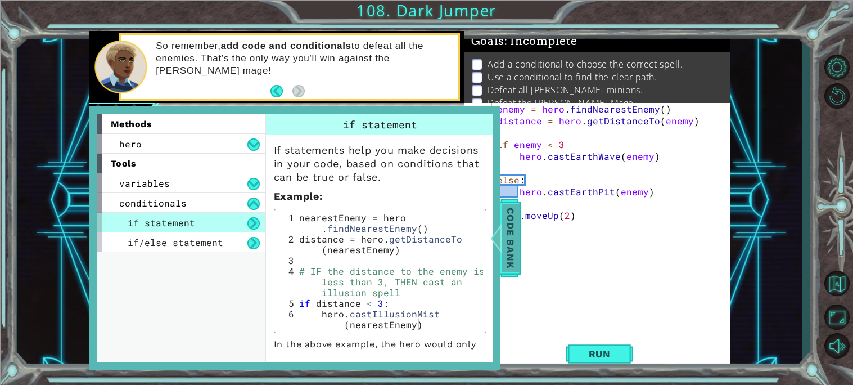
click at [507, 258] on span "Code Bank" at bounding box center [511, 238] width 18 height 69
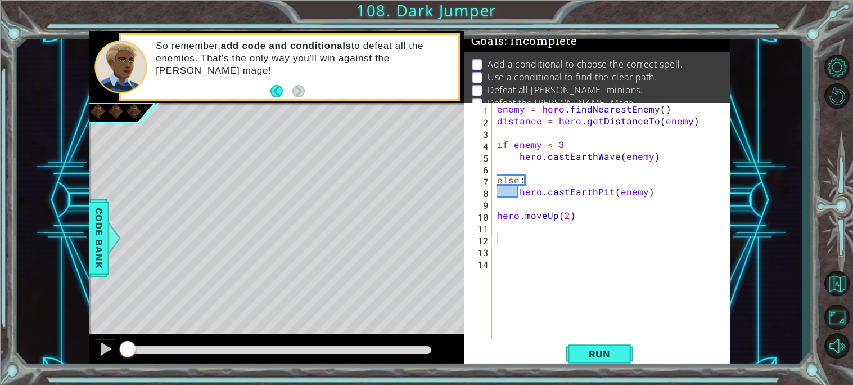
click at [584, 208] on div "enemy = hero . findNearestEnemy ( ) distance = hero . getDistanceTo ( enemy ) i…" at bounding box center [614, 233] width 238 height 260
click at [611, 228] on div "enemy = hero . findNearestEnemy ( ) distance = hero . getDistanceTo ( enemy ) i…" at bounding box center [614, 233] width 238 height 260
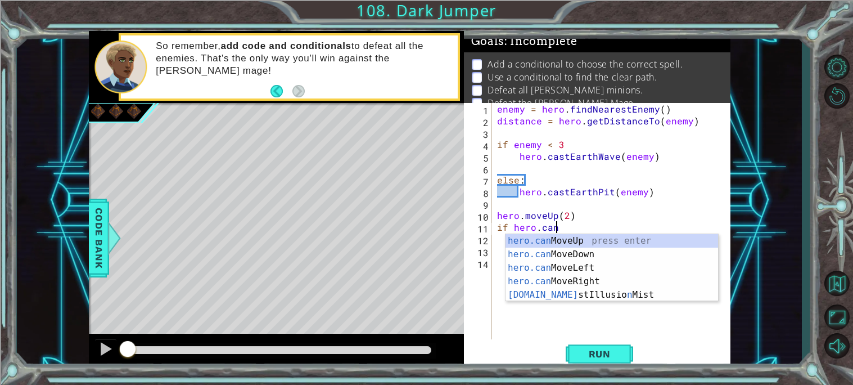
scroll to position [0, 3]
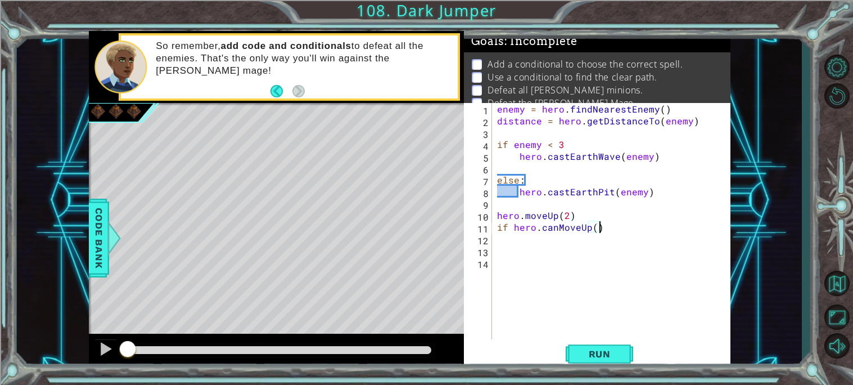
click at [593, 229] on div "enemy = hero . findNearestEnemy ( ) distance = hero . getDistanceTo ( enemy ) i…" at bounding box center [614, 233] width 238 height 260
click at [615, 229] on div "enemy = hero . findNearestEnemy ( ) distance = hero . getDistanceTo ( enemy ) i…" at bounding box center [614, 233] width 238 height 260
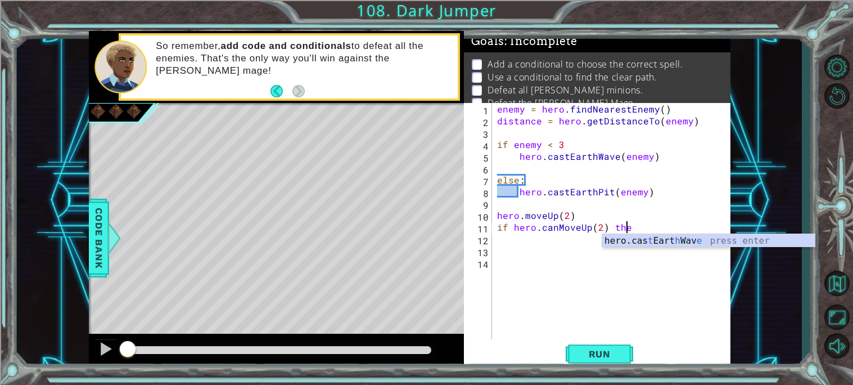
scroll to position [0, 7]
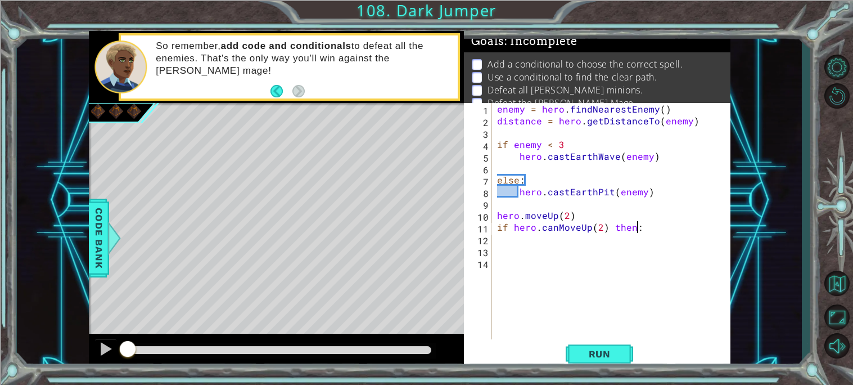
click at [610, 225] on div "enemy = hero . findNearestEnemy ( ) distance = hero . getDistanceTo ( enemy ) i…" at bounding box center [614, 233] width 238 height 260
click at [628, 229] on div "enemy = hero . findNearestEnemy ( ) distance = hero . getDistanceTo ( enemy ) i…" at bounding box center [614, 233] width 238 height 260
click at [644, 228] on div "enemy = hero . findNearestEnemy ( ) distance = hero . getDistanceTo ( enemy ) i…" at bounding box center [614, 233] width 238 height 260
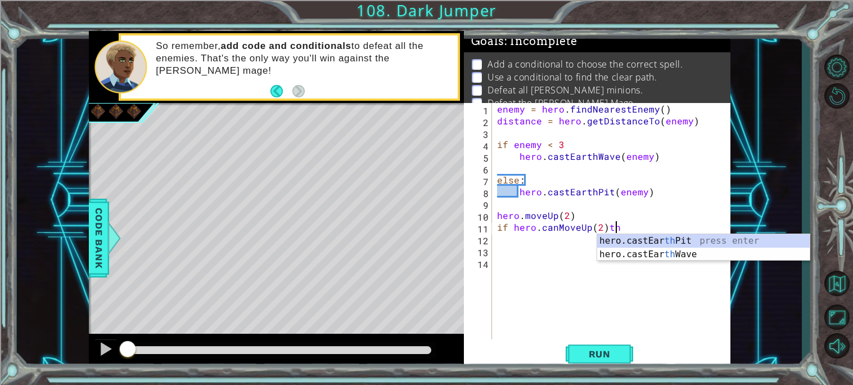
scroll to position [0, 6]
type textarea "if hero.canMoveUp(2)"
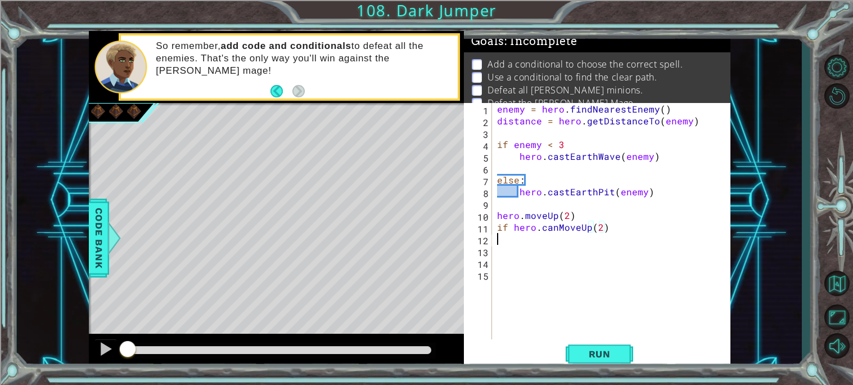
scroll to position [0, 0]
click at [588, 215] on div "enemy = hero . findNearestEnemy ( ) distance = hero . getDistanceTo ( enemy ) i…" at bounding box center [614, 233] width 238 height 260
type textarea "hero.moveUp(2)"
click at [535, 244] on div "enemy = hero . findNearestEnemy ( ) distance = hero . getDistanceTo ( enemy ) i…" at bounding box center [614, 233] width 238 height 260
click at [621, 244] on div "enemy = hero . findNearestEnemy ( ) distance = hero . getDistanceTo ( enemy ) i…" at bounding box center [614, 233] width 238 height 260
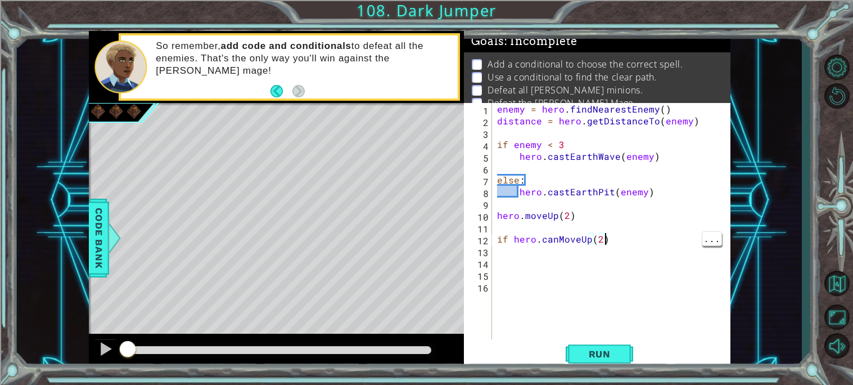
type textarea "if hero.canMoveUp(2):"
click at [509, 237] on div "enemy = hero . findNearestEnemy ( ) distance = hero . getDistanceTo ( enemy ) i…" at bounding box center [614, 233] width 238 height 260
type textarea "if = hero.canMoveUp(2):"
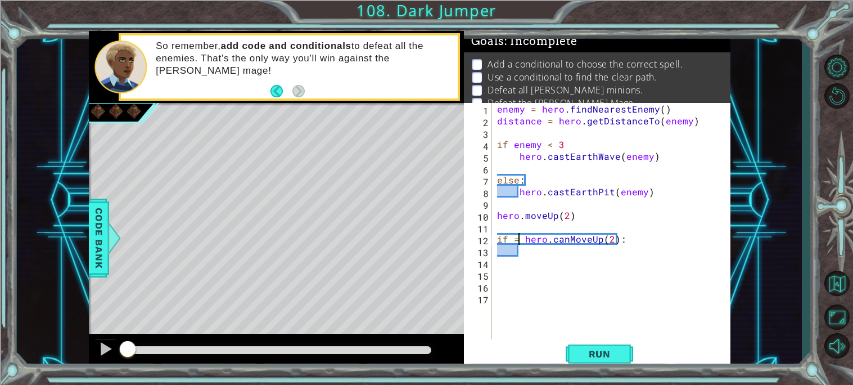
click at [528, 251] on div "enemy = hero . findNearestEnemy ( ) distance = hero . getDistanceTo ( enemy ) i…" at bounding box center [614, 233] width 238 height 260
click at [613, 242] on div "enemy = hero . findNearestEnemy ( ) distance = hero . getDistanceTo ( enemy ) i…" at bounding box center [614, 233] width 238 height 260
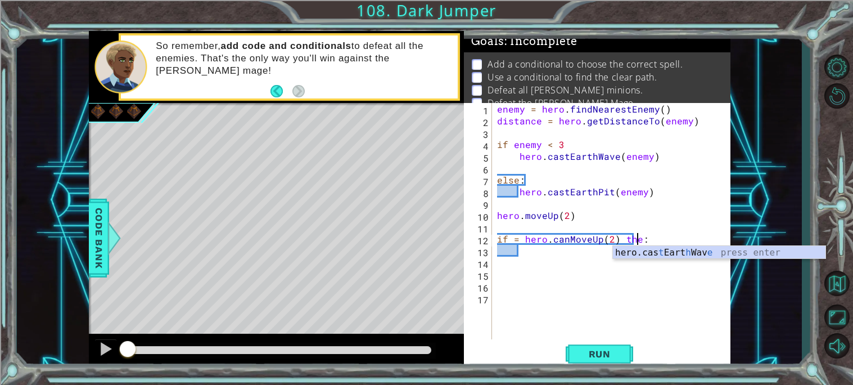
scroll to position [0, 8]
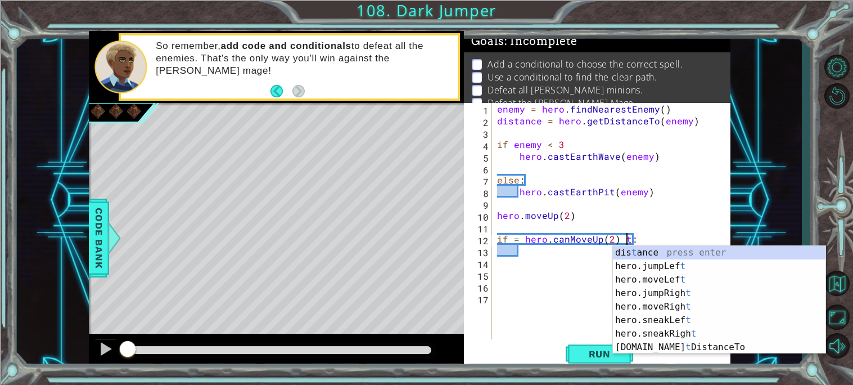
type textarea "if = hero.canMoveUp(2):"
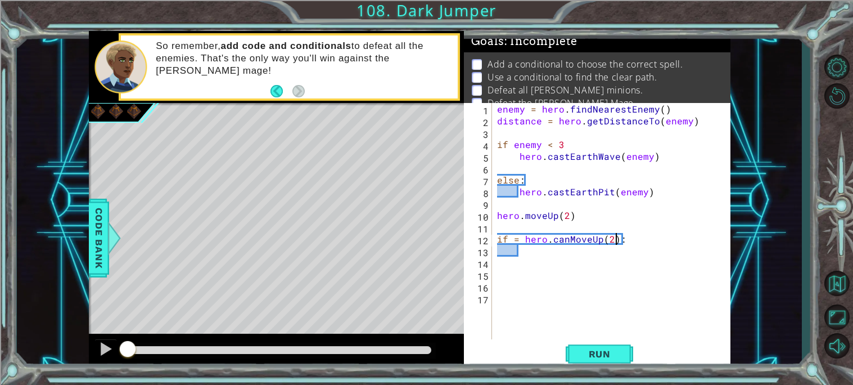
scroll to position [0, 7]
click at [550, 254] on div "enemy = hero . findNearestEnemy ( ) distance = hero . getDistanceTo ( enemy ) i…" at bounding box center [614, 233] width 238 height 260
type textarea "v"
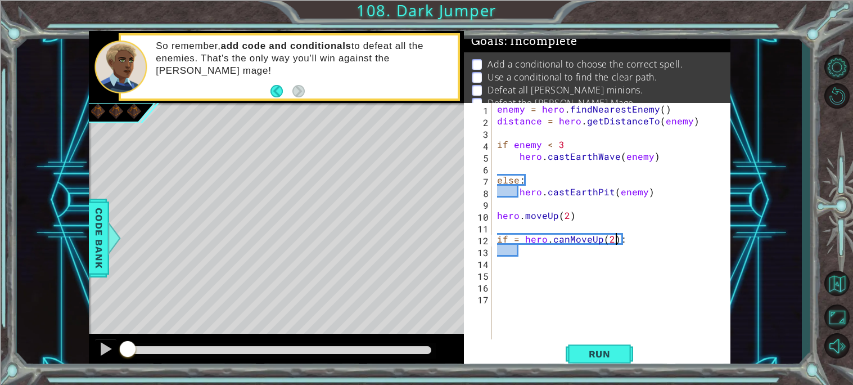
click at [615, 238] on div "enemy = hero . findNearestEnemy ( ) distance = hero . getDistanceTo ( enemy ) i…" at bounding box center [614, 233] width 238 height 260
type textarea "if = hero.canMoveUp(2):"
click at [612, 224] on div "enemy = hero . findNearestEnemy ( ) distance = hero . getDistanceTo ( enemy ) i…" at bounding box center [614, 233] width 238 height 260
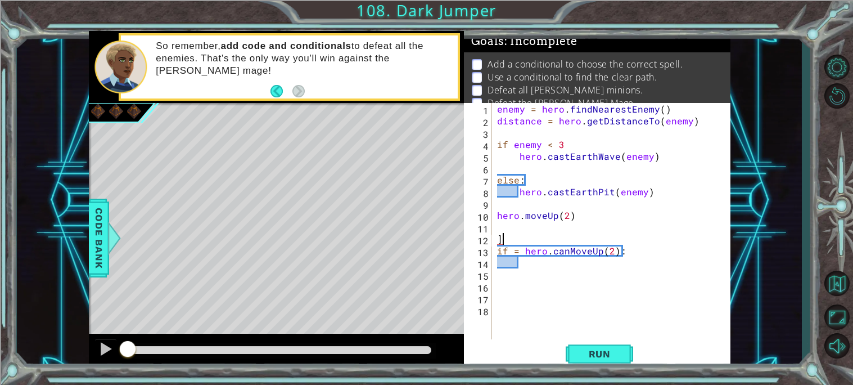
type textarea "if = hero.canMoveUp(2):"
type textarea "i"
type textarea "]"
type textarea "if pathFree = hero.canMoveUp(2)"
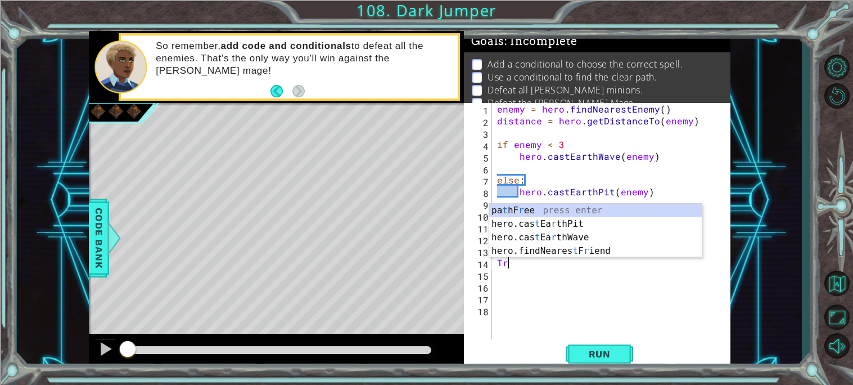
scroll to position [0, 0]
type textarea "T"
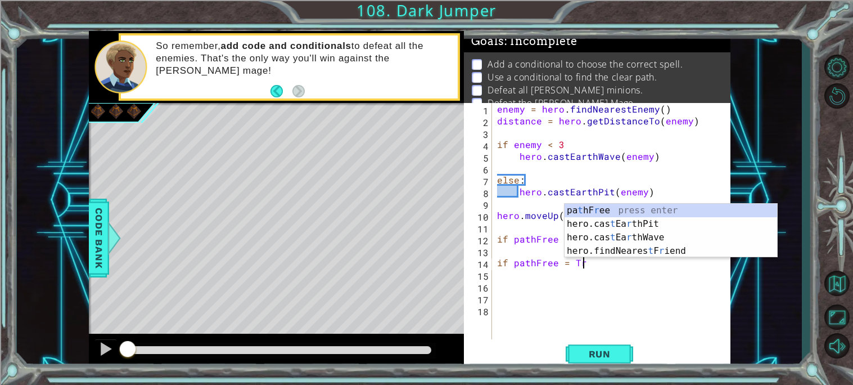
scroll to position [0, 5]
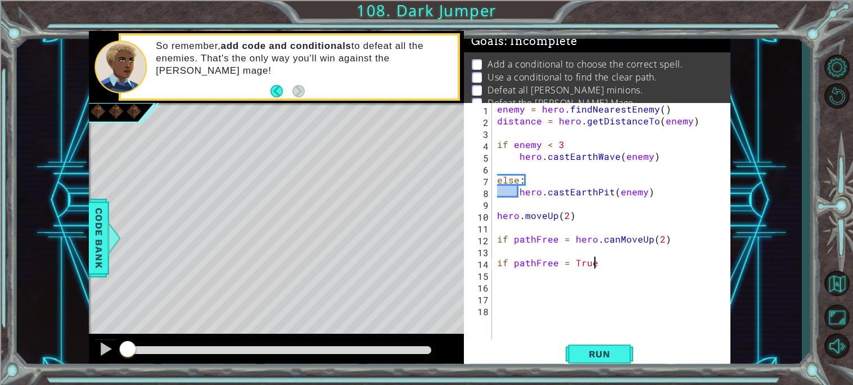
click at [515, 238] on div "enemy = hero . findNearestEnemy ( ) distance = hero . getDistanceTo ( enemy ) i…" at bounding box center [614, 233] width 238 height 260
click at [607, 264] on div "enemy = hero . findNearestEnemy ( ) distance = hero . getDistanceTo ( enemy ) i…" at bounding box center [614, 233] width 238 height 260
type textarea "if pathFree = True:"
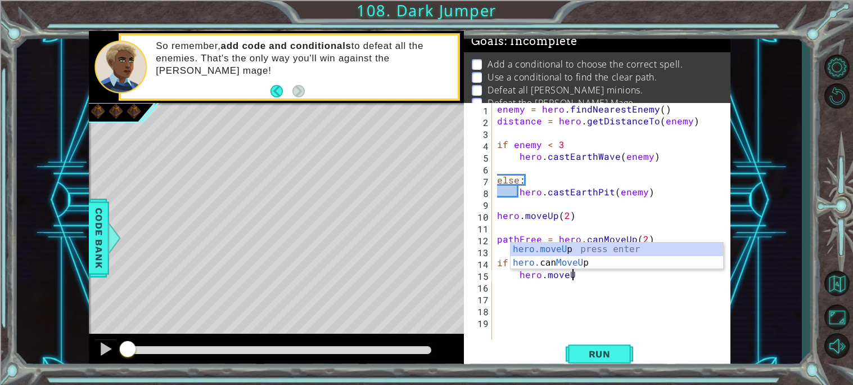
scroll to position [0, 4]
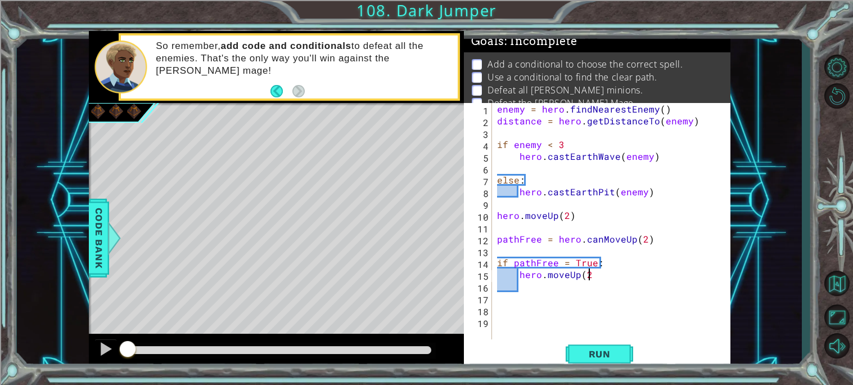
type textarea "hero.moveUp(2)"
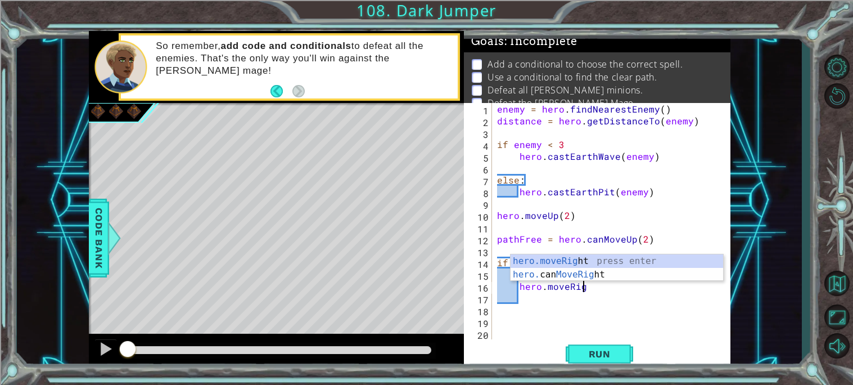
scroll to position [0, 5]
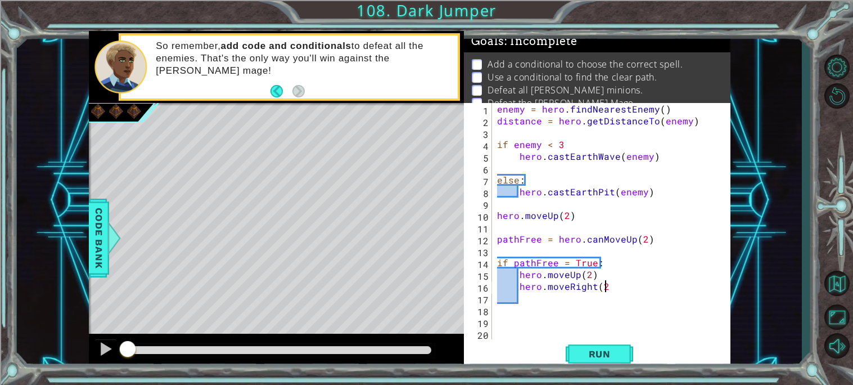
type textarea "hero.moveRight(2)"
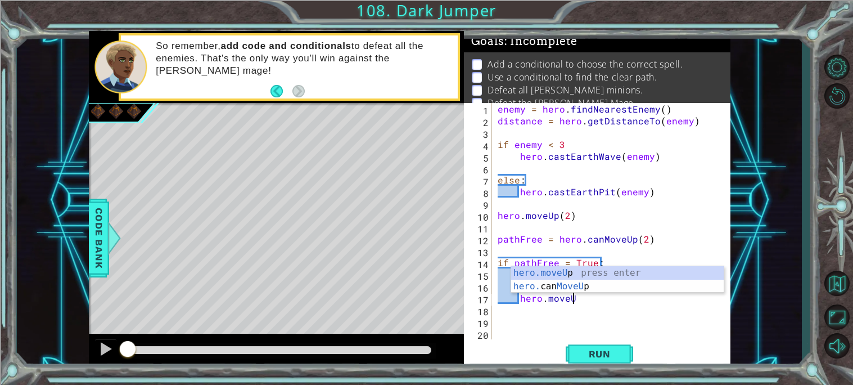
scroll to position [0, 4]
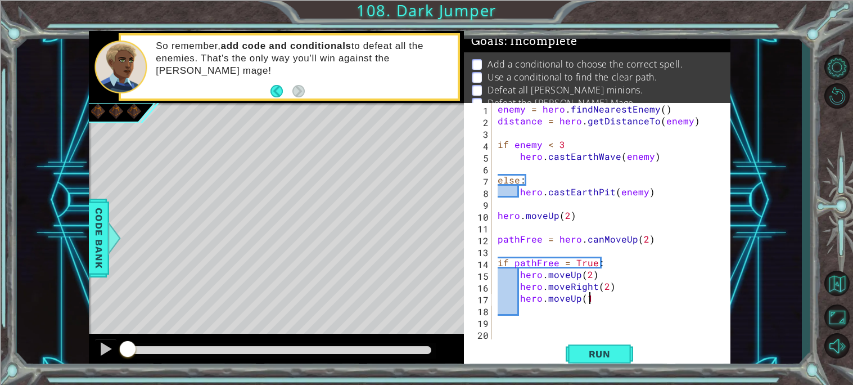
type textarea "hero.moveUp(1)"
type textarea "if pathFree = False:"
type textarea "hero.mvoeRight(2)"
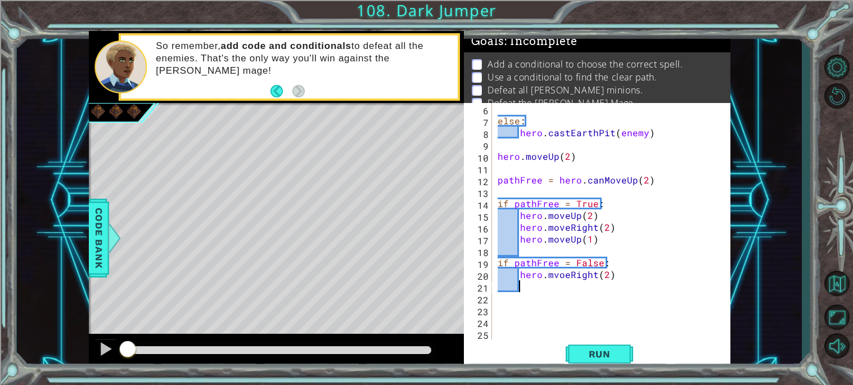
scroll to position [59, 0]
type textarea "hero.moveUp(2)"
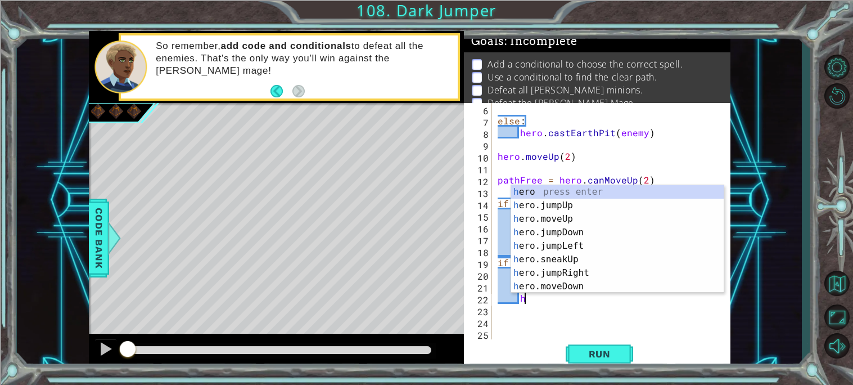
scroll to position [0, 1]
type textarea "h"
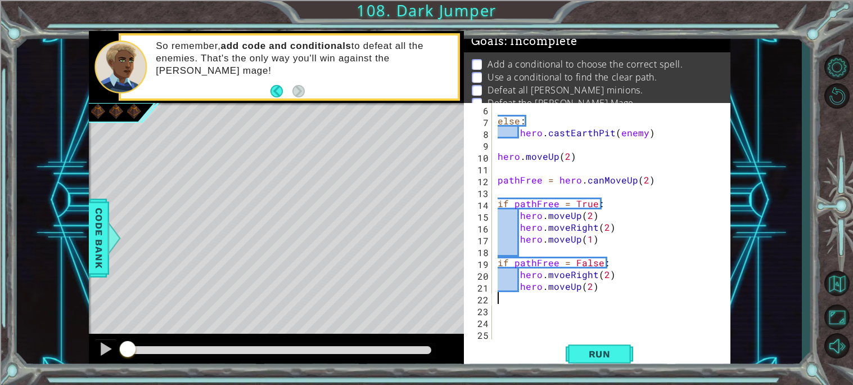
scroll to position [0, 0]
click at [590, 286] on div "else : hero . castEarthPit ( enemy ) hero . moveUp ( 2 ) pathFree = hero . canM…" at bounding box center [614, 233] width 238 height 260
type textarea "hero.moveUp(3)"
click at [603, 287] on div "else : hero . castEarthPit ( enemy ) hero . moveUp ( 2 ) pathFree = hero . canM…" at bounding box center [614, 233] width 238 height 260
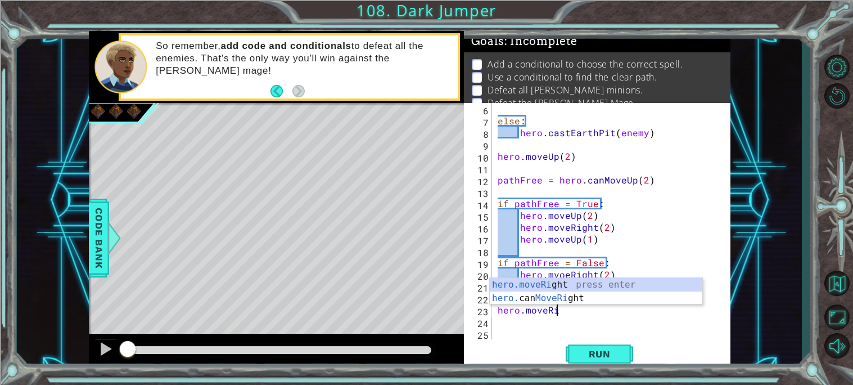
scroll to position [0, 3]
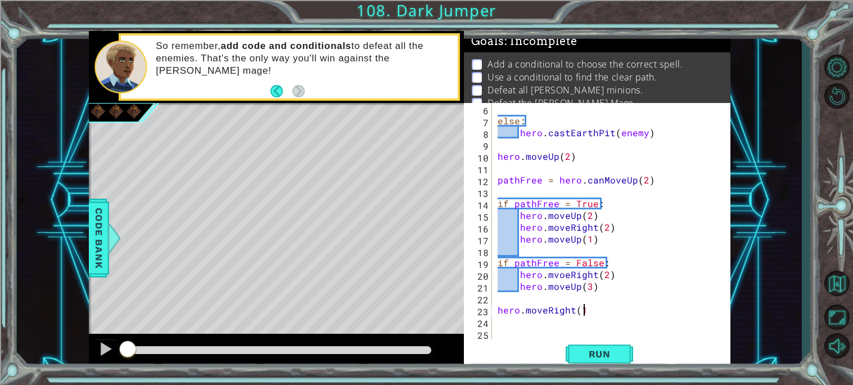
type textarea "hero.moveRight(1)"
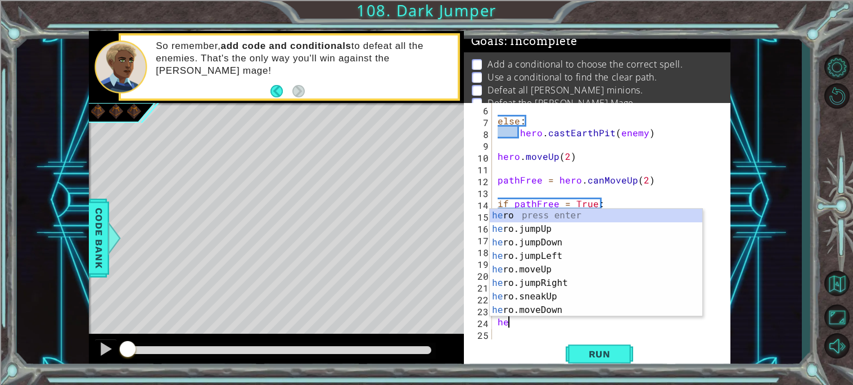
type textarea "h"
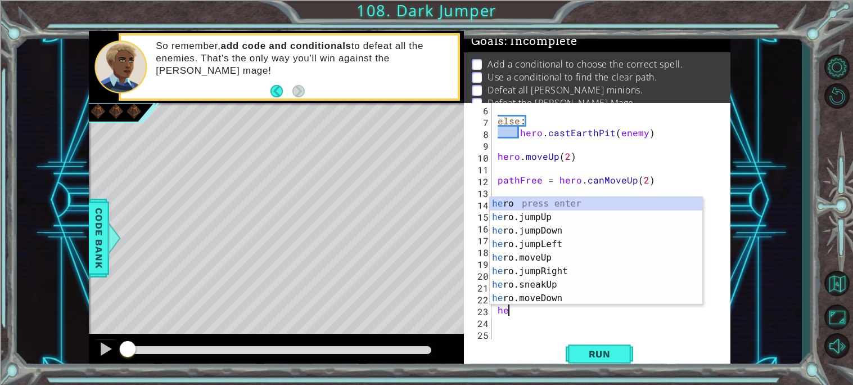
type textarea "h"
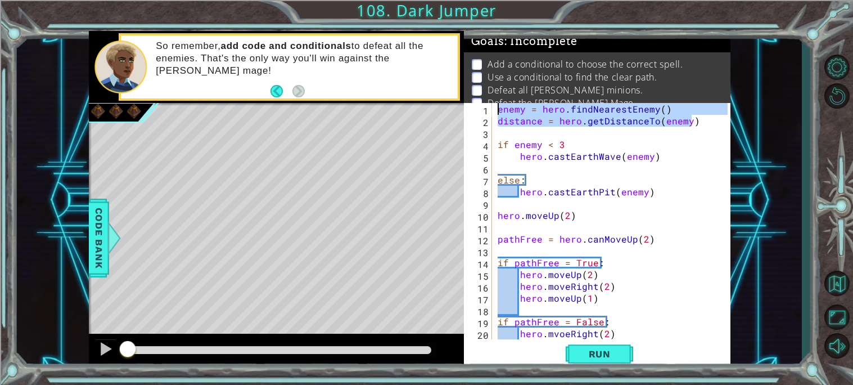
drag, startPoint x: 698, startPoint y: 120, endPoint x: 454, endPoint y: 87, distance: 246.3
click at [454, 87] on div "1 ההההההההההההההההההההההההההההההההההההההההההההההההההההההההההההההההההההההההההההה…" at bounding box center [410, 200] width 642 height 339
type textarea "enemy = hero.findNearestEnemy() distance = hero.getDistanceTo(enemy)"
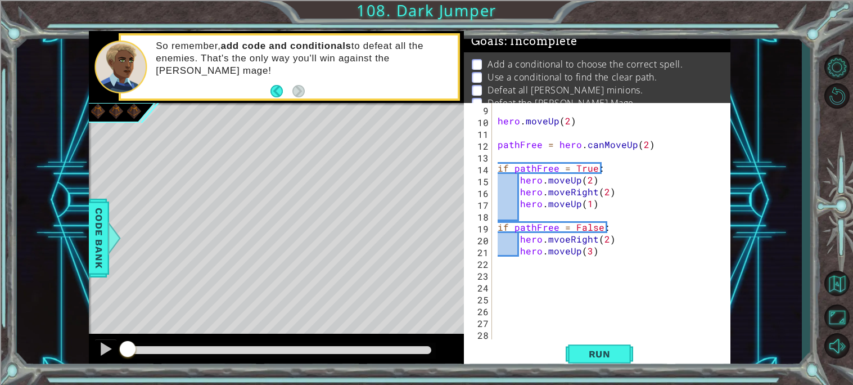
scroll to position [94, 0]
click at [610, 266] on div "hero . moveUp ( 2 ) pathFree = hero . canMoveUp ( 2 ) if pathFree = True : hero…" at bounding box center [614, 233] width 238 height 260
click at [571, 274] on div "hero . moveUp ( 2 ) pathFree = hero . canMoveUp ( 2 ) if pathFree = True : hero…" at bounding box center [614, 233] width 238 height 260
paste textarea "distance = hero.getDistanceTo(enemy)"
type textarea "distance = hero.getDistanceTo(enemy)"
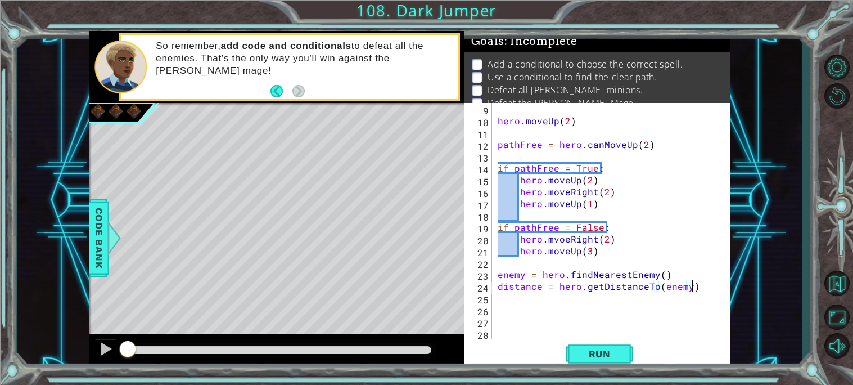
click at [698, 287] on div "hero . moveUp ( 2 ) pathFree = hero . canMoveUp ( 2 ) if pathFree = True : hero…" at bounding box center [614, 233] width 238 height 260
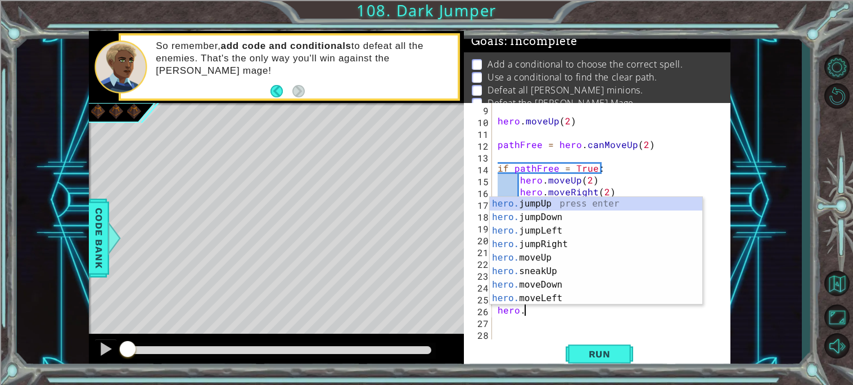
scroll to position [0, 1]
type textarea "h"
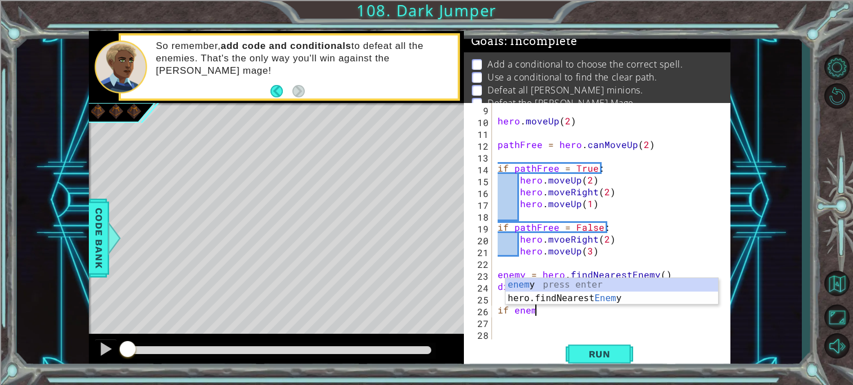
scroll to position [0, 2]
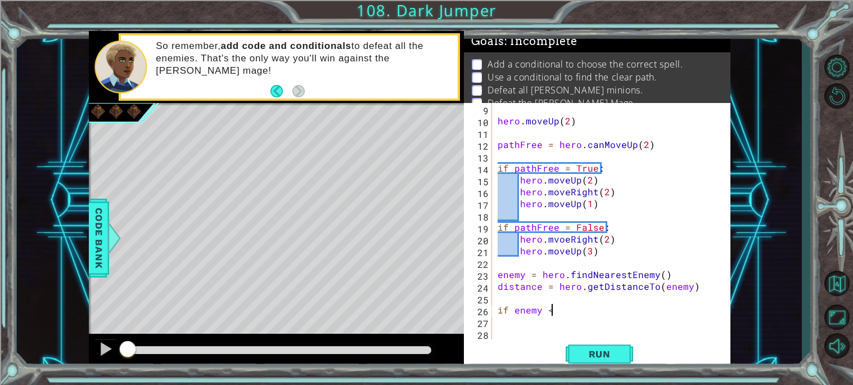
type textarea "if enemy < 3"
click at [603, 310] on div "hero . moveUp ( 2 ) pathFree = hero . canMoveUp ( 2 ) if pathFree = True : hero…" at bounding box center [614, 233] width 238 height 260
type textarea "if enemy < 3:"
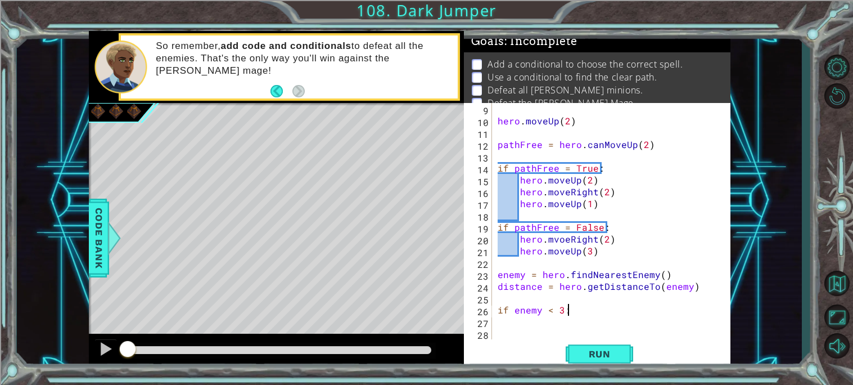
click at [544, 322] on div "hero . moveUp ( 2 ) pathFree = hero . canMoveUp ( 2 ) if pathFree = True : hero…" at bounding box center [614, 233] width 238 height 260
click at [583, 313] on div "hero . moveUp ( 2 ) pathFree = hero . canMoveUp ( 2 ) if pathFree = True : hero…" at bounding box center [614, 233] width 238 height 260
type textarea "if enemy < 3:"
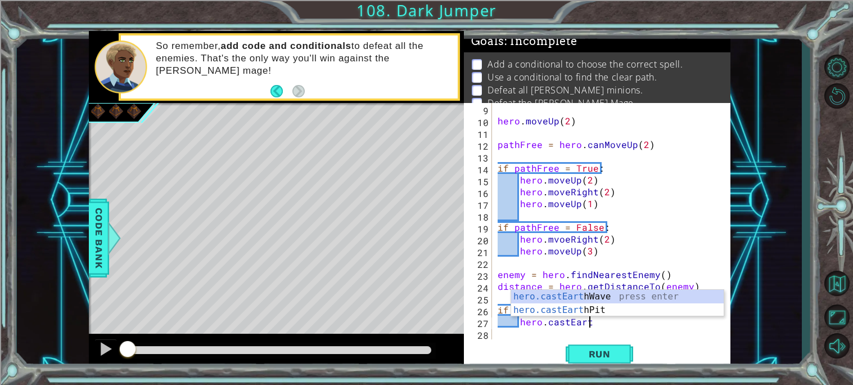
scroll to position [0, 5]
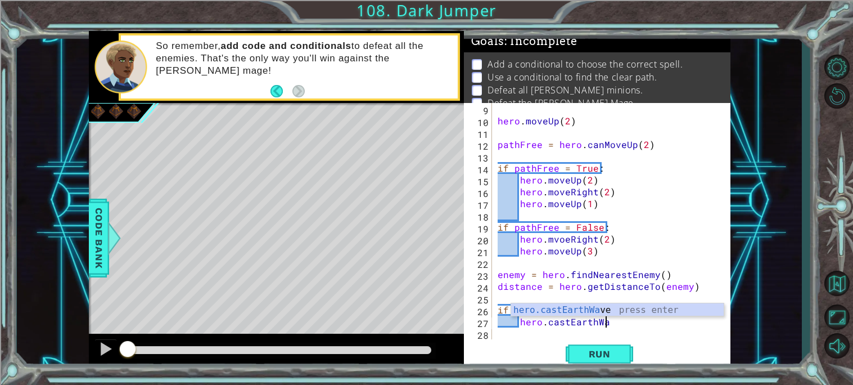
type textarea "hero.castEarthWave"
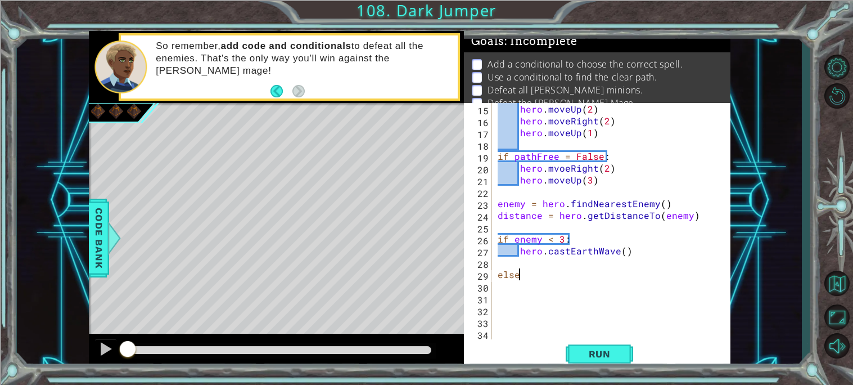
scroll to position [0, 1]
type textarea "else:"
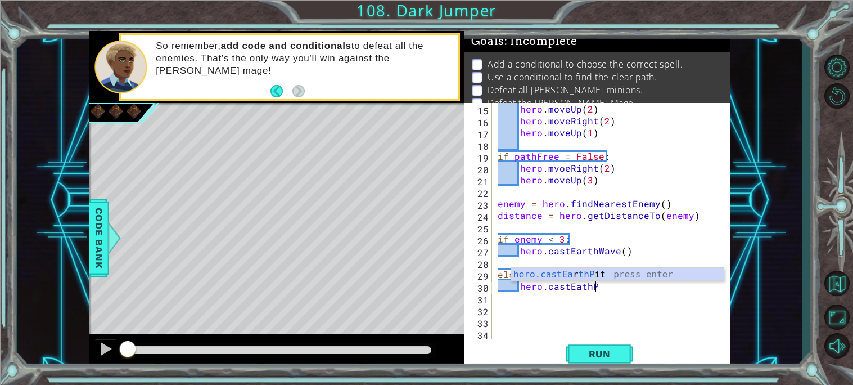
scroll to position [0, 5]
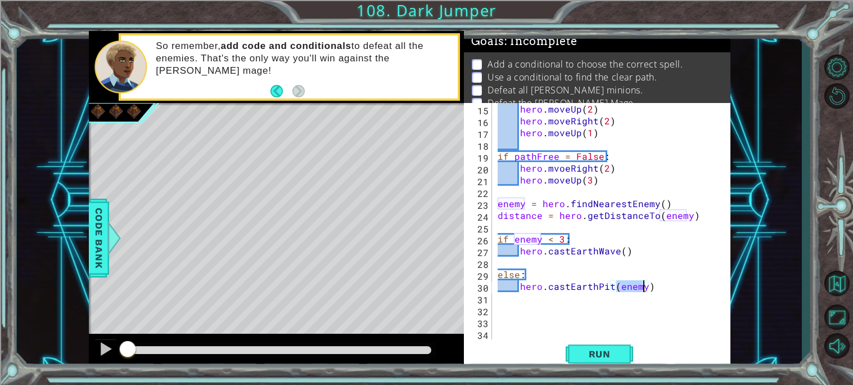
click at [621, 249] on div "hero . moveUp ( 2 ) hero . moveRight ( 2 ) hero . moveUp ( 1 ) if pathFree = Fa…" at bounding box center [614, 233] width 238 height 260
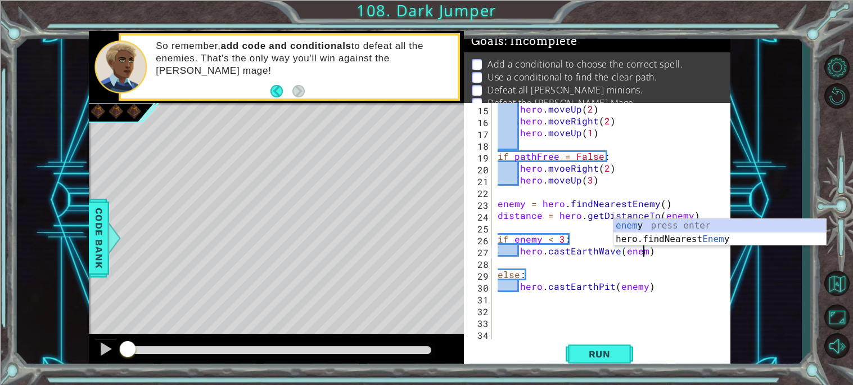
scroll to position [0, 8]
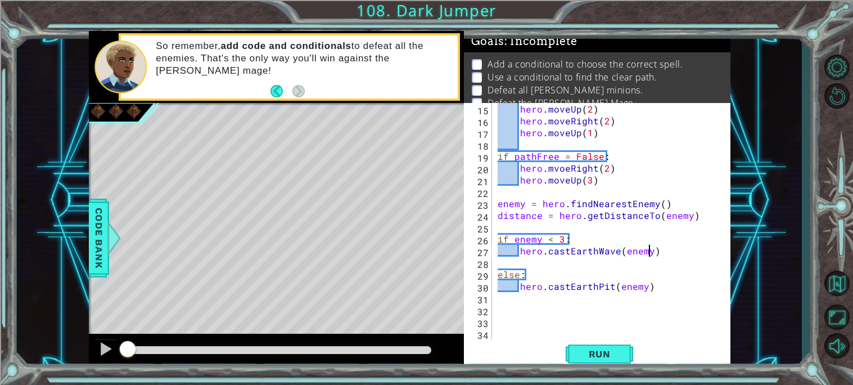
click at [672, 283] on div "hero . moveUp ( 2 ) hero . moveRight ( 2 ) hero . moveUp ( 1 ) if pathFree = Fa…" at bounding box center [614, 233] width 238 height 260
type textarea "hero.castEarthPit(enemy)"
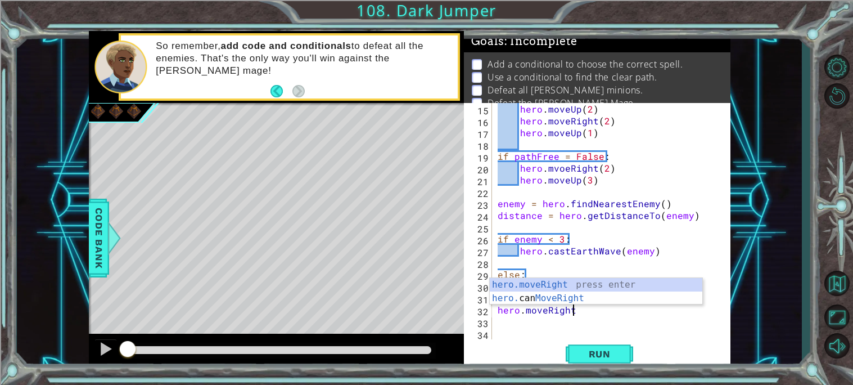
scroll to position [0, 4]
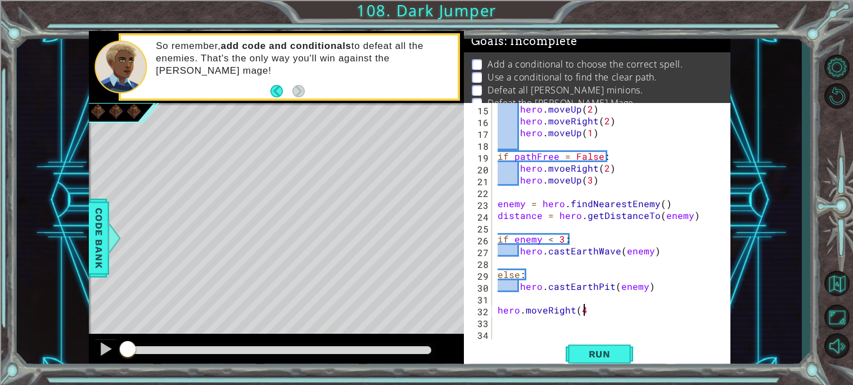
type textarea "hero.moveRight(4)"
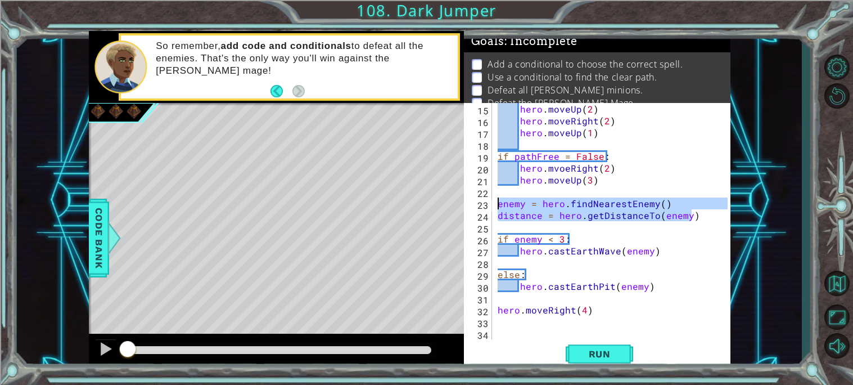
drag, startPoint x: 706, startPoint y: 215, endPoint x: 498, endPoint y: 202, distance: 208.5
click at [498, 202] on div "hero . moveUp ( 2 ) hero . moveRight ( 2 ) hero . moveUp ( 1 ) if pathFree = Fa…" at bounding box center [614, 233] width 238 height 260
type textarea "enemy = hero.findNearestEnemy() distance = hero.getDistanceTo(enemy)"
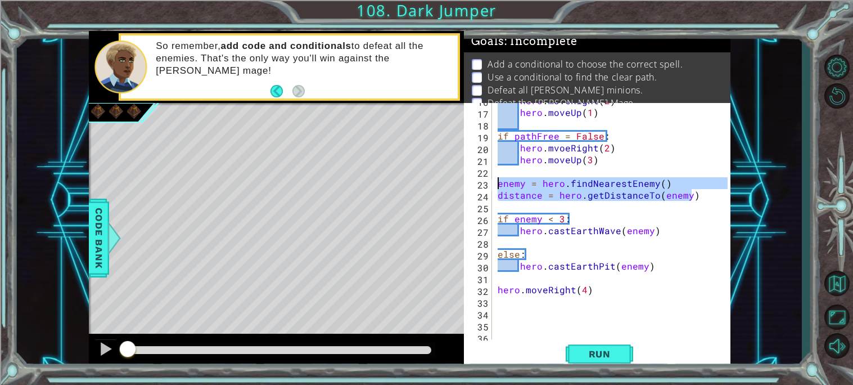
scroll to position [186, 0]
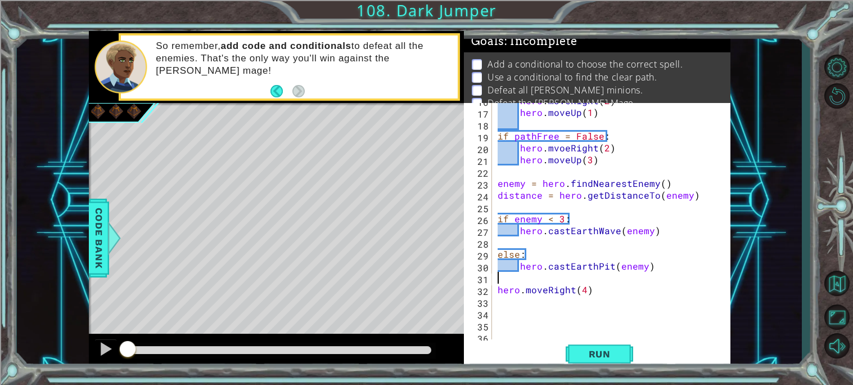
click at [603, 283] on div "hero . moveRight ( 2 ) hero . moveUp ( 1 ) if pathFree = False : hero . mvoeRig…" at bounding box center [614, 224] width 238 height 260
click at [603, 289] on div "hero . moveRight ( 2 ) hero . moveUp ( 1 ) if pathFree = False : hero . mvoeRig…" at bounding box center [614, 224] width 238 height 260
type textarea "hero.moveRight(4)"
paste textarea "distance = hero.getDistanceTo(enemy)"
type textarea "distance = hero.getDistanceTo(enemy)"
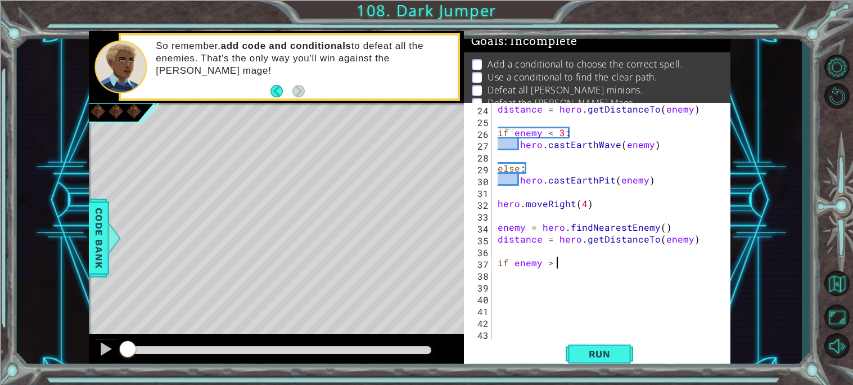
scroll to position [0, 3]
type textarea "if enemy > 3:"
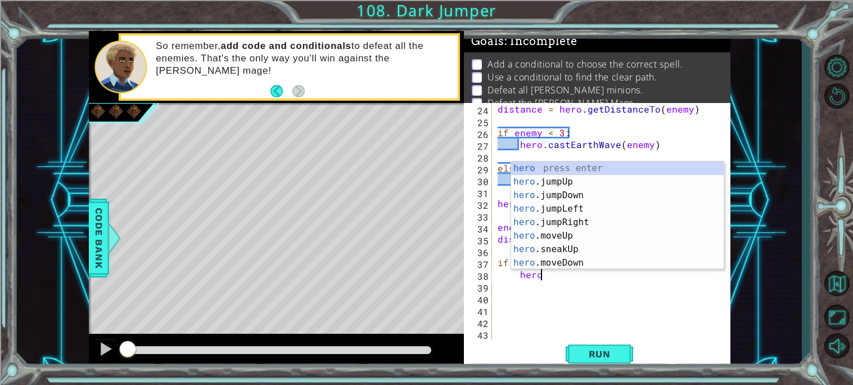
scroll to position [0, 2]
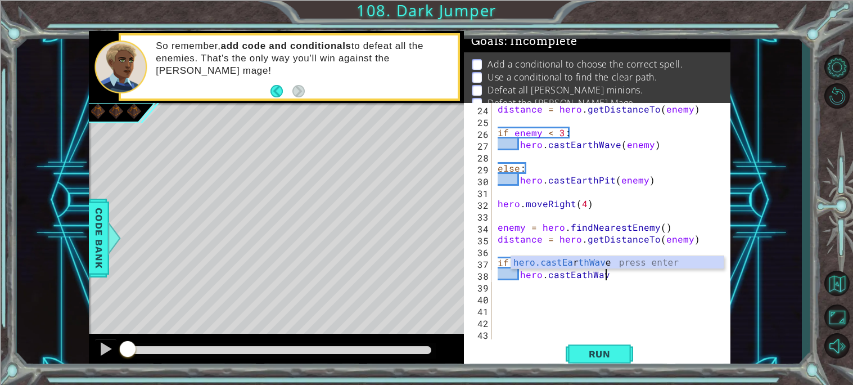
type textarea "hero.castEathWave"
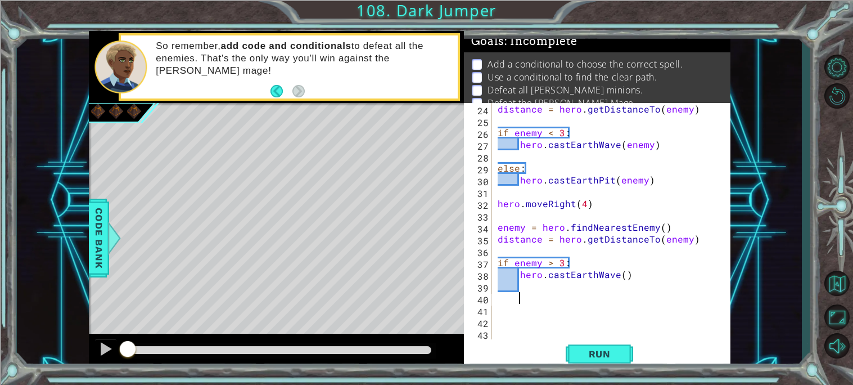
scroll to position [0, 0]
type textarea "else"
click at [529, 287] on div "distance = hero . getDistanceTo ( enemy ) if enemy < 3 : hero . [PERSON_NAME] (…" at bounding box center [614, 233] width 238 height 260
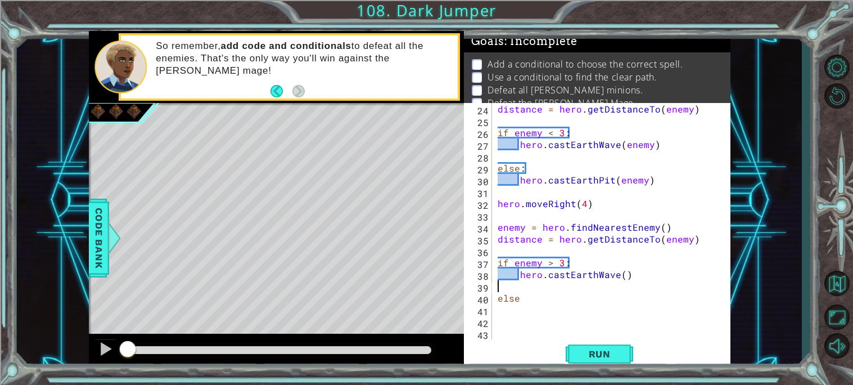
click at [530, 299] on div "distance = hero . getDistanceTo ( enemy ) if enemy < 3 : hero . [PERSON_NAME] (…" at bounding box center [614, 233] width 238 height 260
type textarea "else:"
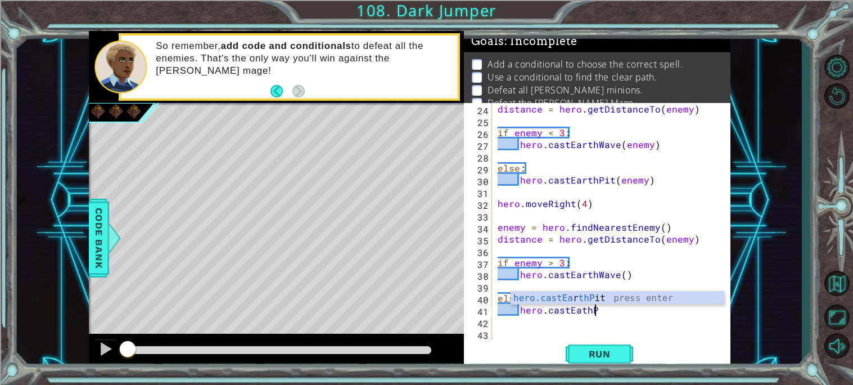
scroll to position [0, 5]
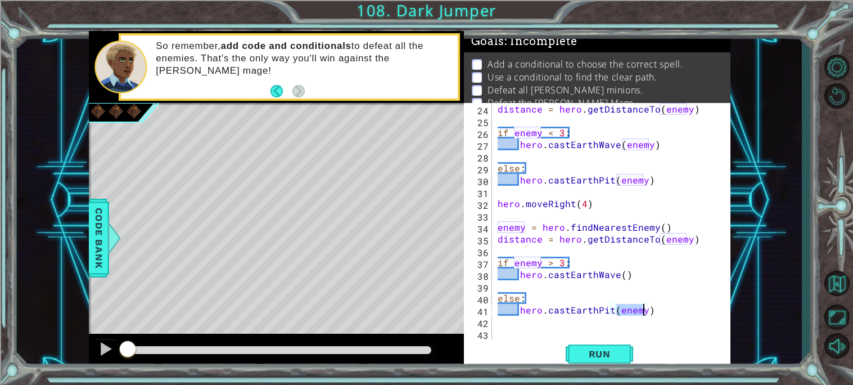
click at [620, 276] on div "distance = hero . getDistanceTo ( enemy ) if enemy < 3 : hero . [PERSON_NAME] (…" at bounding box center [614, 233] width 238 height 260
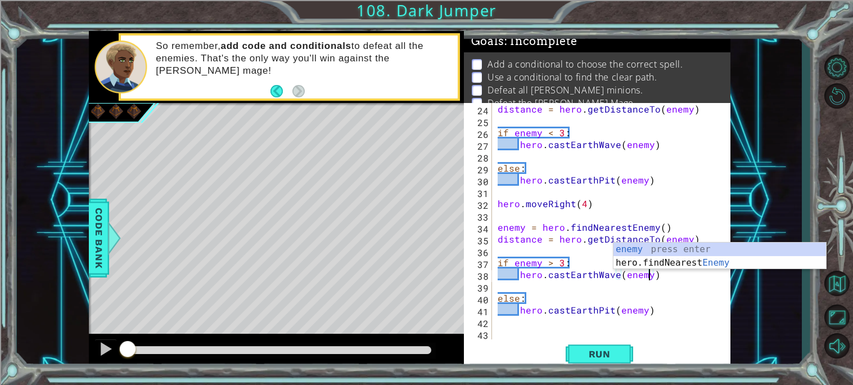
scroll to position [0, 8]
click at [592, 350] on span "Run" at bounding box center [599, 353] width 44 height 11
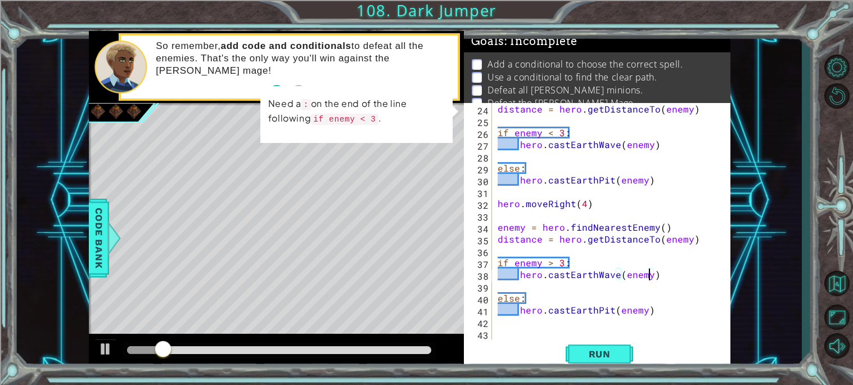
click at [573, 263] on div "distance = hero . getDistanceTo ( enemy ) if enemy < 3 : hero . [PERSON_NAME] (…" at bounding box center [614, 233] width 238 height 260
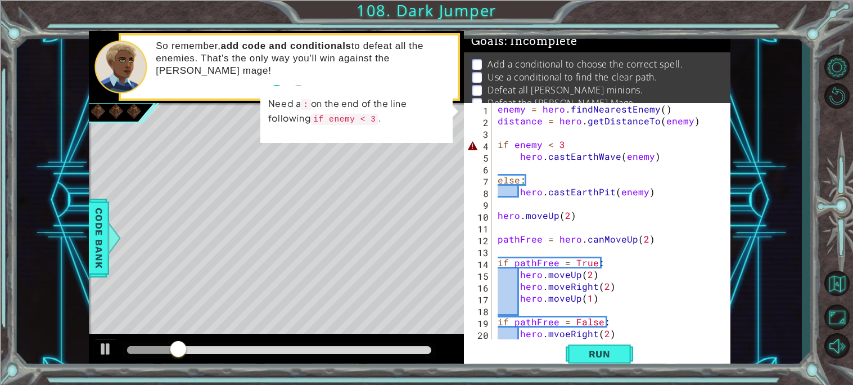
click at [574, 145] on div "enemy = hero . findNearestEnemy ( ) distance = hero . getDistanceTo ( enemy ) i…" at bounding box center [614, 233] width 238 height 260
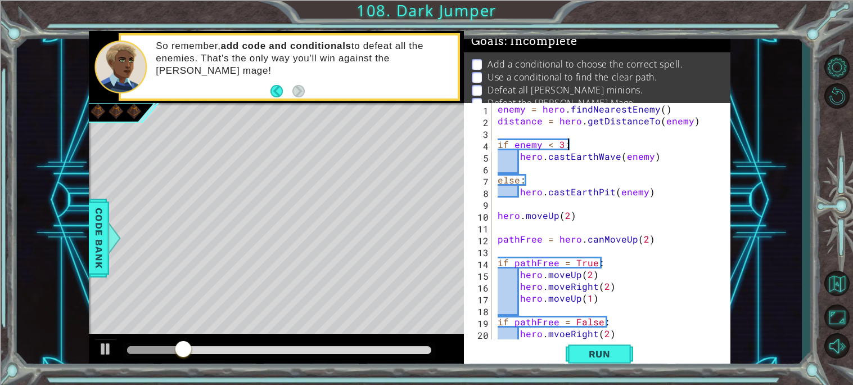
scroll to position [0, 3]
click at [615, 345] on button "Run" at bounding box center [599, 353] width 67 height 26
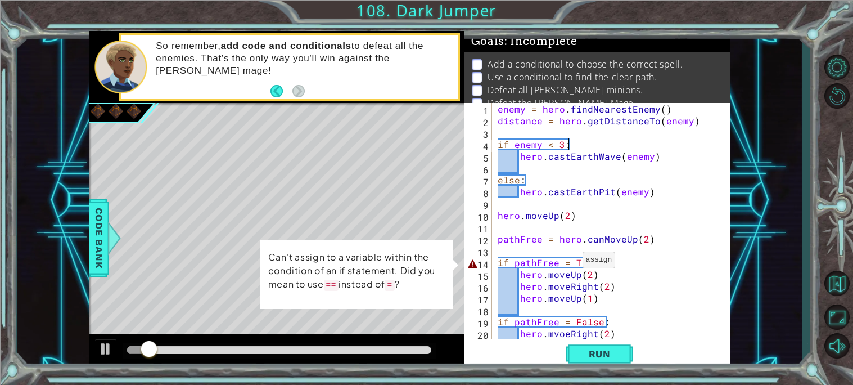
click at [568, 262] on div "enemy = hero . findNearestEnemy ( ) distance = hero . getDistanceTo ( enemy ) i…" at bounding box center [614, 233] width 238 height 260
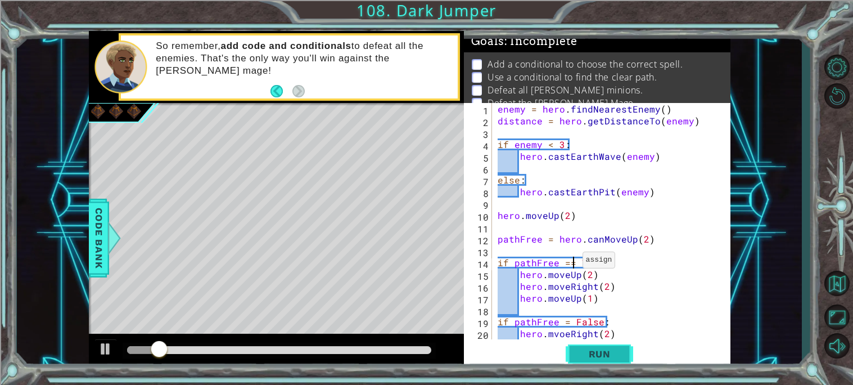
click at [620, 358] on span "Run" at bounding box center [599, 353] width 44 height 11
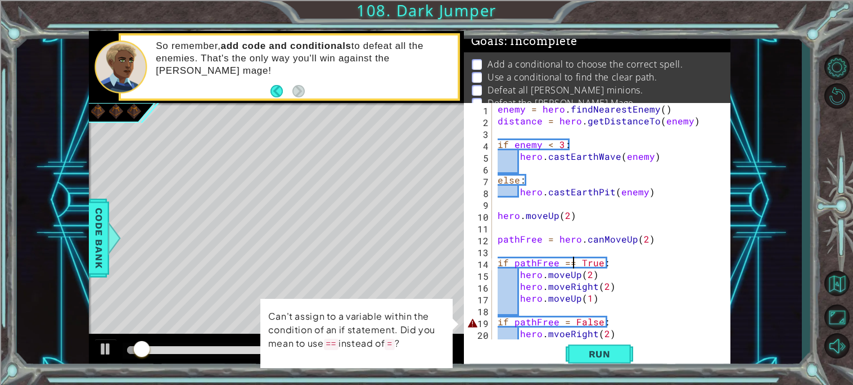
click at [562, 320] on div "enemy = hero . findNearestEnemy ( ) distance = hero . getDistanceTo ( enemy ) i…" at bounding box center [614, 233] width 238 height 260
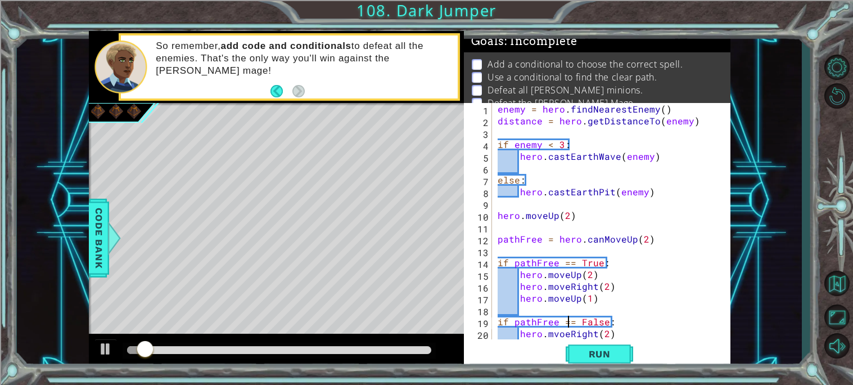
scroll to position [0, 4]
click at [619, 348] on span "Run" at bounding box center [599, 353] width 44 height 11
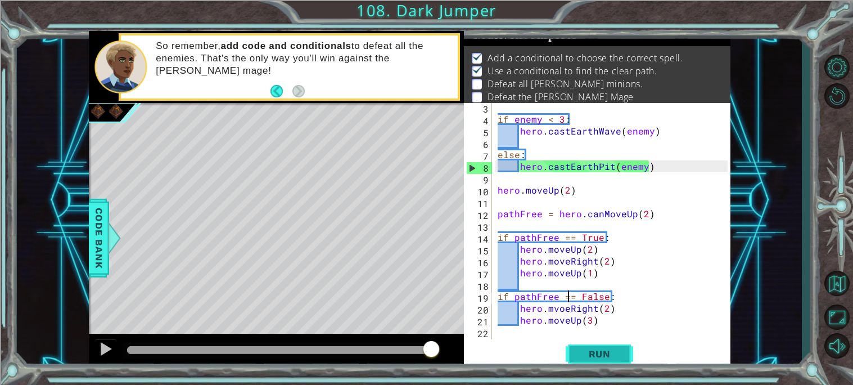
scroll to position [0, 0]
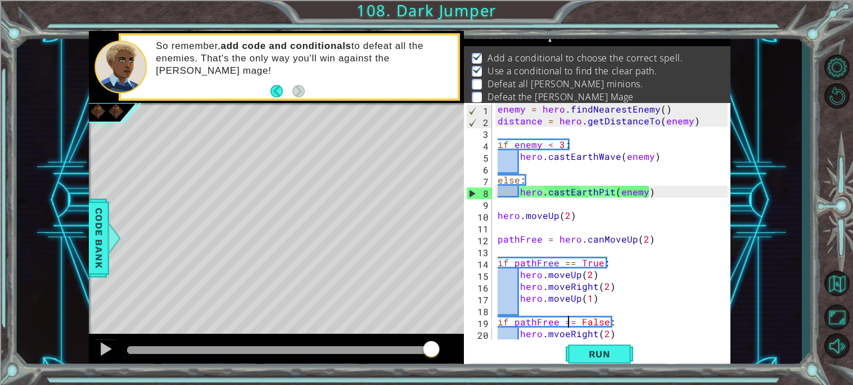
click at [585, 143] on div "enemy = hero . findNearestEnemy ( ) distance = hero . getDistanceTo ( enemy ) i…" at bounding box center [614, 233] width 238 height 260
type textarea "if enemy < 3:"
click at [576, 143] on div "enemy = hero . findNearestEnemy ( ) distance = hero . getDistanceTo ( enemy ) i…" at bounding box center [614, 233] width 238 height 260
click at [613, 129] on div "enemy = hero . findNearestEnemy ( ) distance = hero . getDistanceTo ( enemy ) i…" at bounding box center [614, 233] width 238 height 260
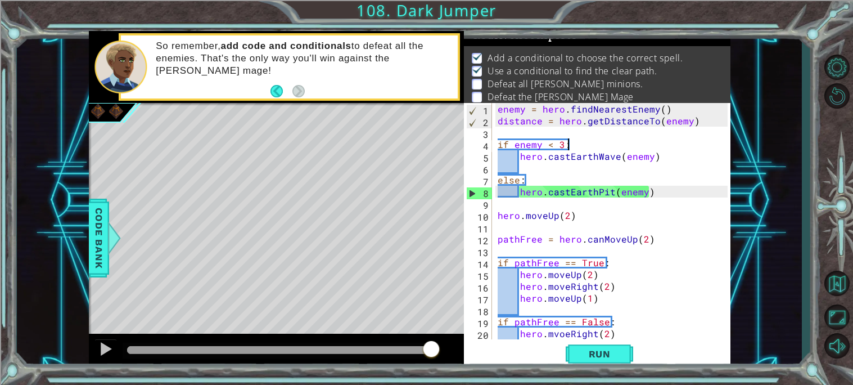
scroll to position [0, 0]
click at [109, 347] on div at bounding box center [105, 348] width 15 height 15
click at [615, 154] on div "enemy = hero . findNearestEnemy ( ) distance = hero . getDistanceTo ( enemy ) i…" at bounding box center [614, 233] width 238 height 260
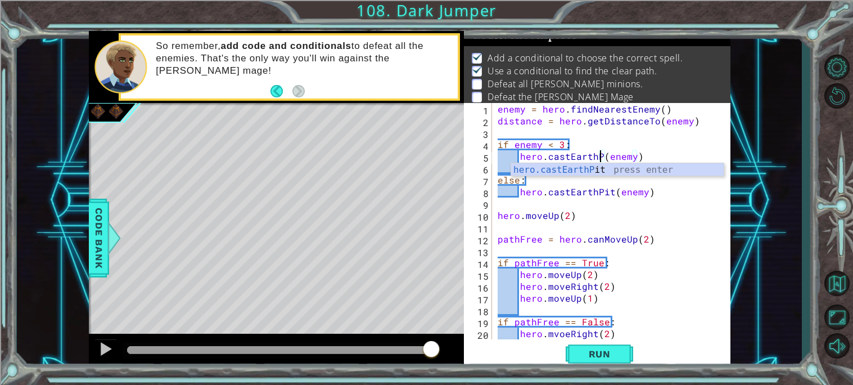
scroll to position [0, 7]
click at [609, 189] on div "enemy = hero . findNearestEnemy ( ) distance = hero . getDistanceTo ( enemy ) i…" at bounding box center [614, 233] width 238 height 260
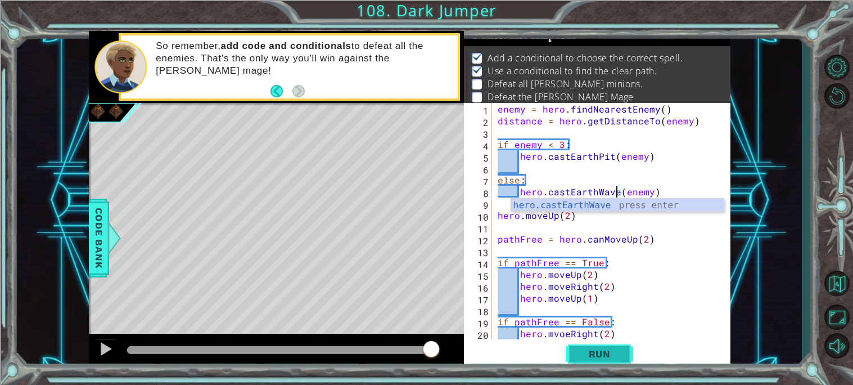
click at [622, 354] on button "Run" at bounding box center [599, 353] width 67 height 26
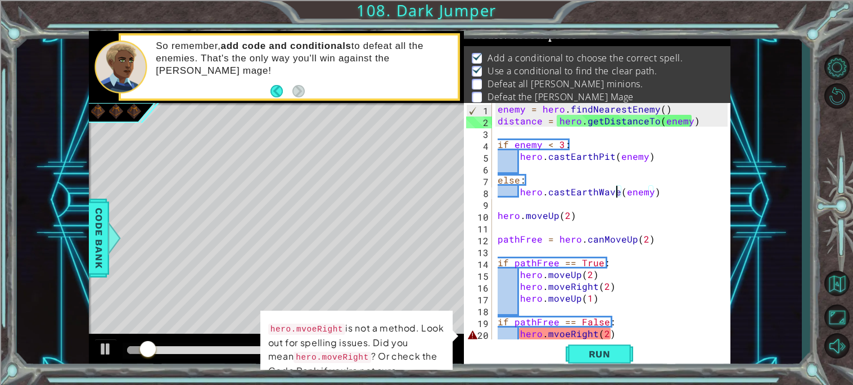
click at [562, 335] on div "enemy = hero . findNearestEnemy ( ) distance = hero . getDistanceTo ( enemy ) i…" at bounding box center [614, 233] width 238 height 260
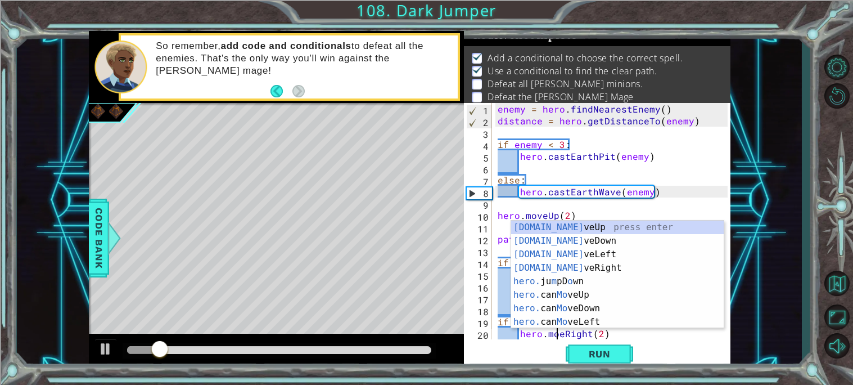
scroll to position [0, 4]
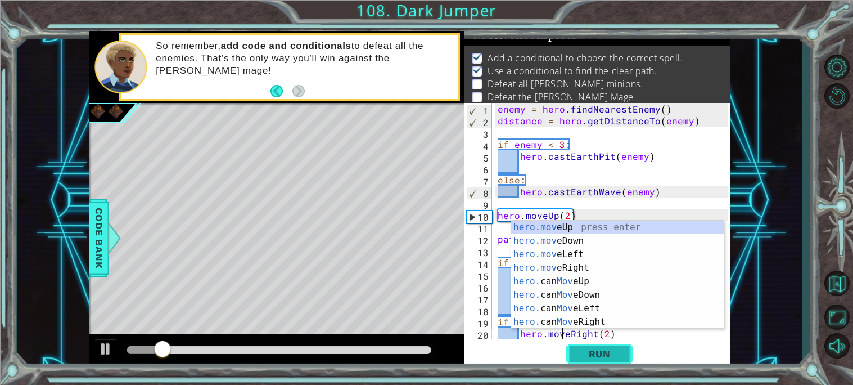
type textarea "hero.moveRight(2)"
click at [604, 358] on span "Run" at bounding box center [599, 353] width 44 height 11
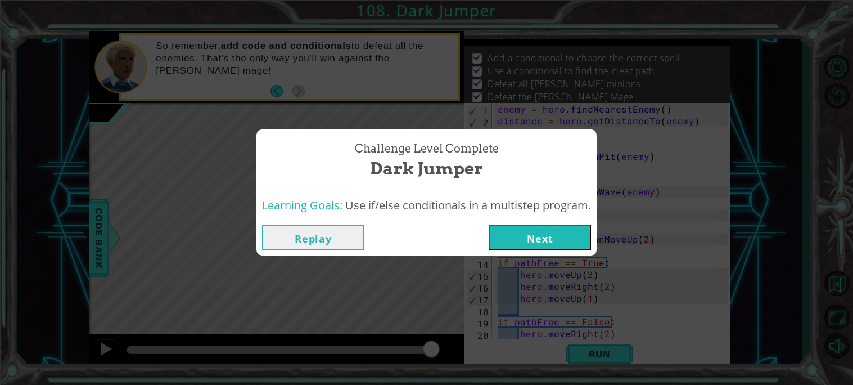
click at [538, 241] on button "Next" at bounding box center [540, 236] width 102 height 25
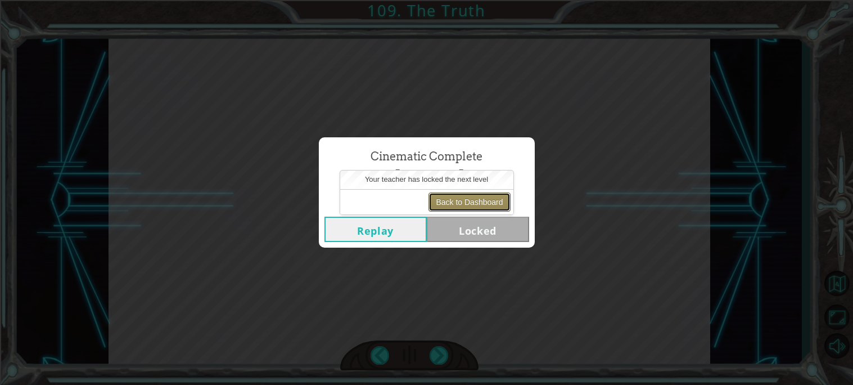
click at [479, 201] on button "Back to Dashboard" at bounding box center [469, 201] width 82 height 19
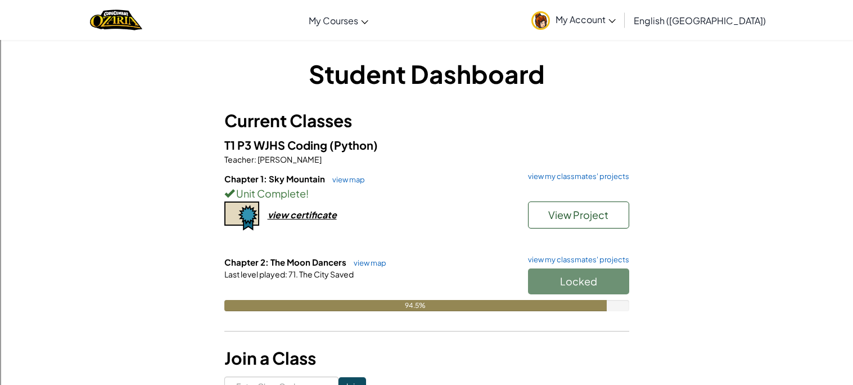
click at [621, 29] on link "My Account" at bounding box center [574, 19] width 96 height 35
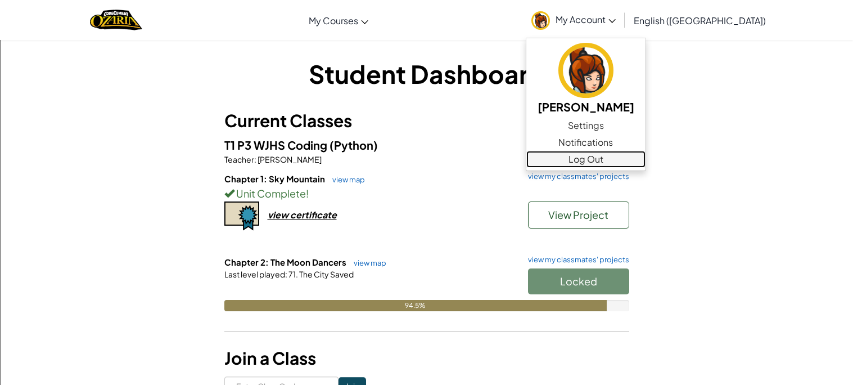
click at [646, 163] on link "Log Out" at bounding box center [585, 159] width 119 height 17
